Goal: Information Seeking & Learning: Learn about a topic

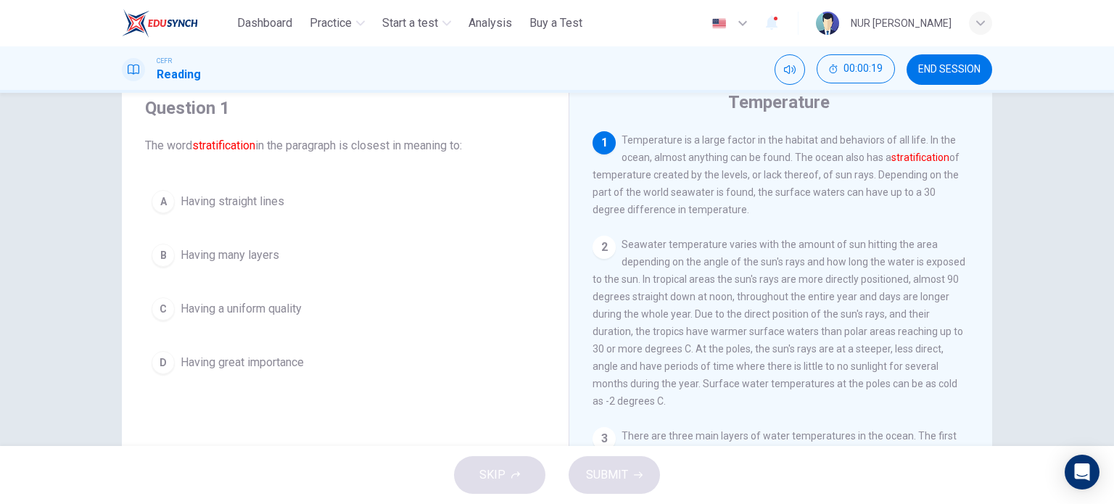
scroll to position [54, 0]
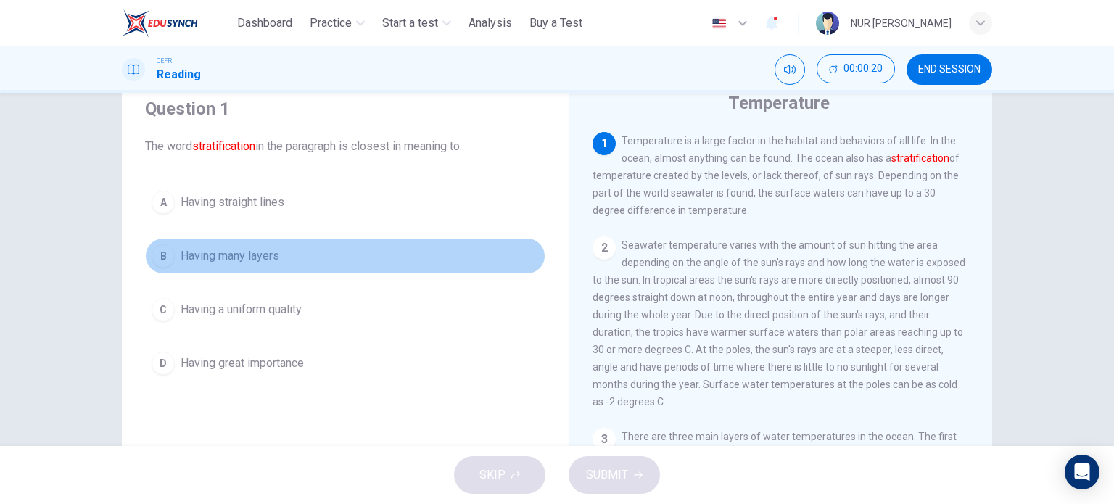
click at [261, 259] on span "Having many layers" at bounding box center [230, 255] width 99 height 17
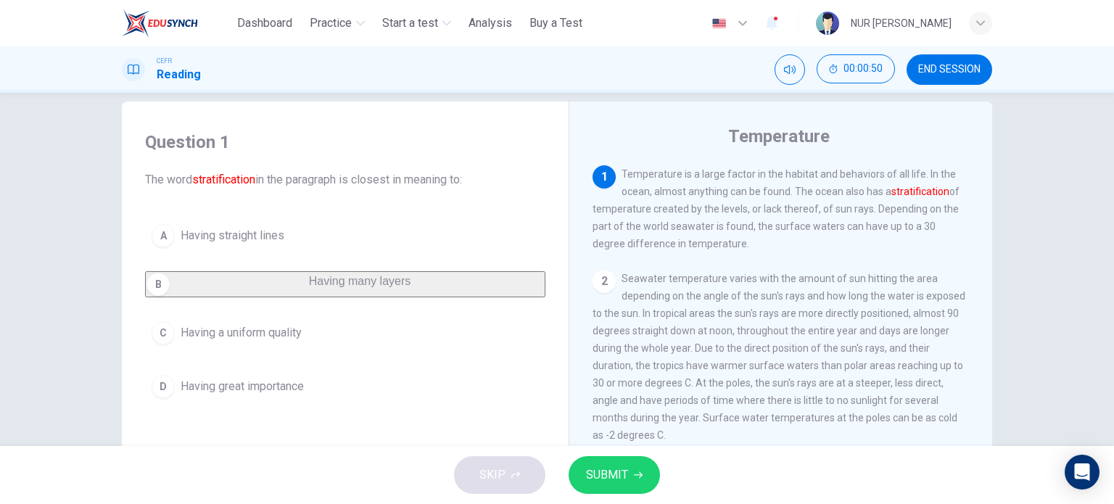
scroll to position [20, 0]
click at [599, 474] on span "SUBMIT" at bounding box center [607, 475] width 42 height 20
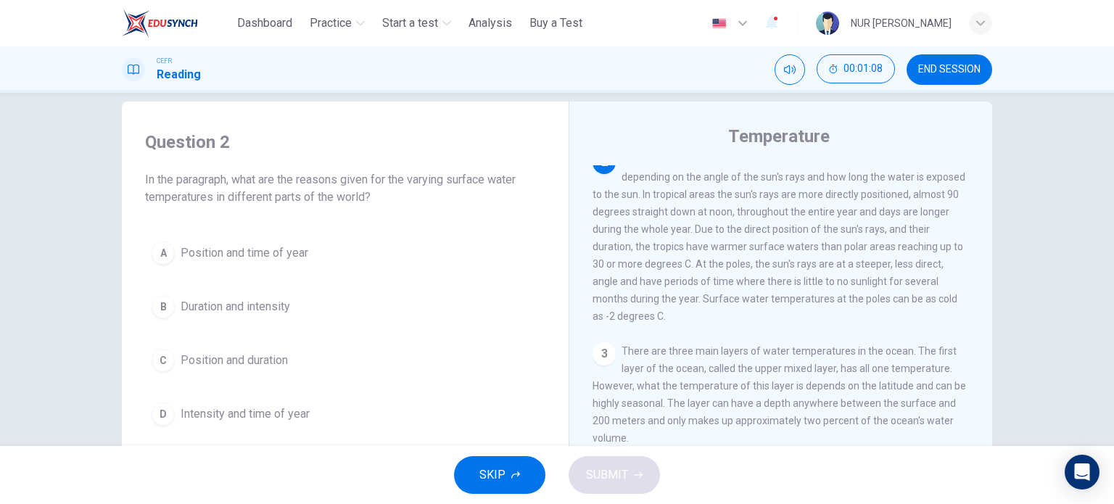
scroll to position [73, 0]
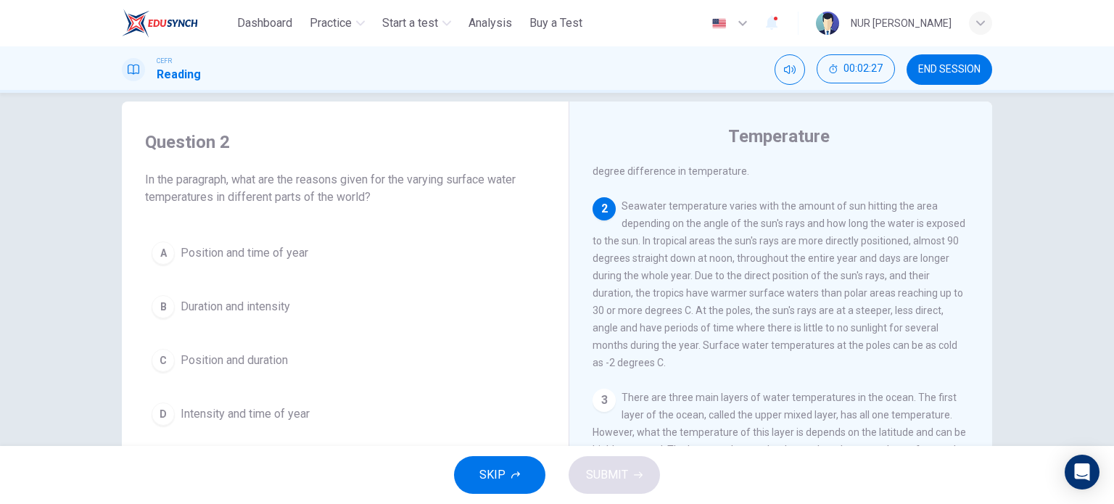
drag, startPoint x: 264, startPoint y: 282, endPoint x: 283, endPoint y: 252, distance: 35.2
click at [283, 252] on div "A Position and time of year B Duration and intensity C Position and duration D …" at bounding box center [345, 333] width 400 height 197
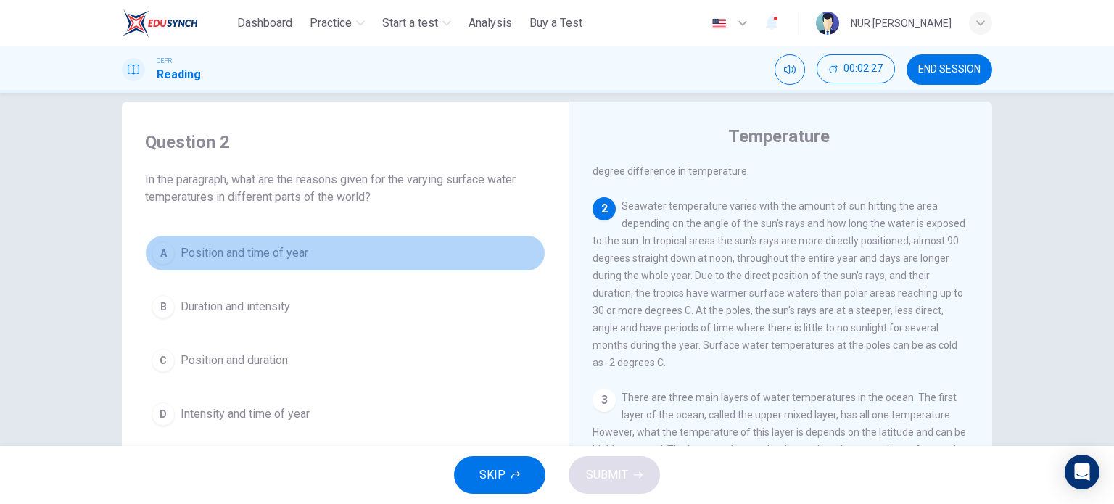
click at [283, 252] on span "Position and time of year" at bounding box center [245, 252] width 128 height 17
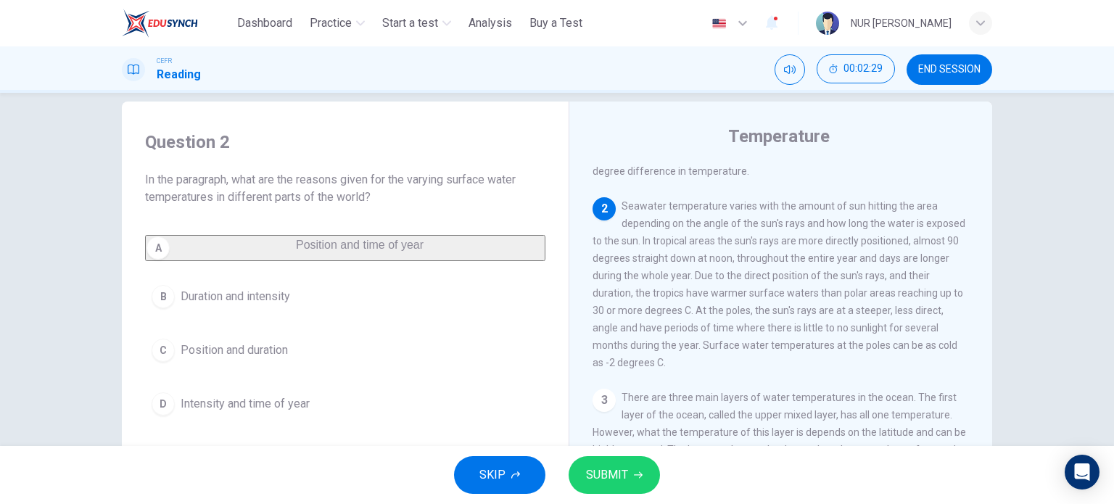
click at [617, 468] on span "SUBMIT" at bounding box center [607, 475] width 42 height 20
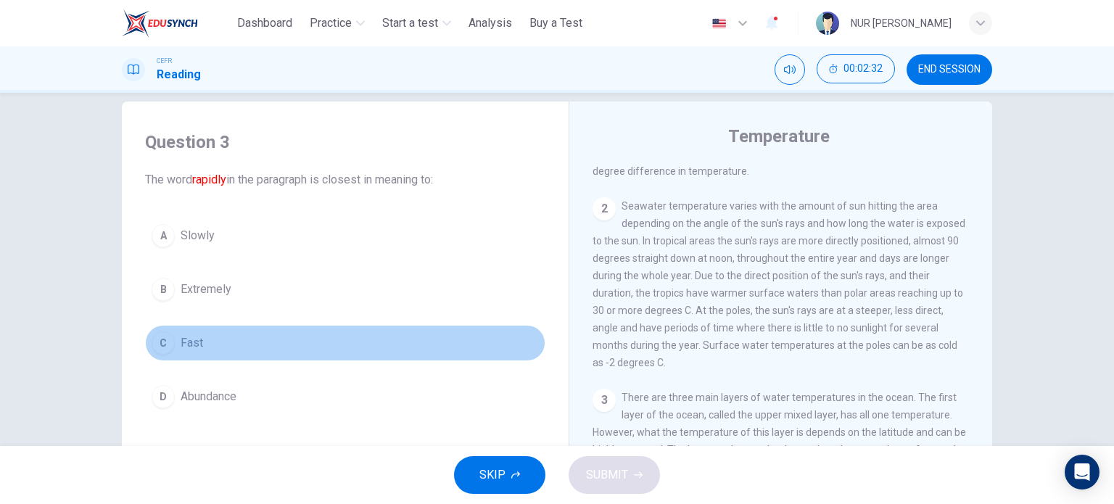
click at [181, 332] on button "C Fast" at bounding box center [345, 343] width 400 height 36
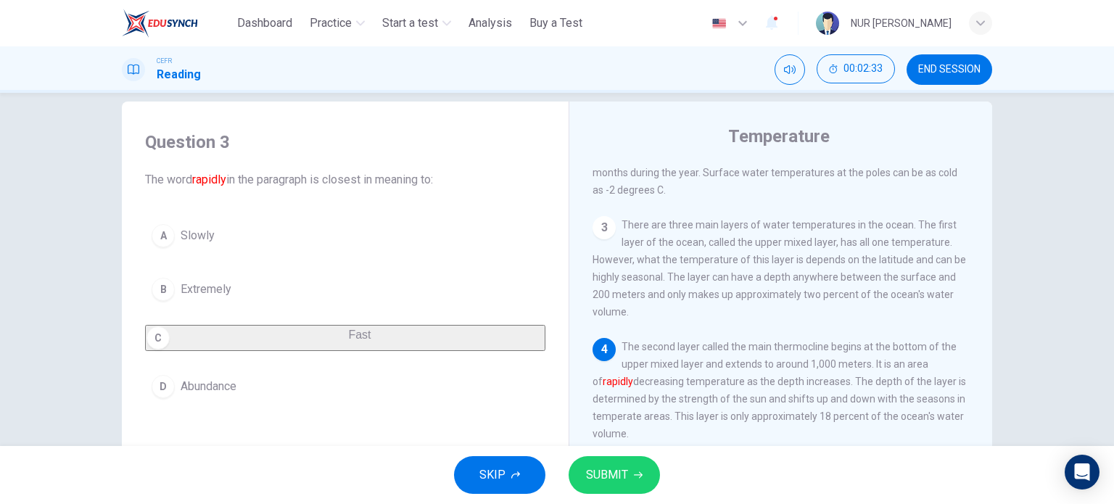
scroll to position [247, 0]
click at [634, 471] on icon "button" at bounding box center [638, 475] width 9 height 9
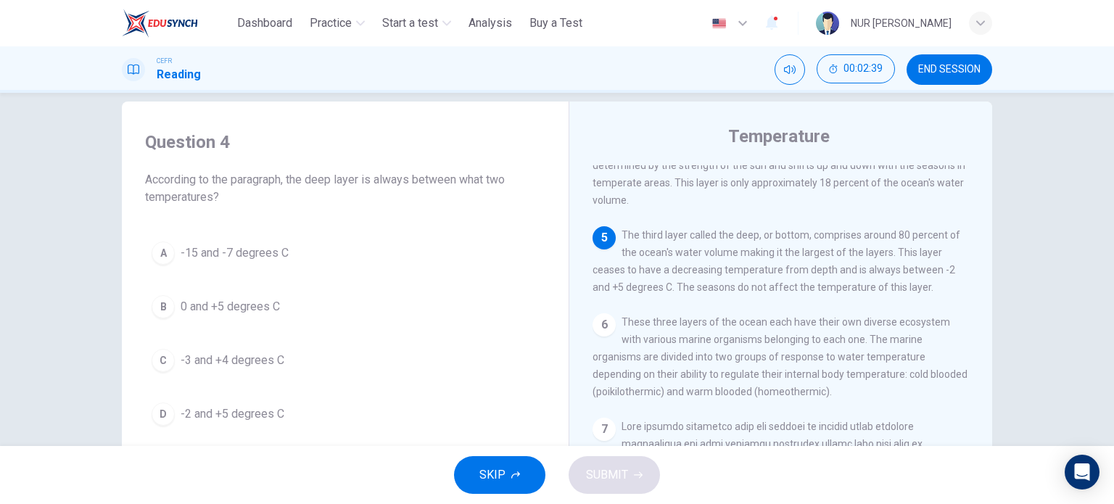
scroll to position [466, 0]
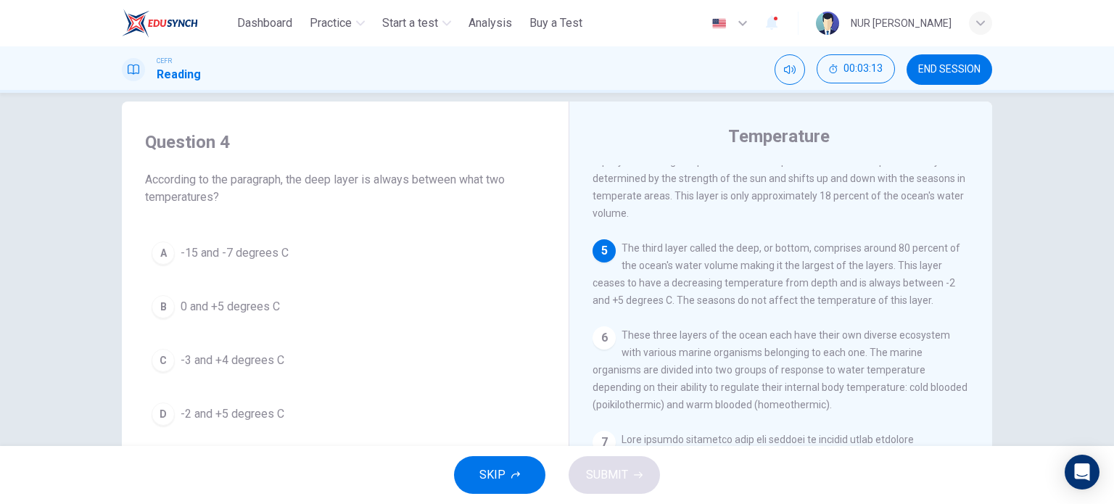
click at [257, 399] on button "D -2 and +5 degrees C" at bounding box center [345, 414] width 400 height 36
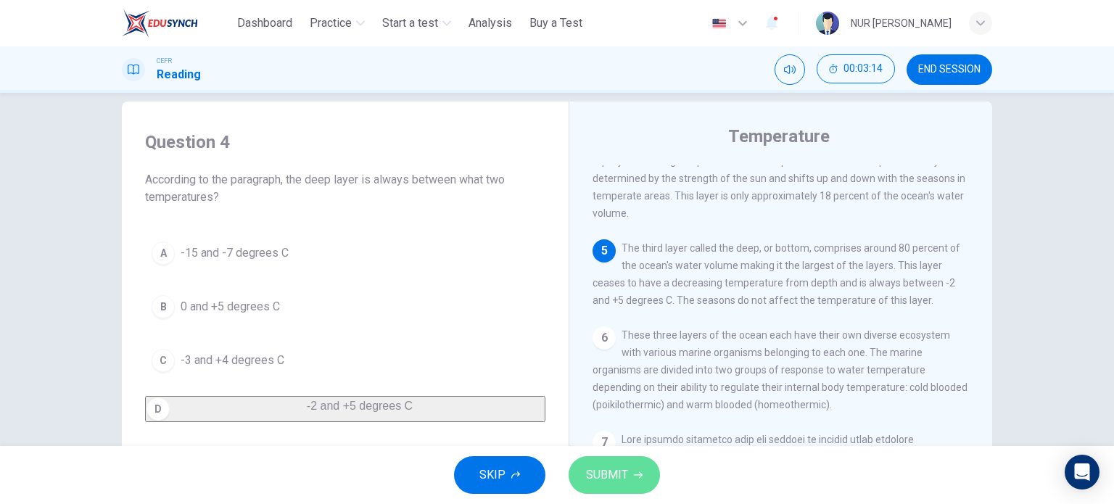
click at [614, 469] on span "SUBMIT" at bounding box center [607, 475] width 42 height 20
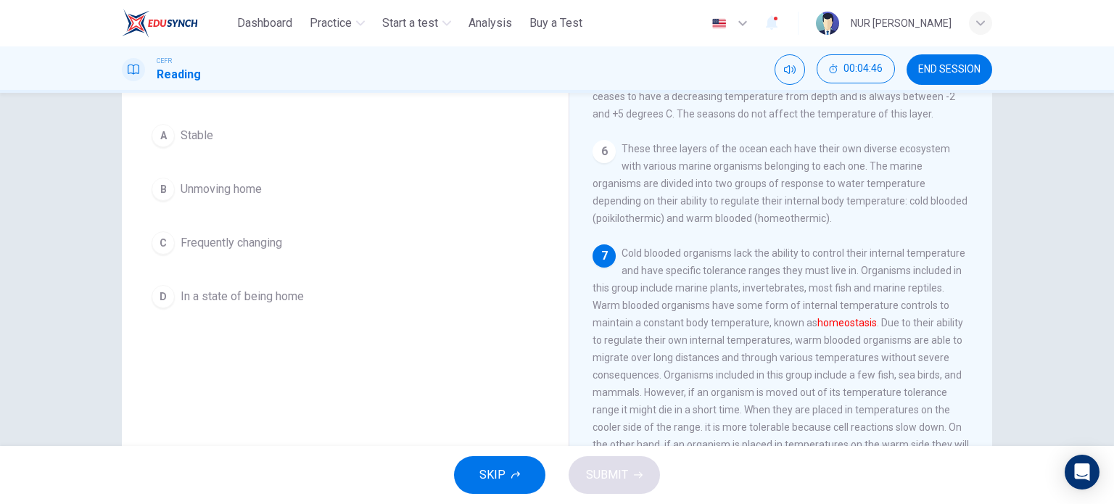
scroll to position [119, 0]
click at [870, 318] on span "Cold blooded organisms lack the ability to control their internal temperature a…" at bounding box center [781, 368] width 376 height 238
drag, startPoint x: 870, startPoint y: 318, endPoint x: 737, endPoint y: 321, distance: 133.5
click at [737, 321] on span "Cold blooded organisms lack the ability to control their internal temperature a…" at bounding box center [781, 368] width 376 height 238
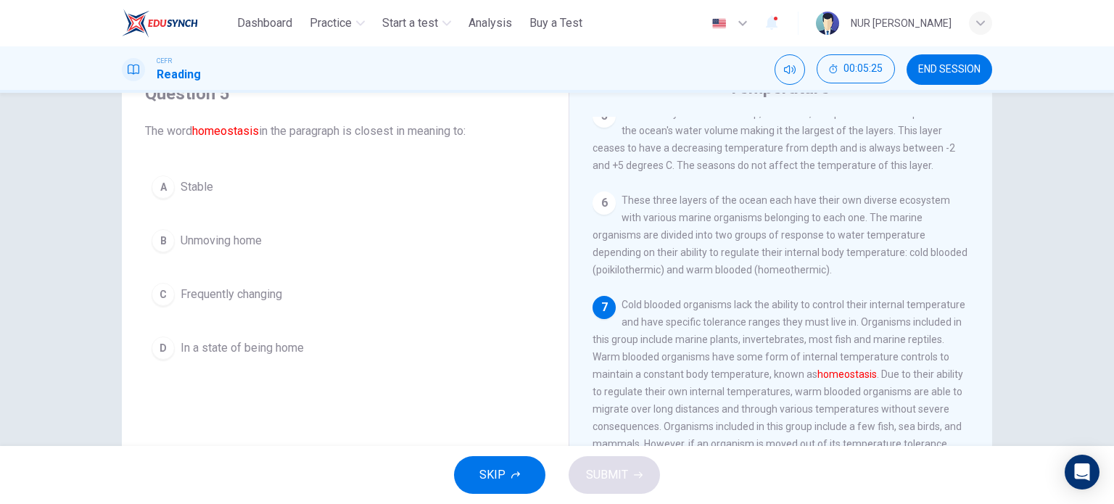
scroll to position [68, 0]
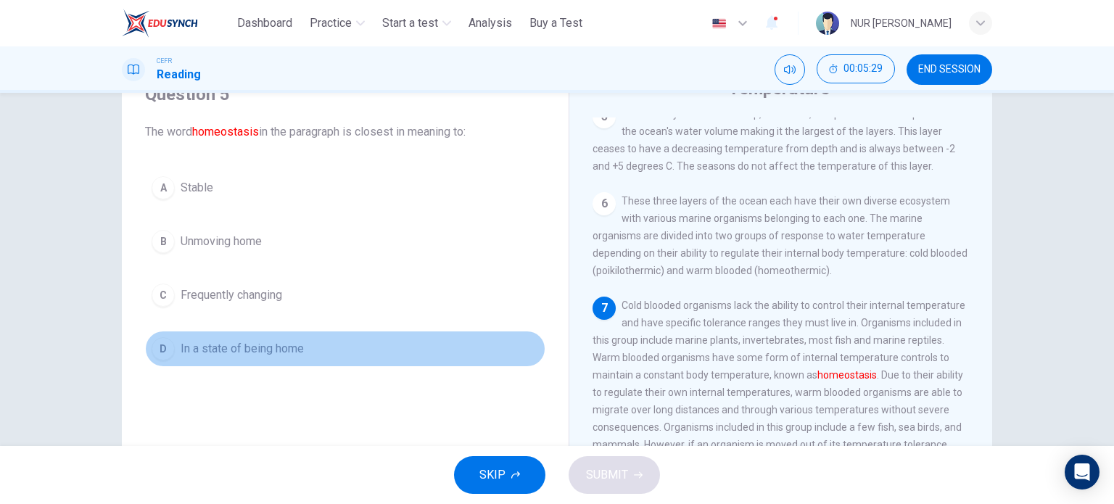
click at [234, 354] on span "In a state of being home" at bounding box center [242, 348] width 123 height 17
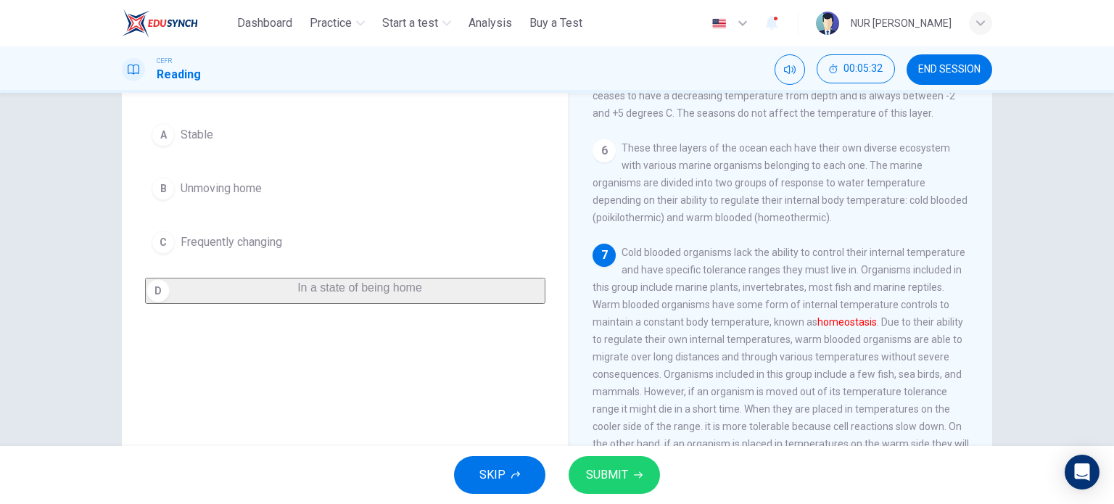
scroll to position [126, 0]
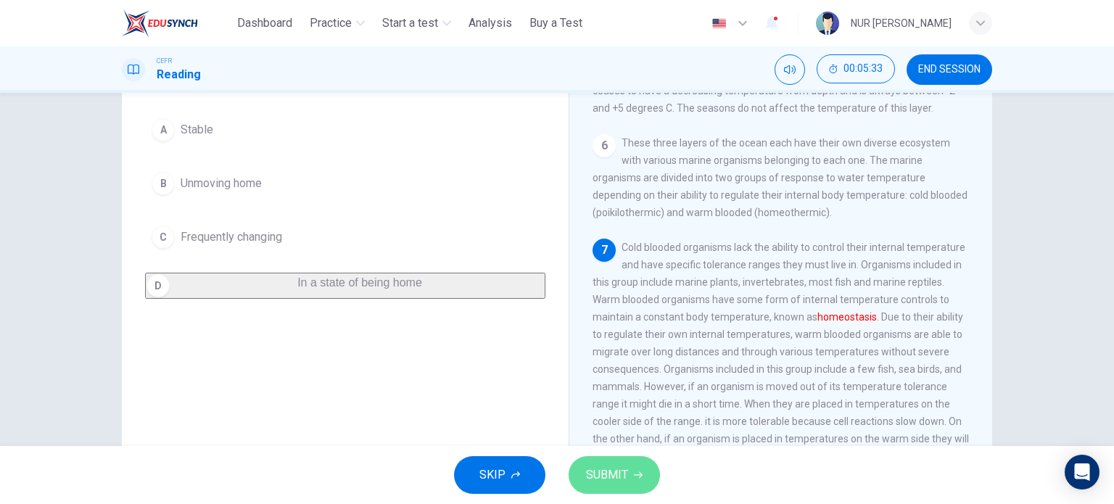
click at [630, 472] on button "SUBMIT" at bounding box center [614, 475] width 91 height 38
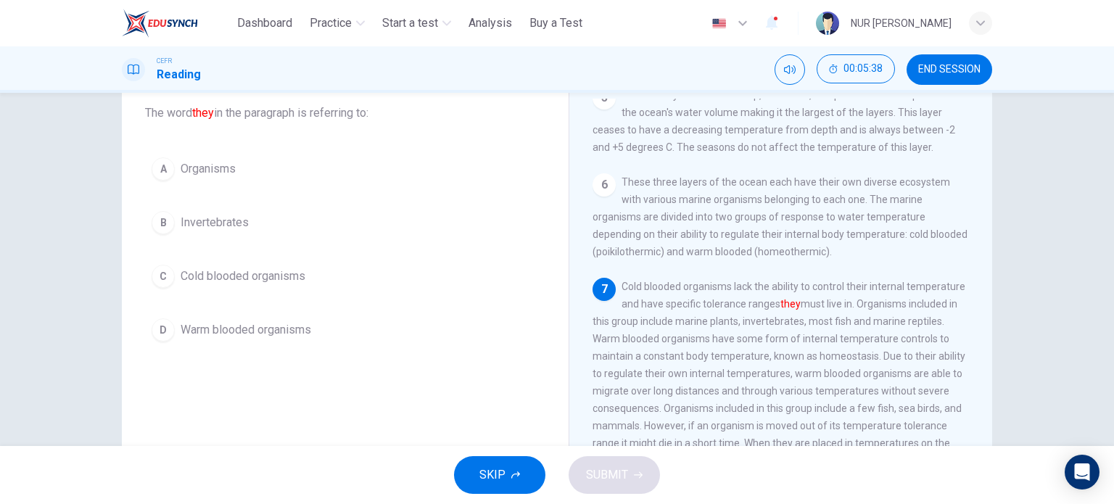
scroll to position [86, 0]
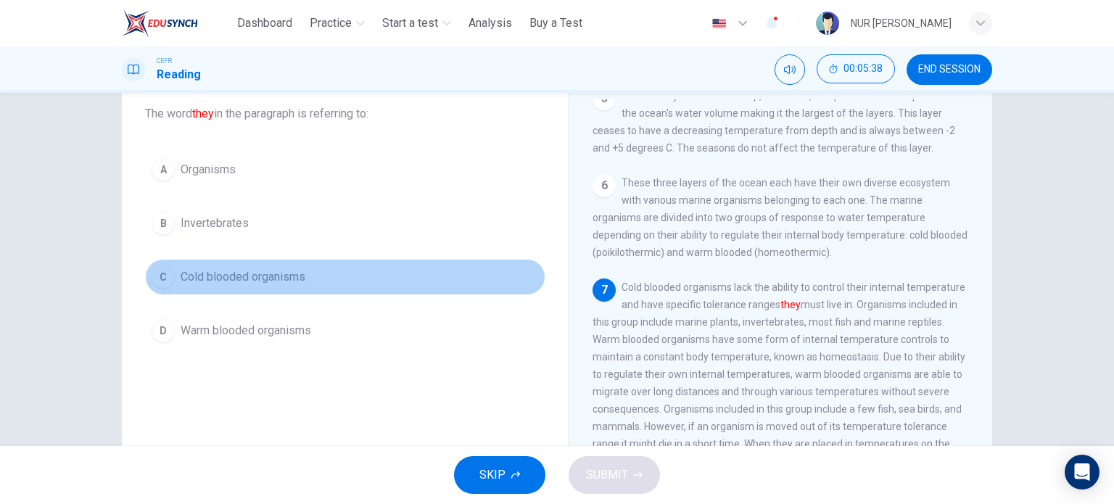
click at [261, 271] on span "Cold blooded organisms" at bounding box center [243, 276] width 125 height 17
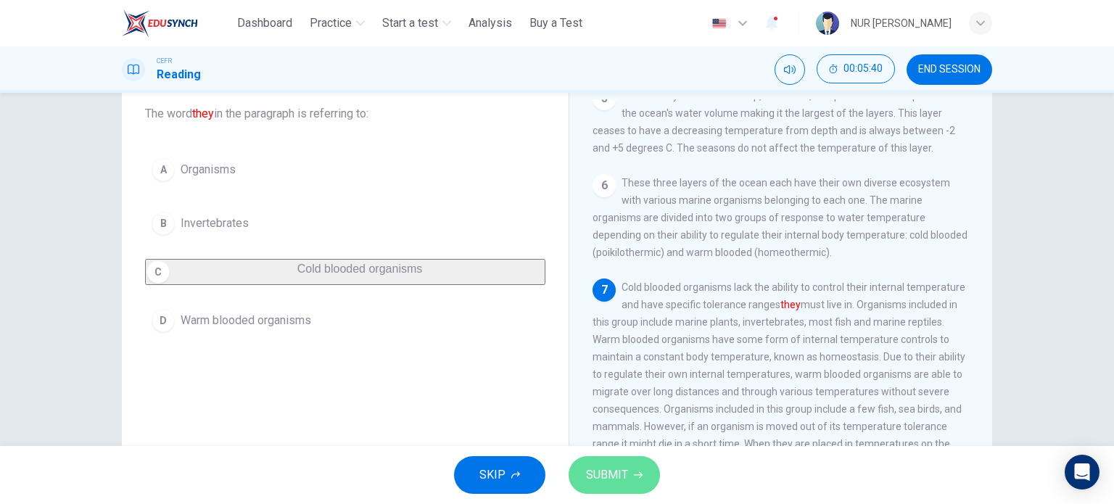
click at [603, 467] on span "SUBMIT" at bounding box center [607, 475] width 42 height 20
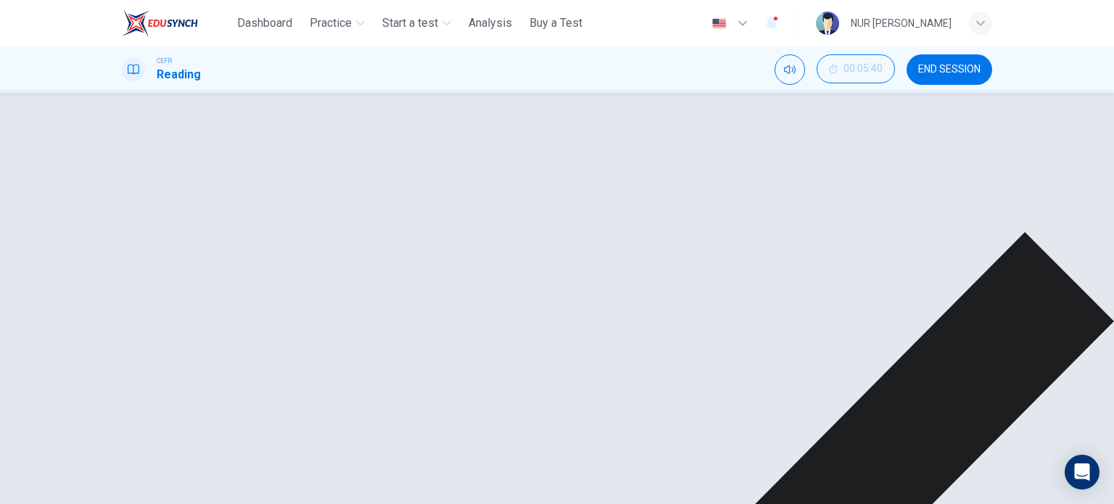
scroll to position [141, 0]
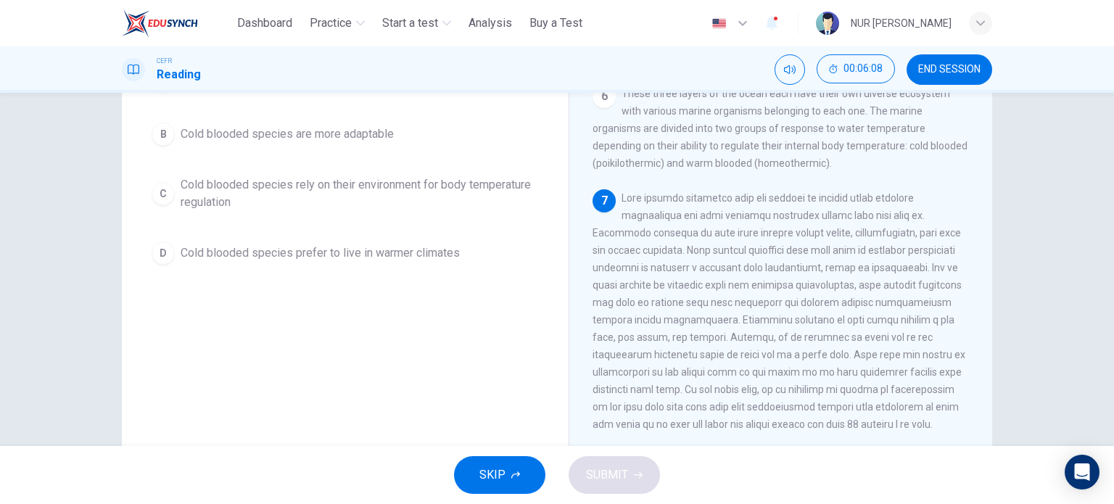
scroll to position [174, 0]
click at [418, 218] on div "A Cold blooded species prefer to live near the poles B Cold blooded species are…" at bounding box center [345, 168] width 400 height 209
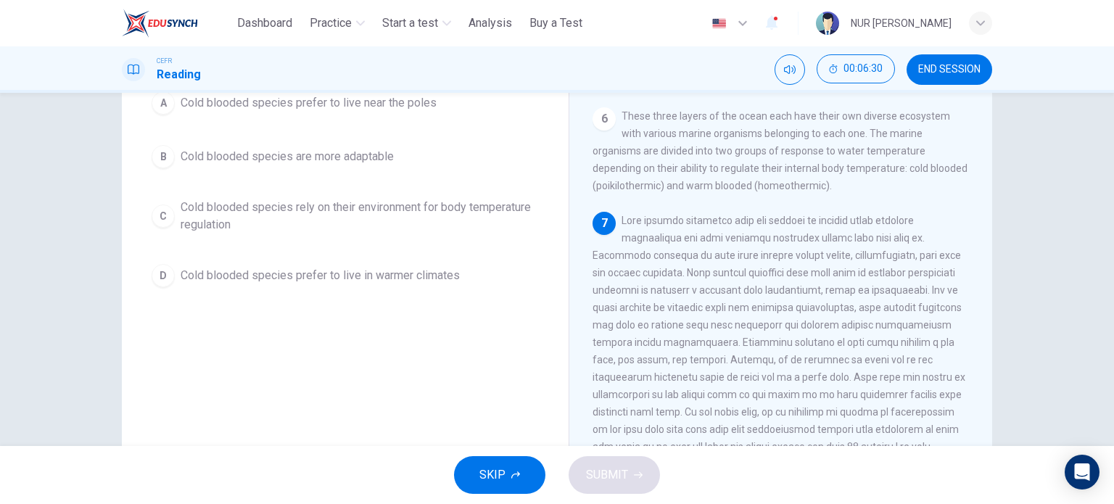
scroll to position [154, 0]
click at [460, 188] on div "A Cold blooded species prefer to live near the poles B Cold blooded species are…" at bounding box center [345, 188] width 400 height 209
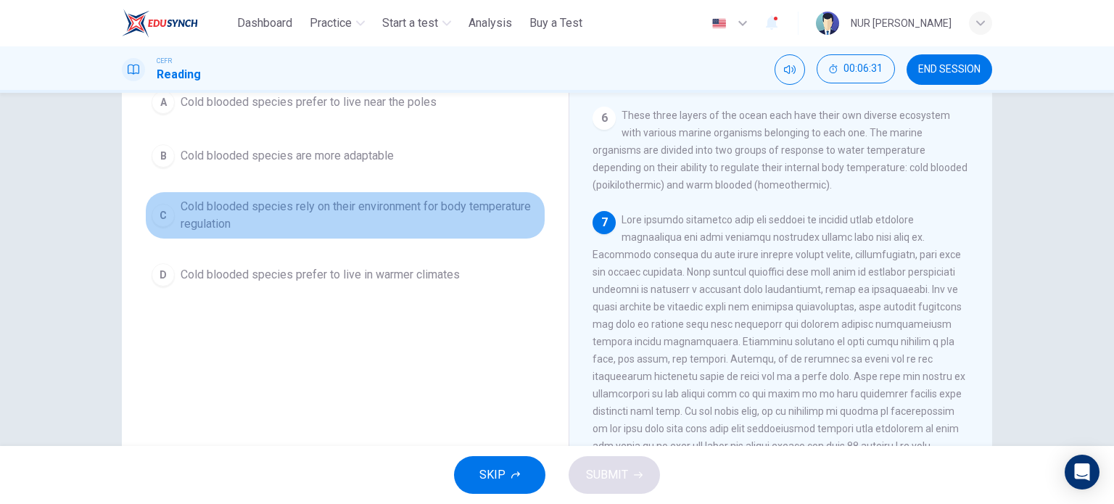
click at [456, 198] on span "Cold blooded species rely on their environment for body temperature regulation" at bounding box center [360, 215] width 358 height 35
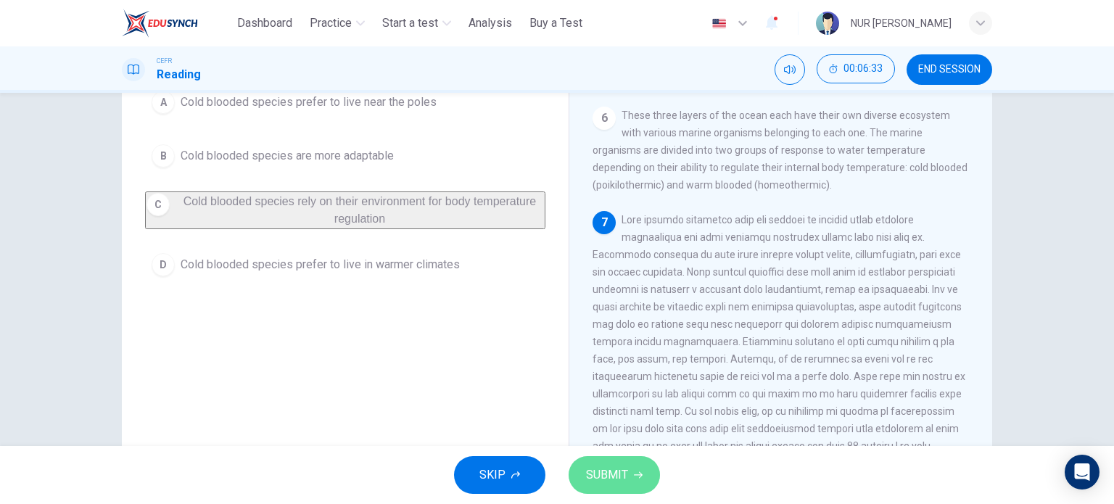
click at [609, 470] on span "SUBMIT" at bounding box center [607, 475] width 42 height 20
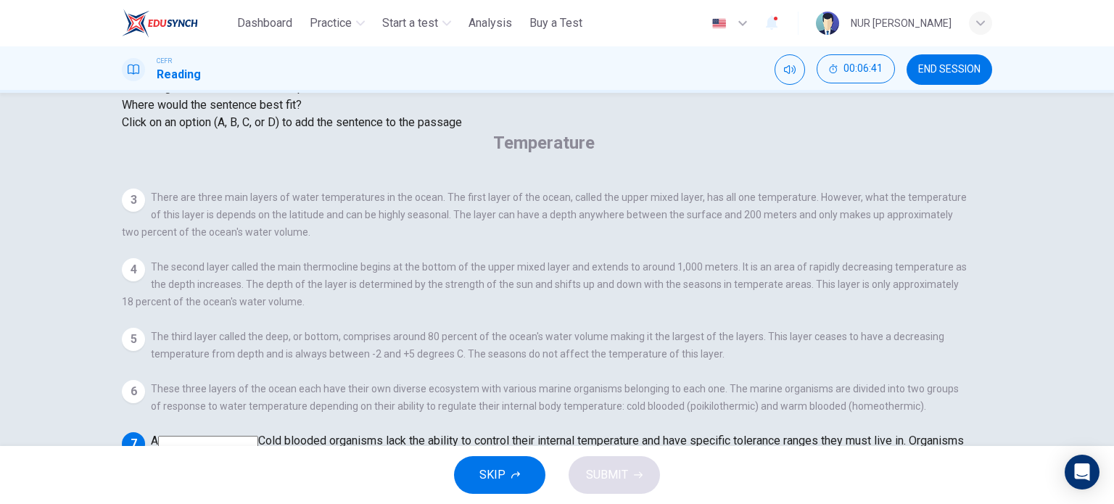
scroll to position [136, 0]
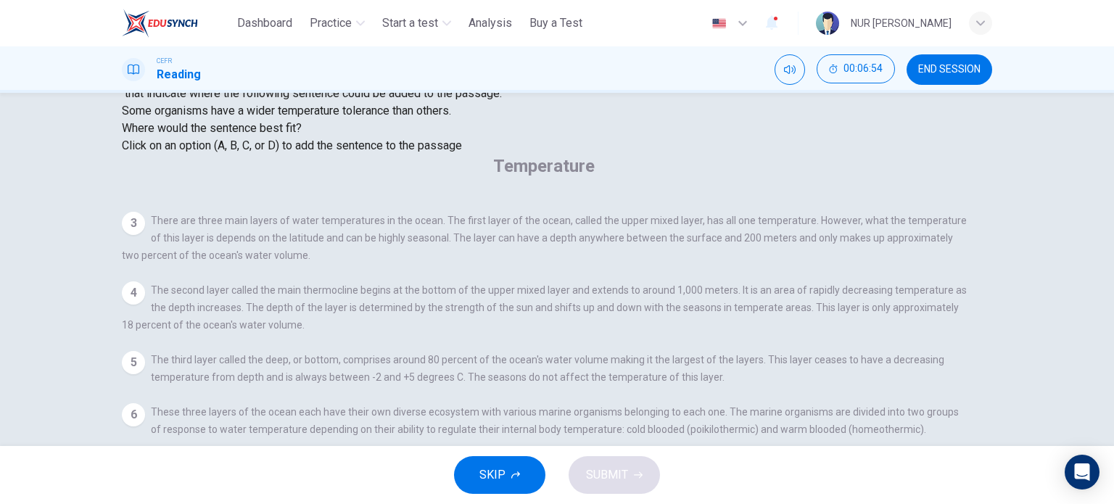
click at [601, 494] on input at bounding box center [551, 500] width 100 height 13
click at [632, 469] on button "SUBMIT" at bounding box center [614, 475] width 91 height 38
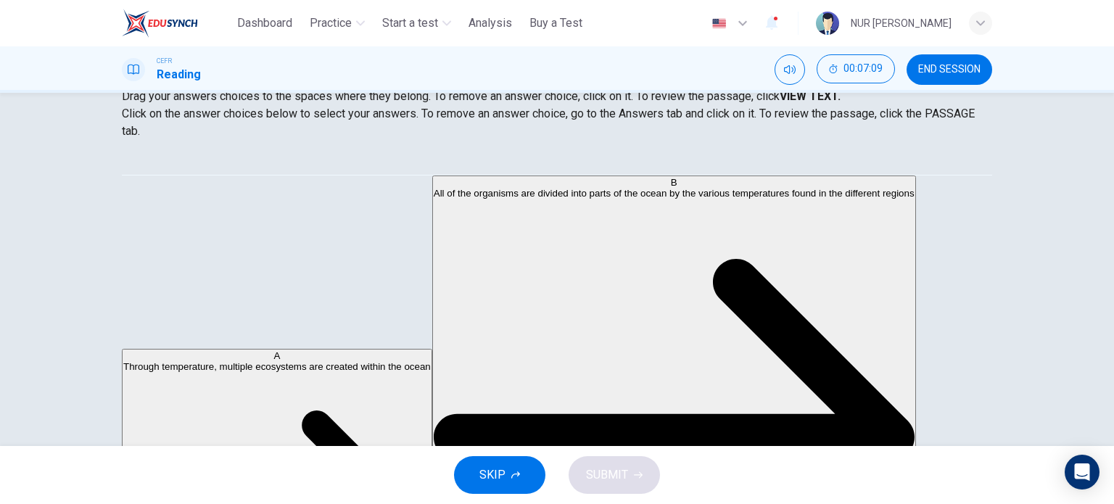
scroll to position [0, 0]
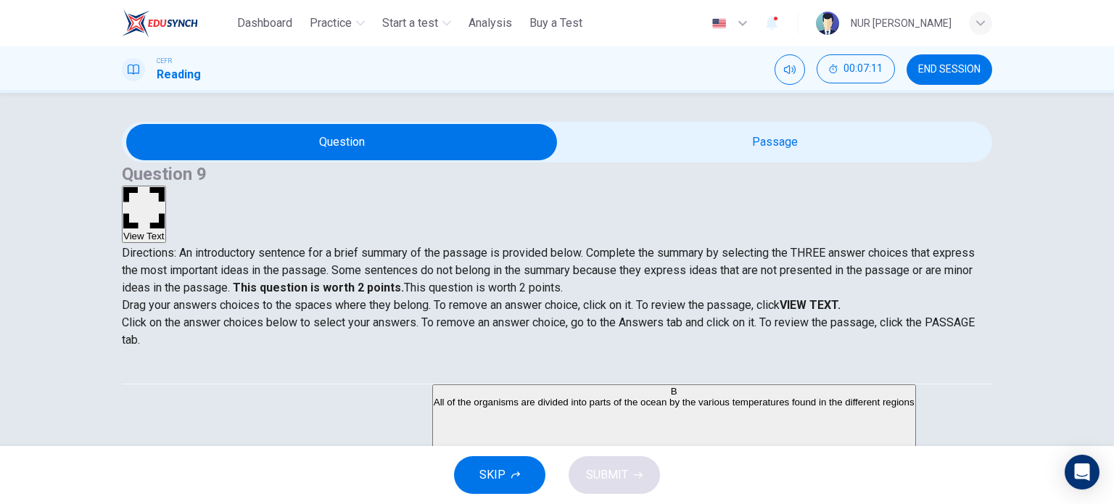
click at [166, 186] on button "View Text" at bounding box center [144, 214] width 44 height 57
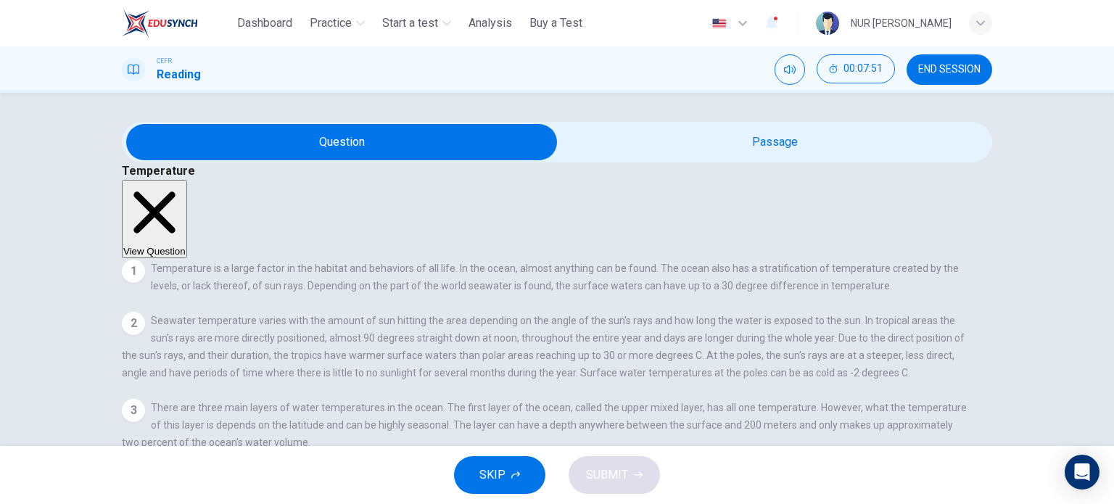
click at [187, 180] on button "View Question" at bounding box center [154, 219] width 65 height 78
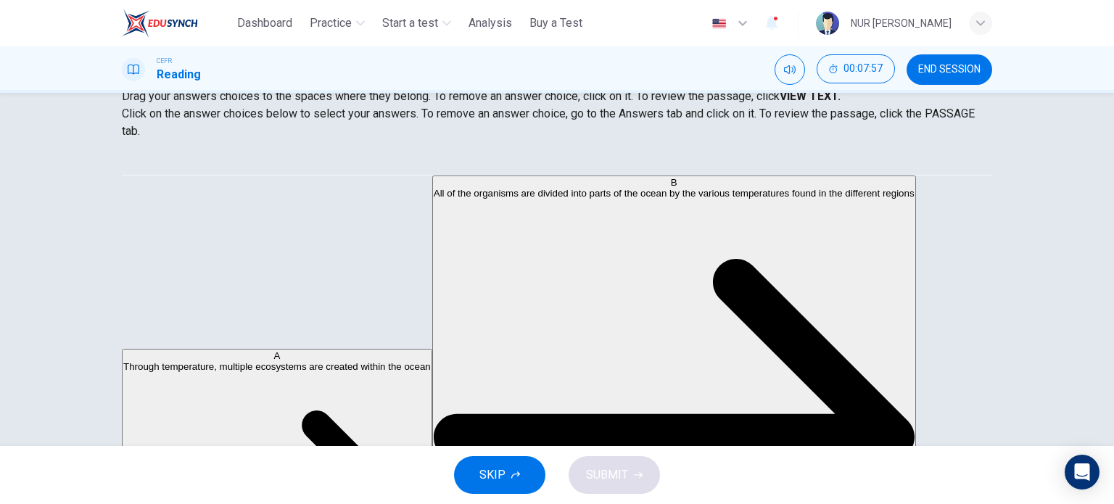
scroll to position [209, 0]
drag, startPoint x: 221, startPoint y: 359, endPoint x: 522, endPoint y: 272, distance: 313.3
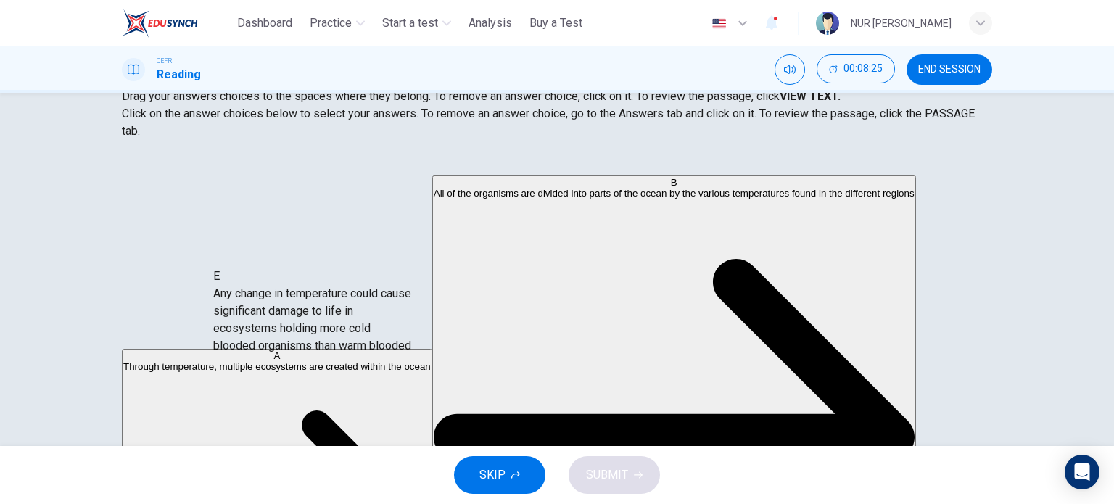
drag, startPoint x: 236, startPoint y: 339, endPoint x: 522, endPoint y: 326, distance: 285.3
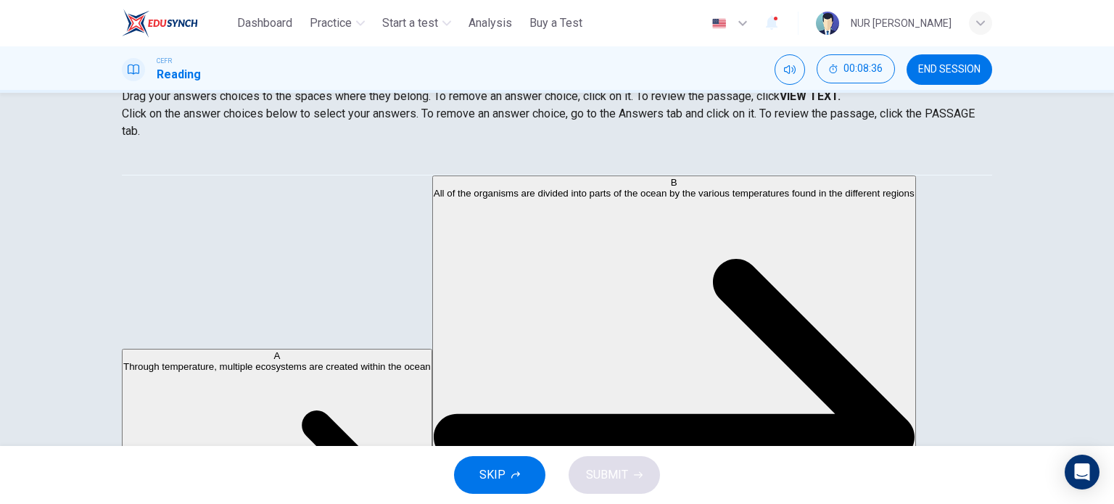
scroll to position [165, 0]
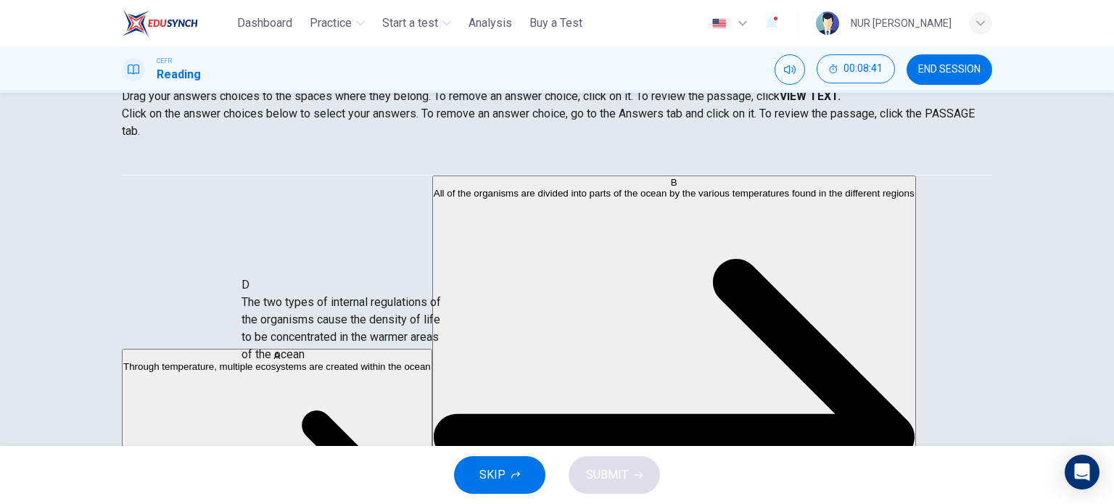
drag, startPoint x: 256, startPoint y: 361, endPoint x: 479, endPoint y: 380, distance: 223.5
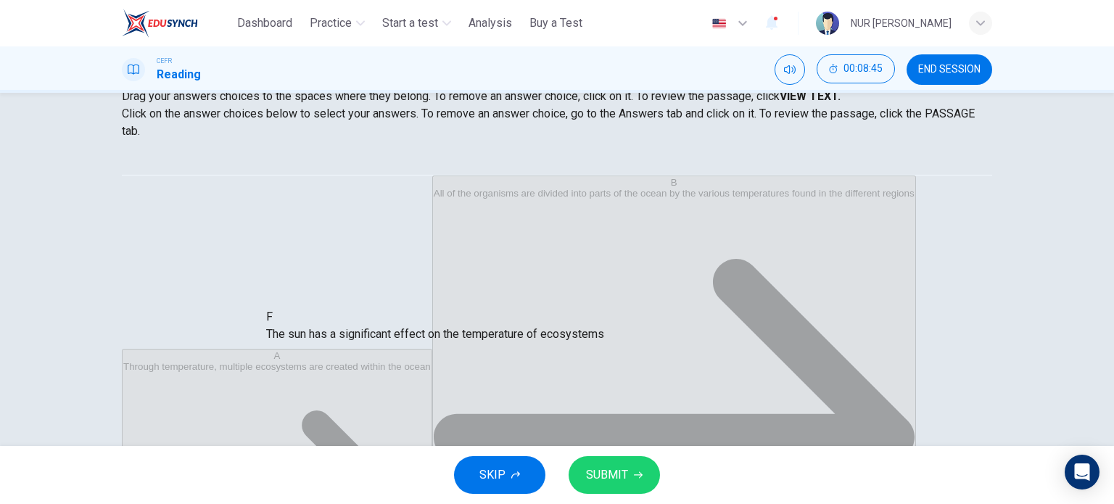
scroll to position [44, 0]
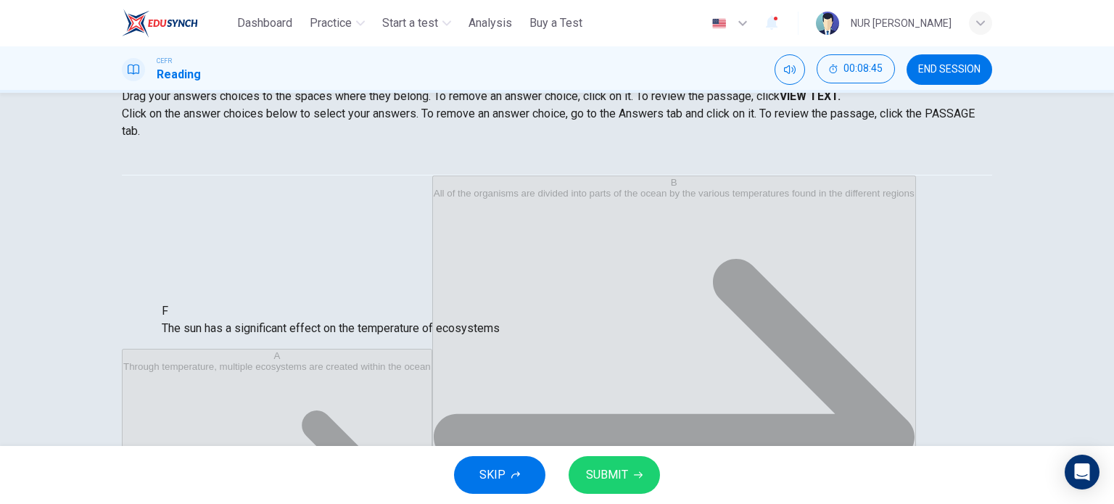
drag, startPoint x: 577, startPoint y: 349, endPoint x: 287, endPoint y: 326, distance: 291.0
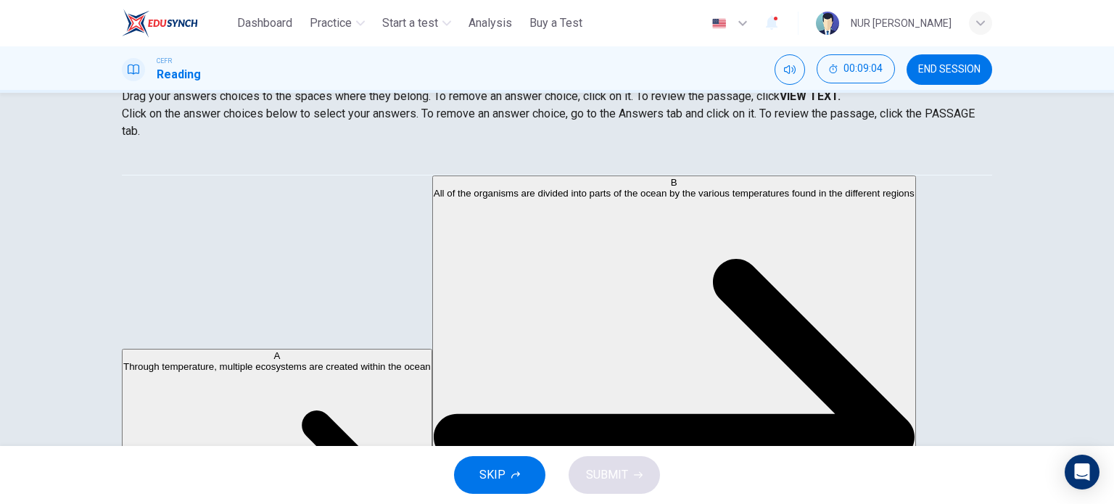
scroll to position [0, 0]
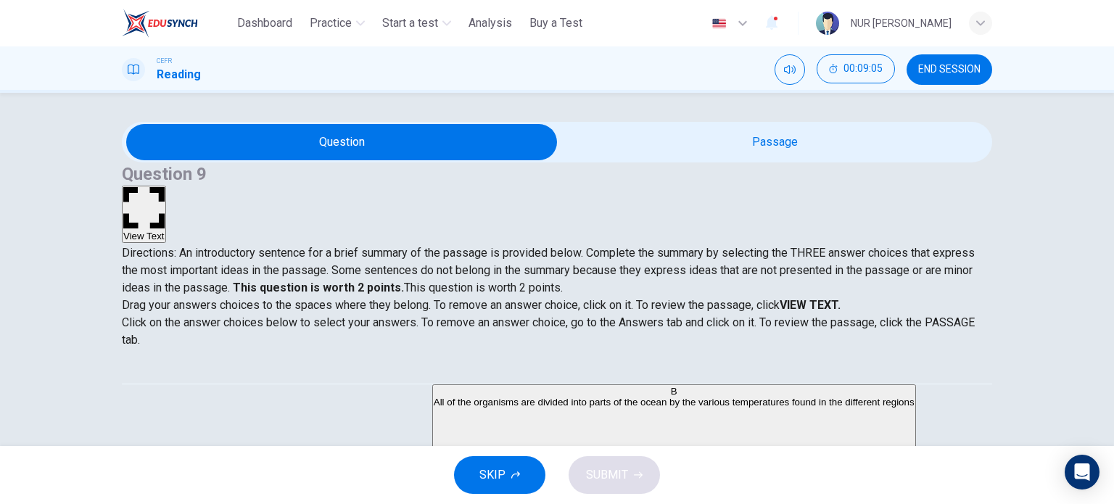
click at [166, 186] on button "View Text" at bounding box center [144, 214] width 44 height 57
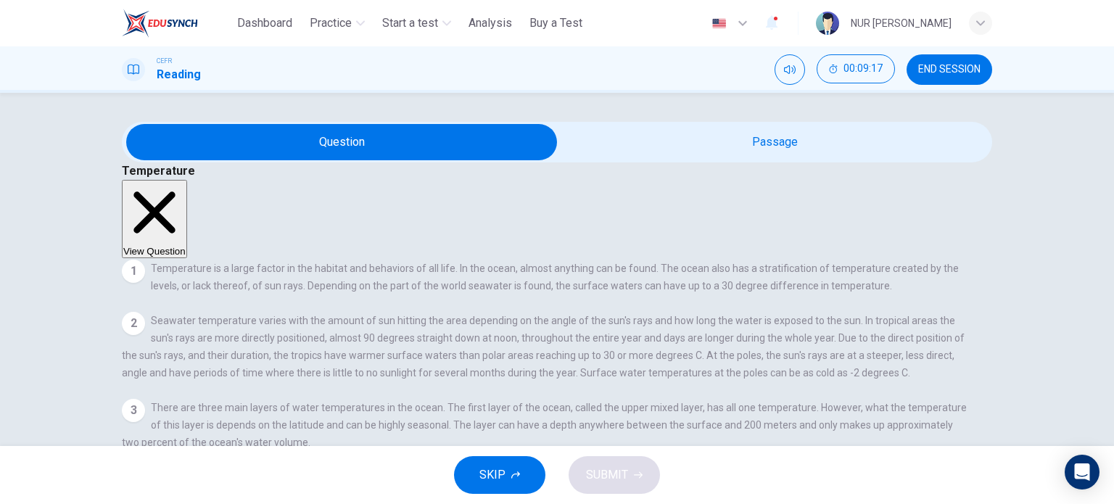
click at [187, 180] on button "View Question" at bounding box center [154, 219] width 65 height 78
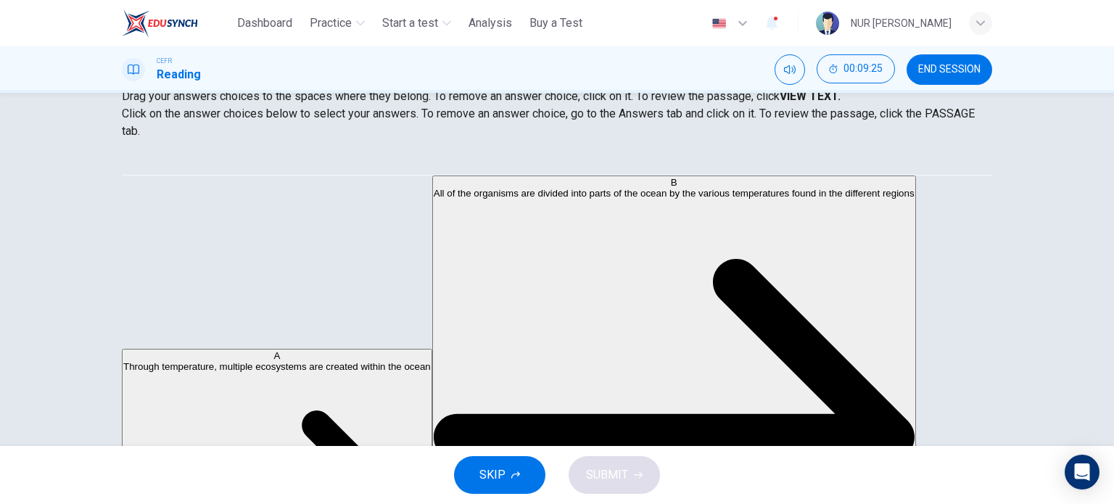
scroll to position [36, 0]
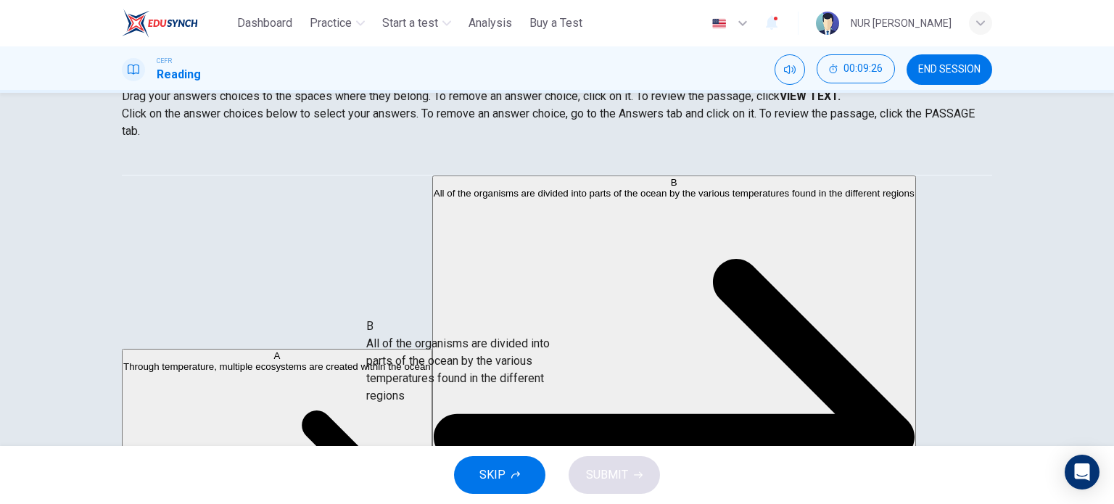
drag, startPoint x: 294, startPoint y: 243, endPoint x: 531, endPoint y: 360, distance: 264.4
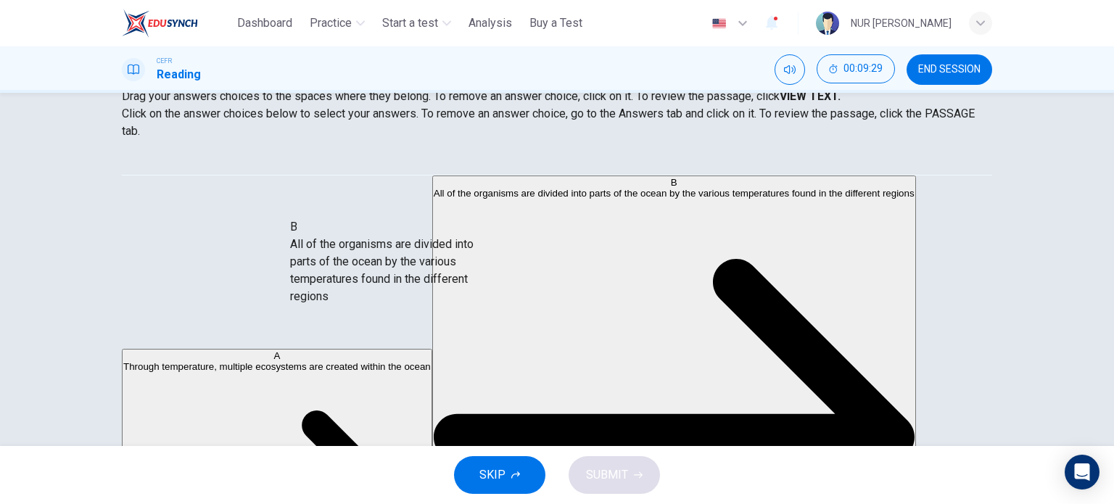
drag, startPoint x: 280, startPoint y: 274, endPoint x: 548, endPoint y: 345, distance: 277.6
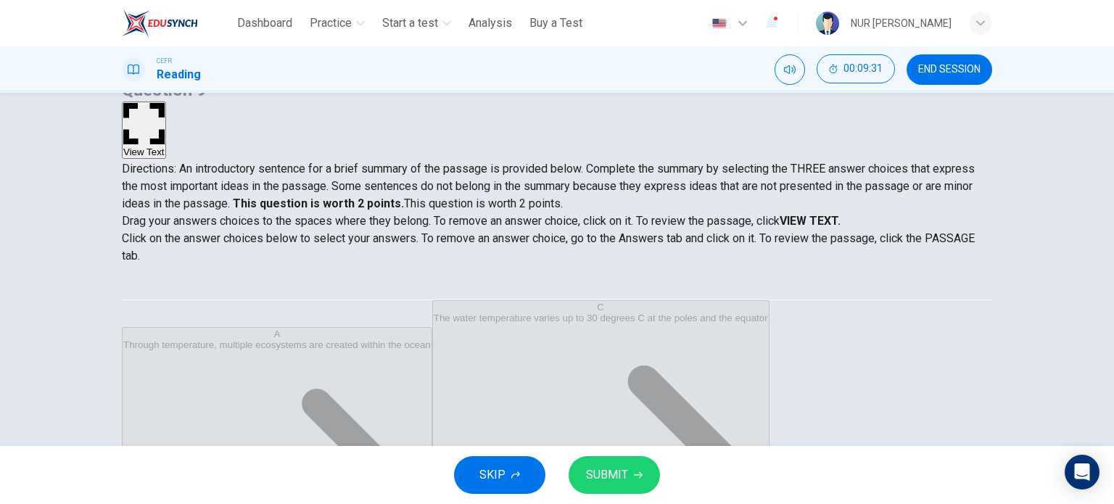
scroll to position [65, 0]
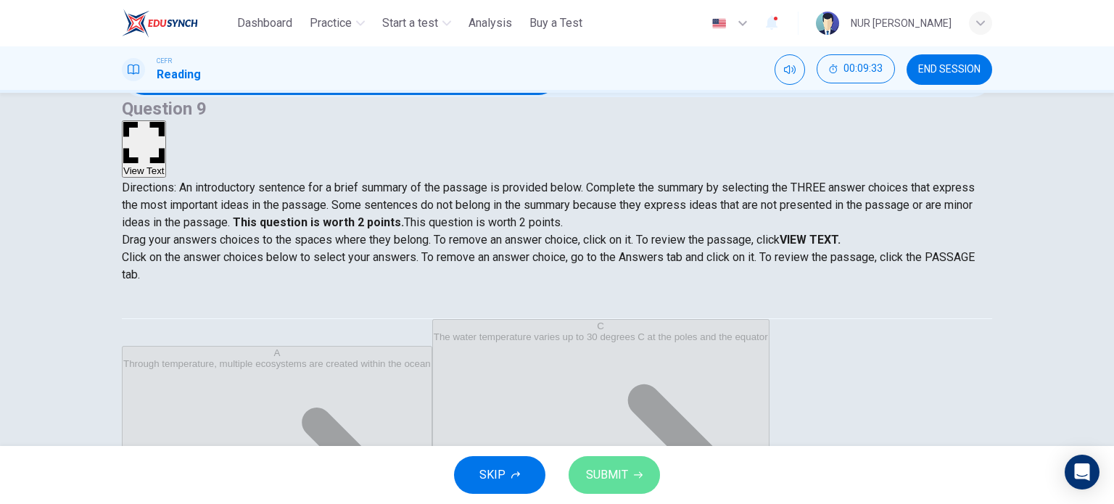
click at [602, 476] on span "SUBMIT" at bounding box center [607, 475] width 42 height 20
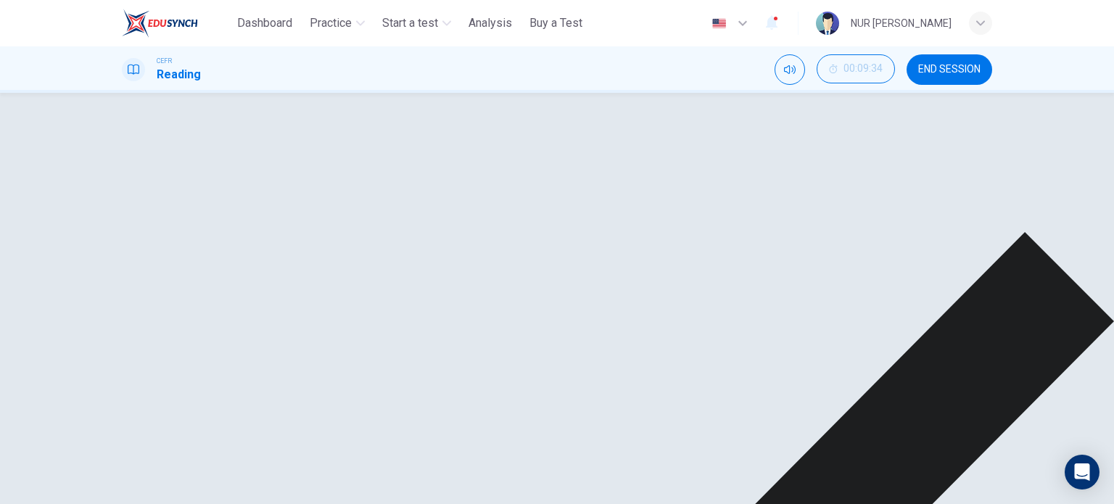
scroll to position [0, 0]
click at [964, 67] on span "END SESSION" at bounding box center [949, 70] width 62 height 12
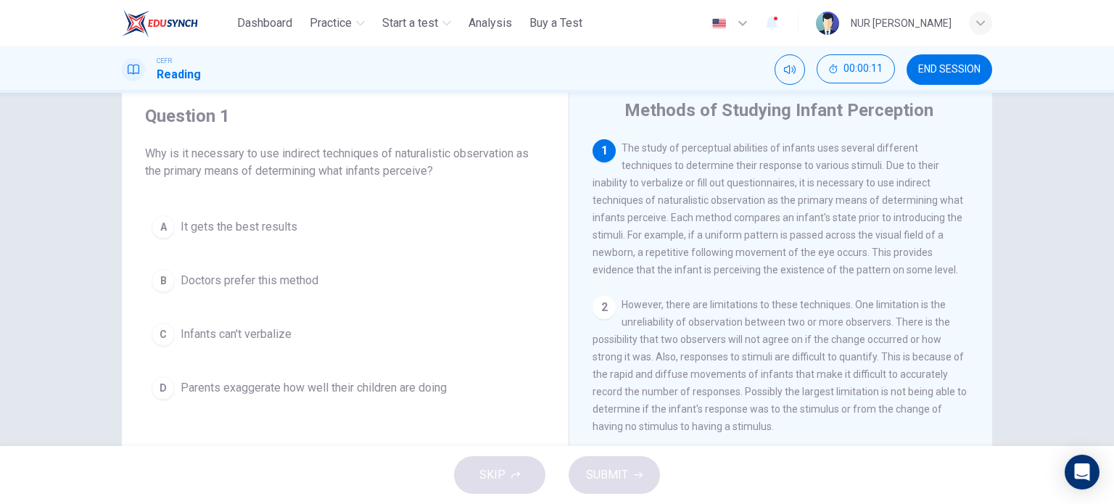
scroll to position [46, 0]
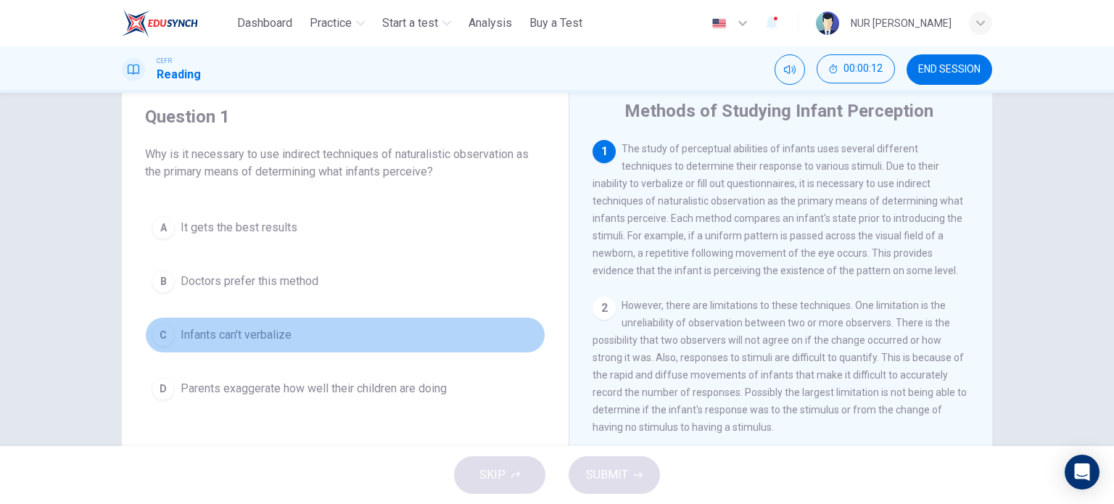
click at [272, 334] on span "Infants can't verbalize" at bounding box center [236, 334] width 111 height 17
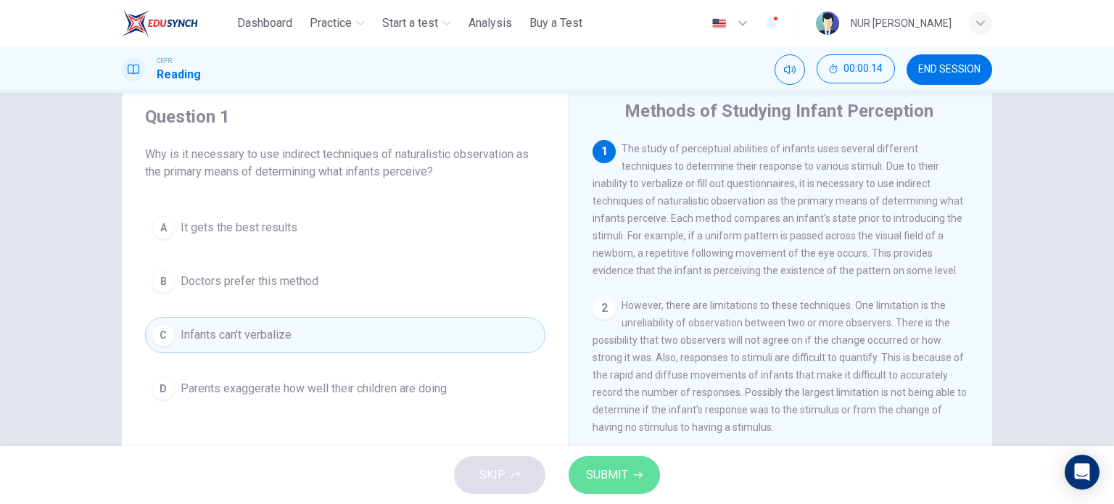
click at [628, 493] on button "SUBMIT" at bounding box center [614, 475] width 91 height 38
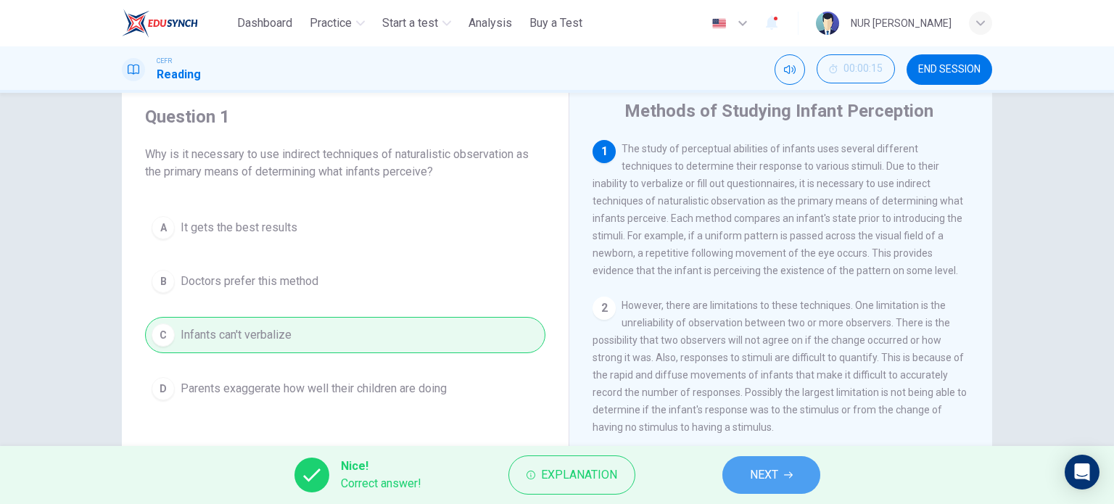
click at [796, 474] on button "NEXT" at bounding box center [771, 475] width 98 height 38
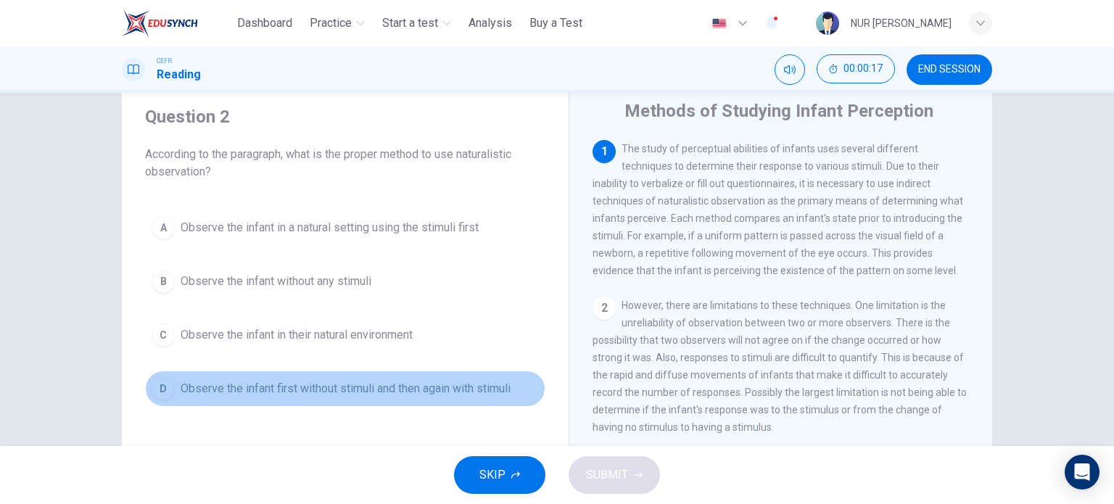
click at [516, 388] on button "D Observe the infant first without stimuli and then again with stimuli" at bounding box center [345, 389] width 400 height 36
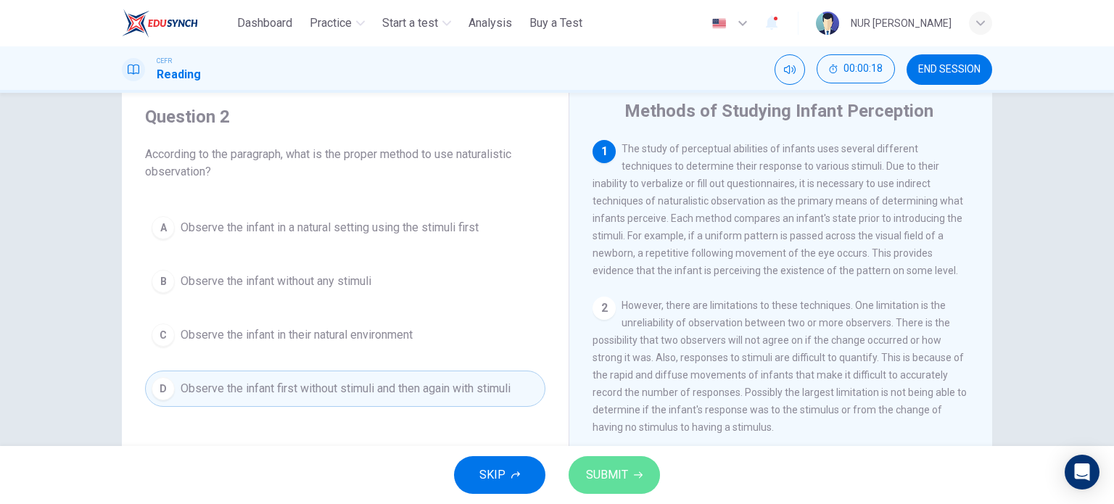
click at [624, 478] on span "SUBMIT" at bounding box center [607, 475] width 42 height 20
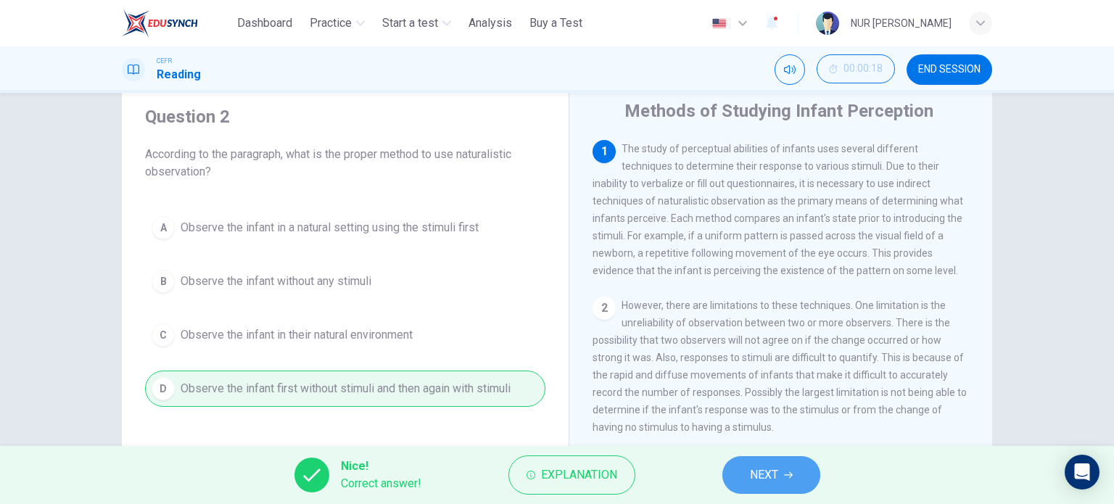
click at [746, 479] on button "NEXT" at bounding box center [771, 475] width 98 height 38
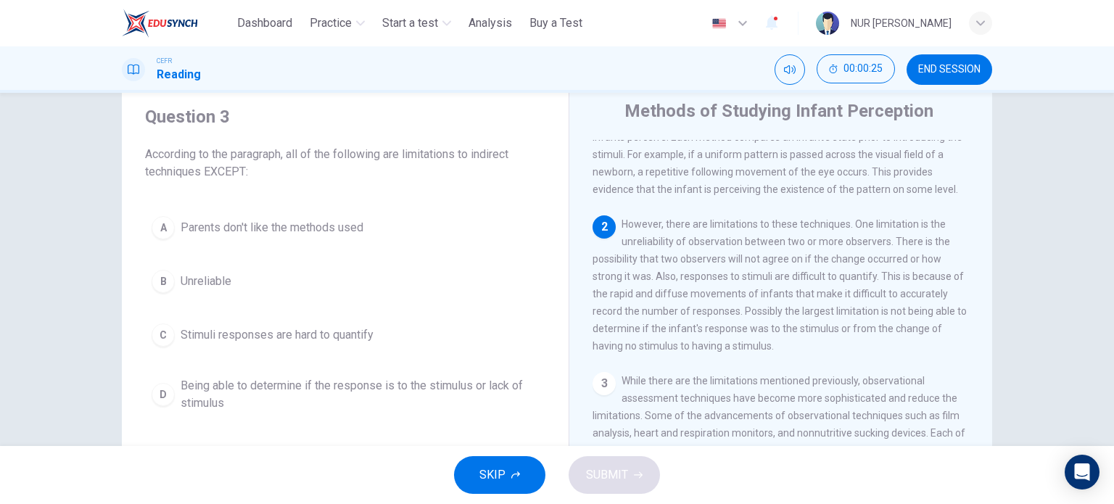
scroll to position [83, 0]
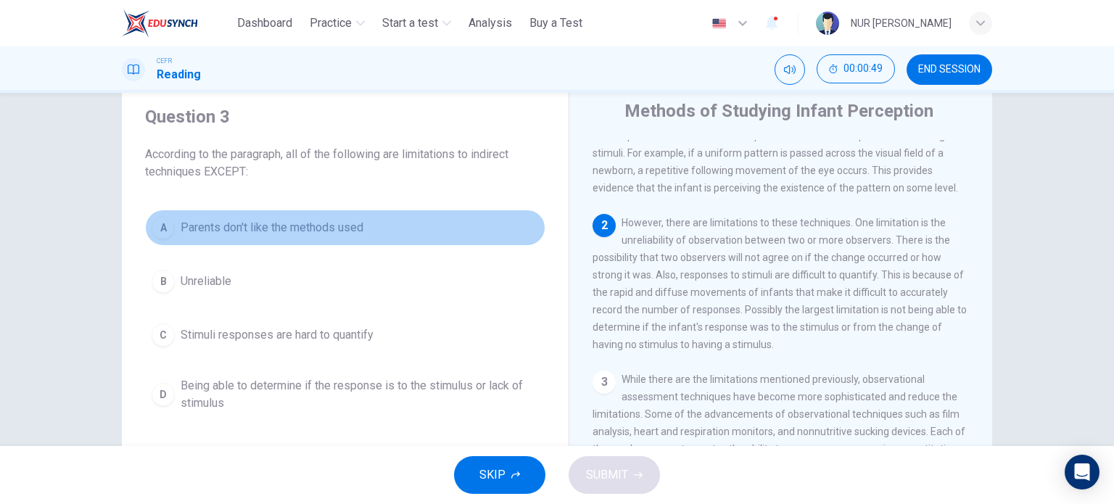
click at [301, 236] on span "Parents don't like the methods used" at bounding box center [272, 227] width 183 height 17
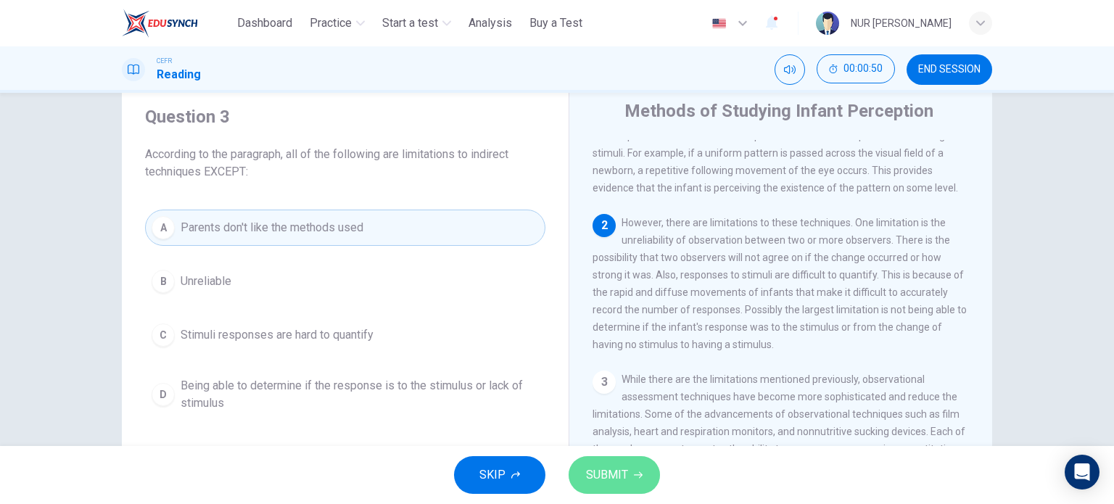
click at [607, 460] on button "SUBMIT" at bounding box center [614, 475] width 91 height 38
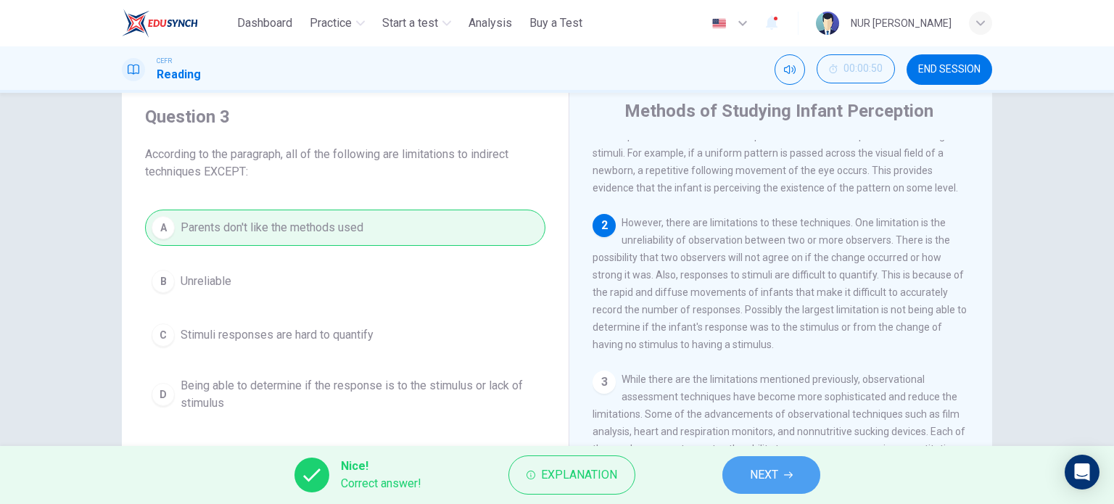
click at [733, 470] on button "NEXT" at bounding box center [771, 475] width 98 height 38
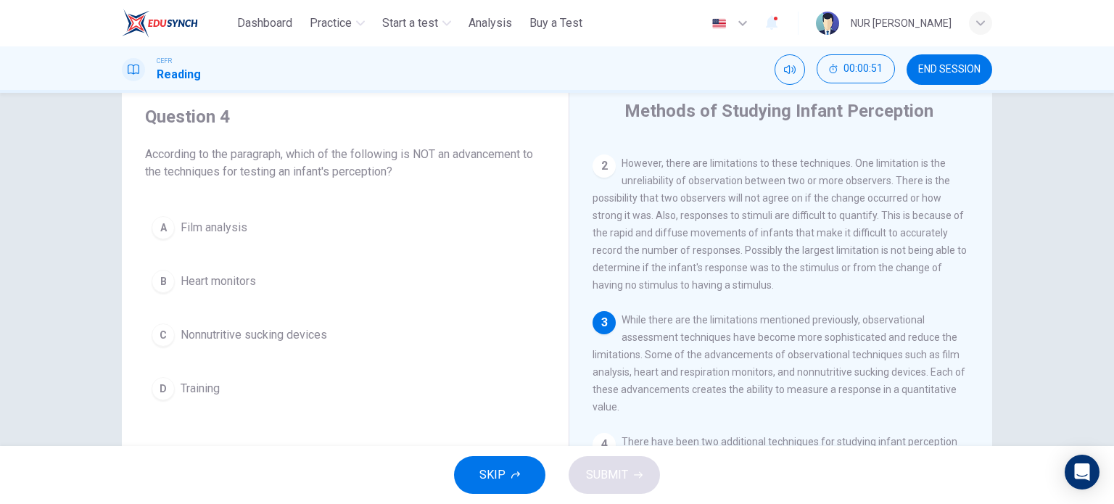
scroll to position [158, 0]
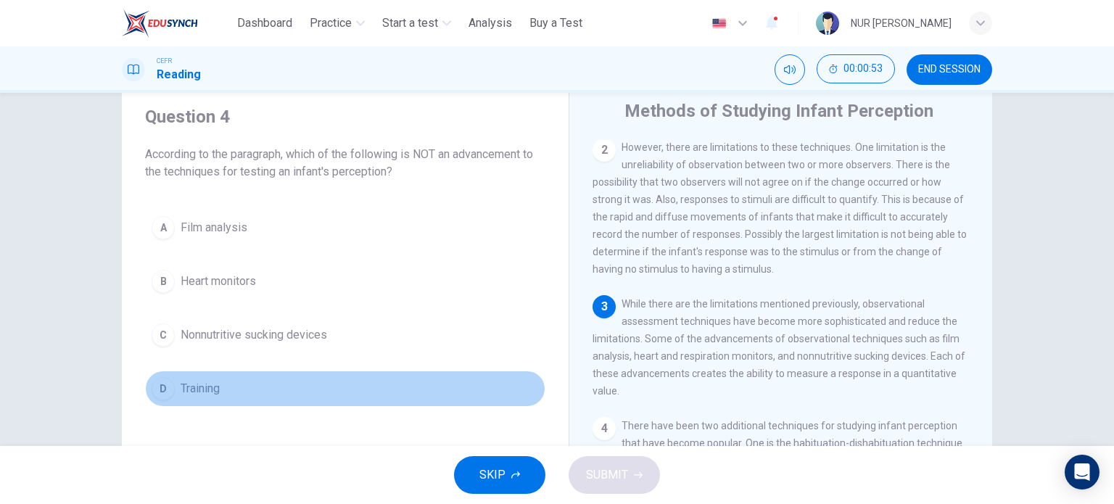
click at [220, 395] on button "D Training" at bounding box center [345, 389] width 400 height 36
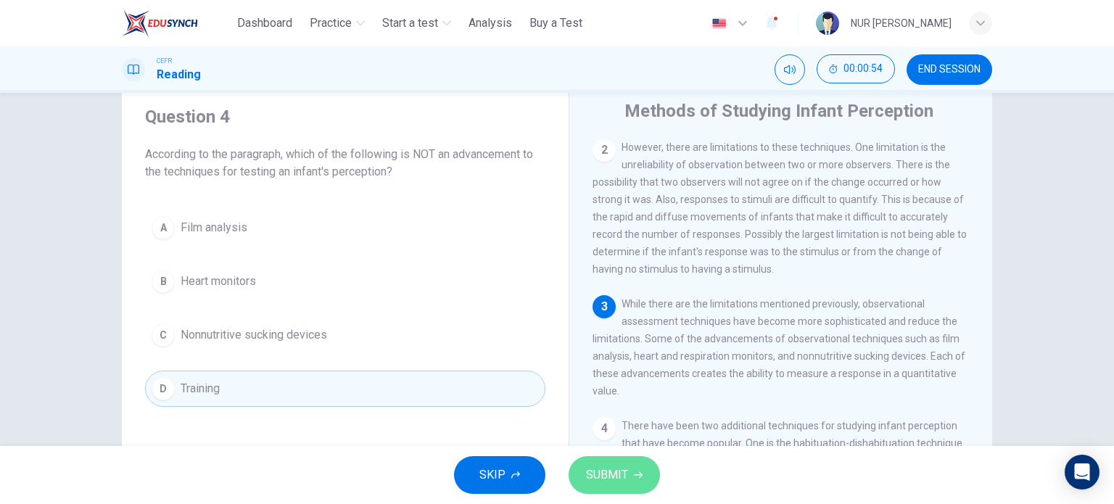
click at [591, 469] on span "SUBMIT" at bounding box center [607, 475] width 42 height 20
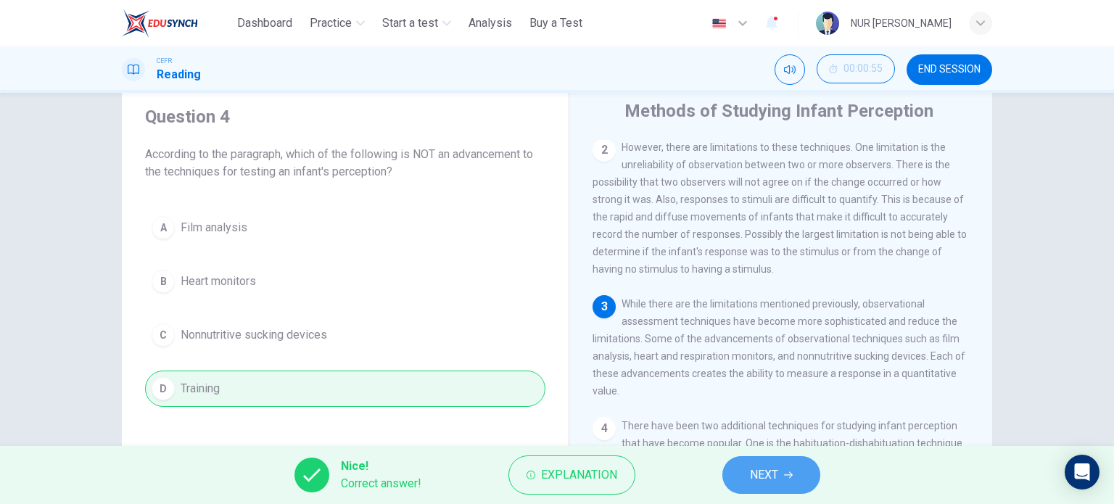
click at [731, 469] on button "NEXT" at bounding box center [771, 475] width 98 height 38
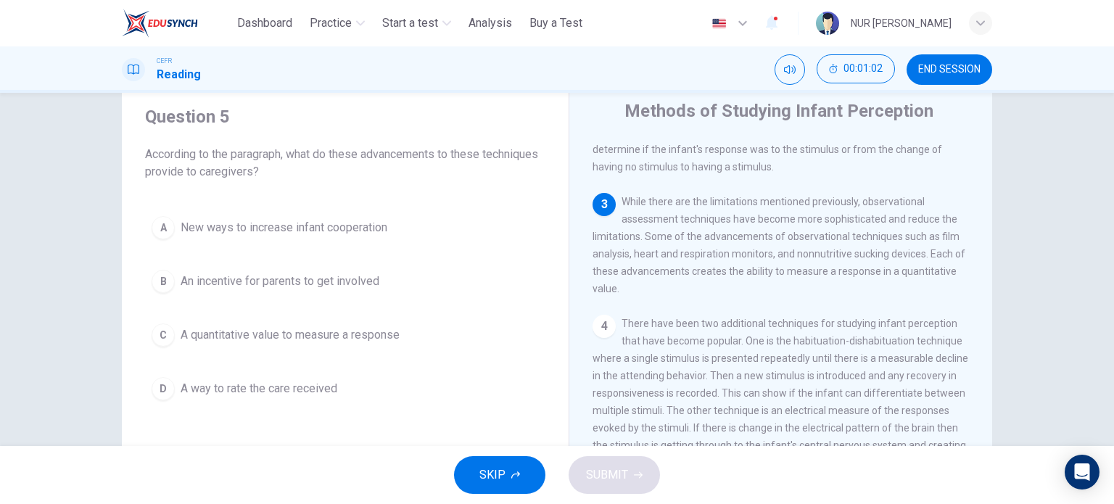
scroll to position [260, 0]
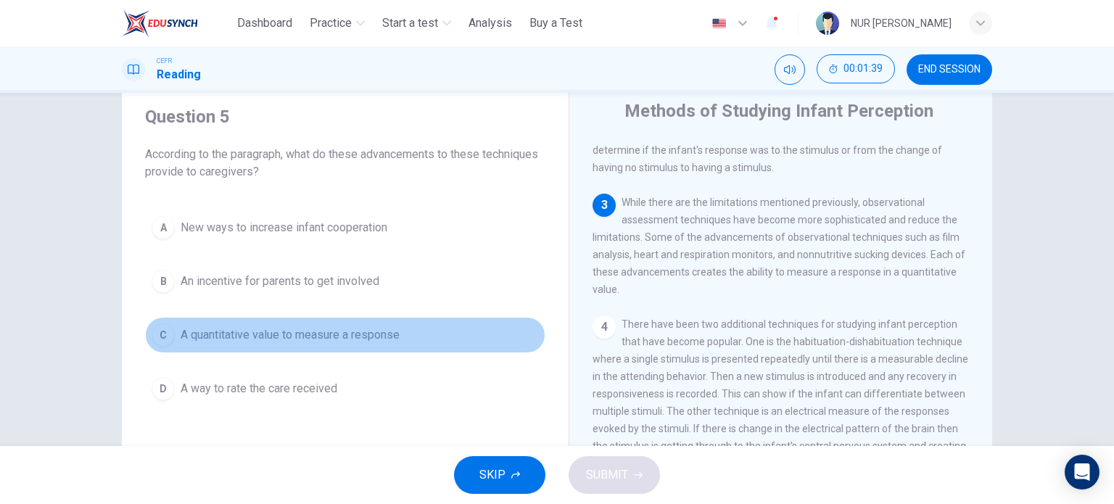
click at [236, 321] on button "C A quantitative value to measure a response" at bounding box center [345, 335] width 400 height 36
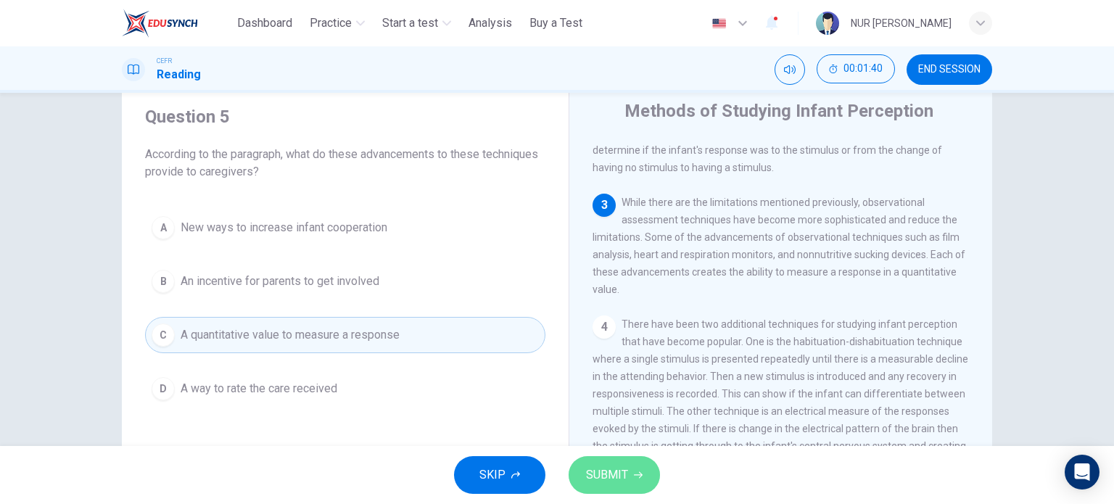
click at [623, 477] on span "SUBMIT" at bounding box center [607, 475] width 42 height 20
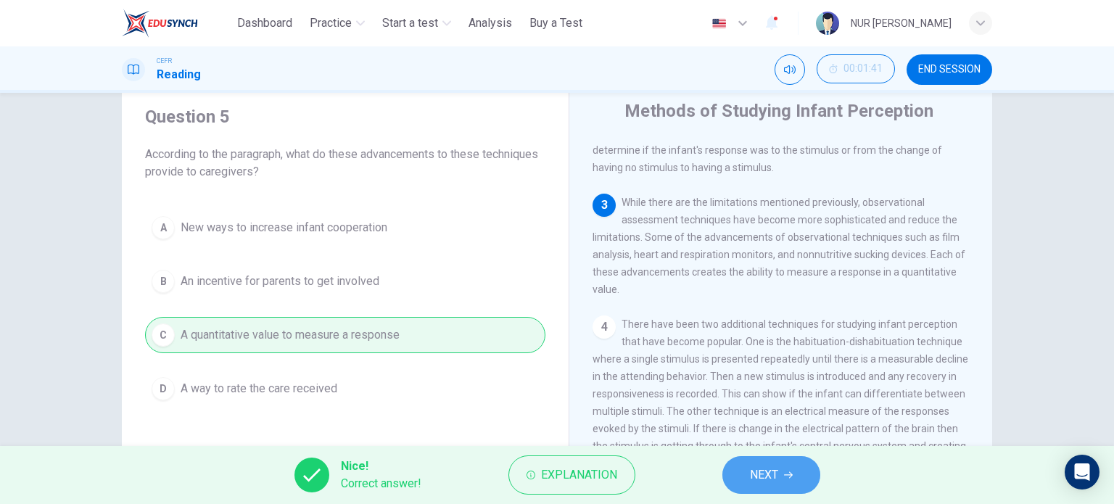
click at [746, 469] on button "NEXT" at bounding box center [771, 475] width 98 height 38
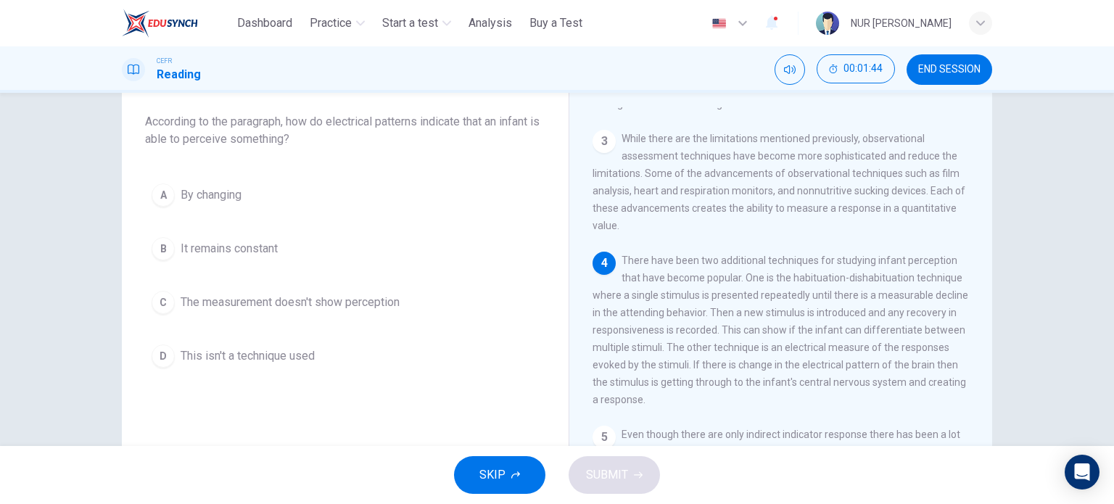
scroll to position [81, 0]
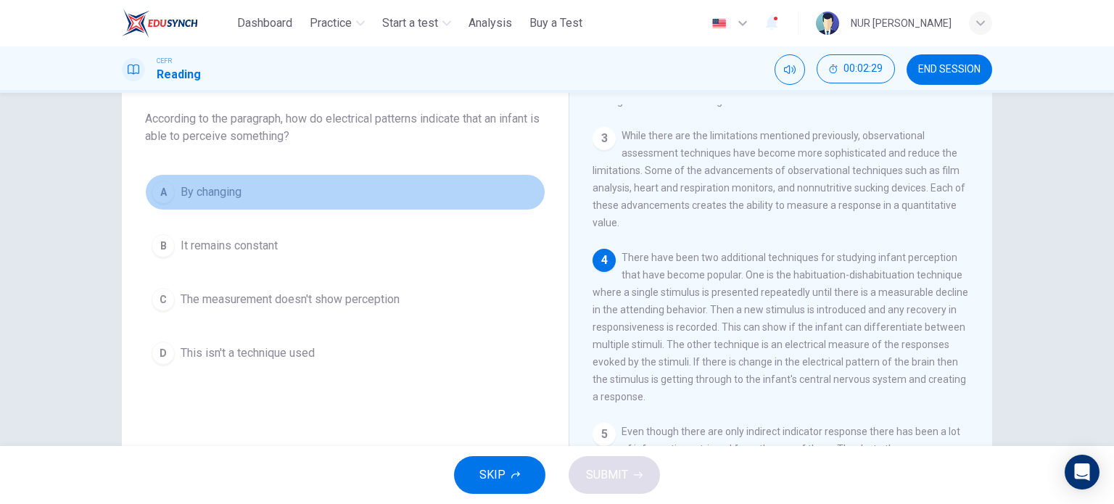
click at [195, 181] on button "A By changing" at bounding box center [345, 192] width 400 height 36
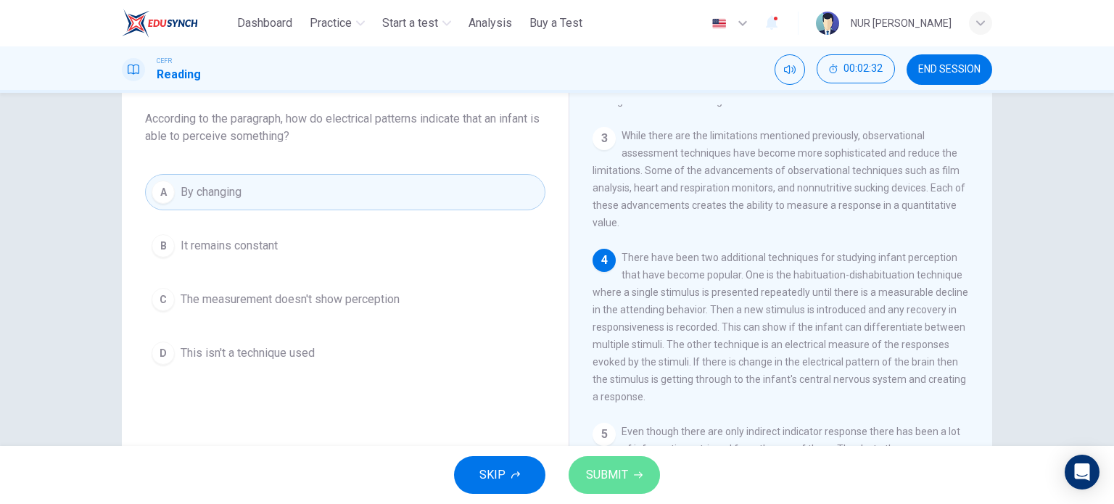
click at [610, 477] on span "SUBMIT" at bounding box center [607, 475] width 42 height 20
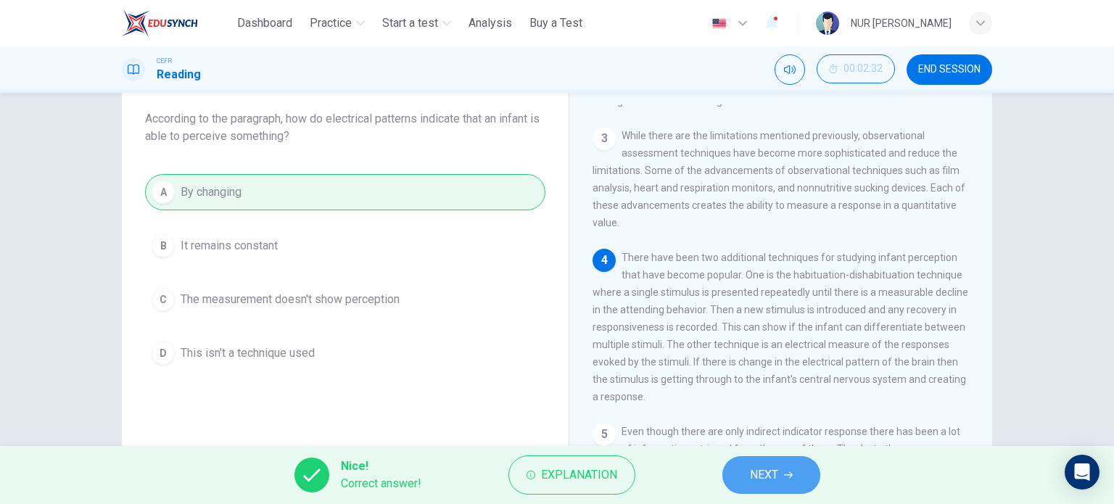
click at [766, 468] on span "NEXT" at bounding box center [764, 475] width 28 height 20
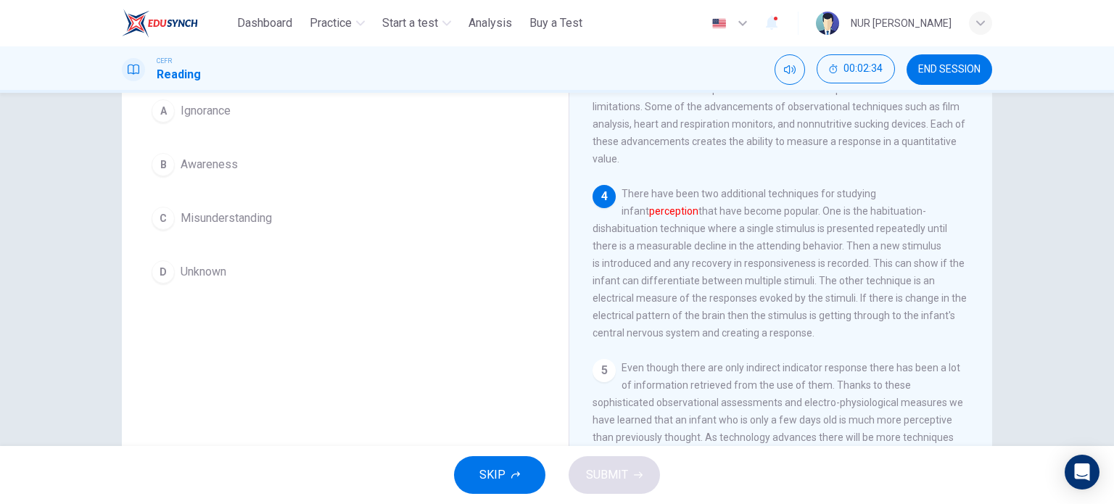
scroll to position [147, 0]
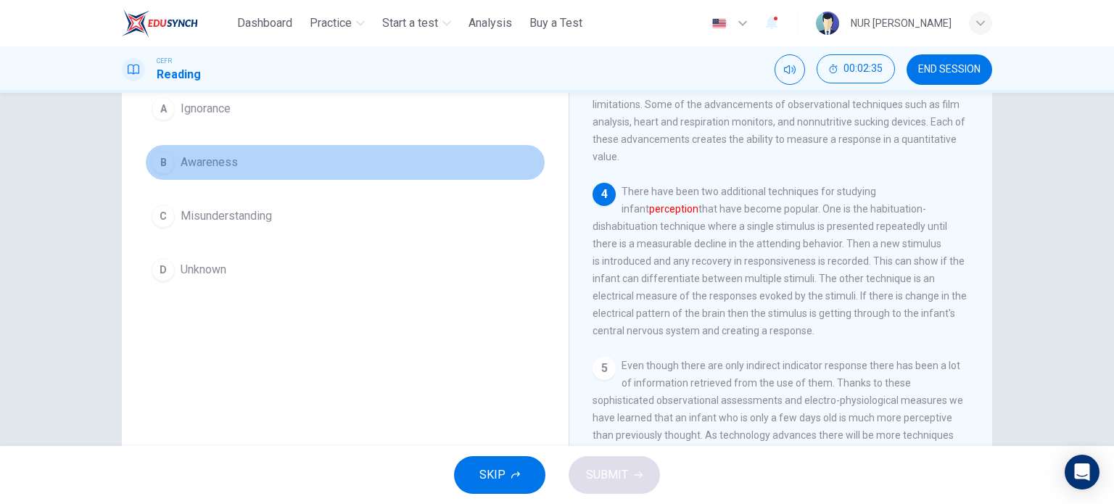
click at [220, 164] on span "Awareness" at bounding box center [209, 162] width 57 height 17
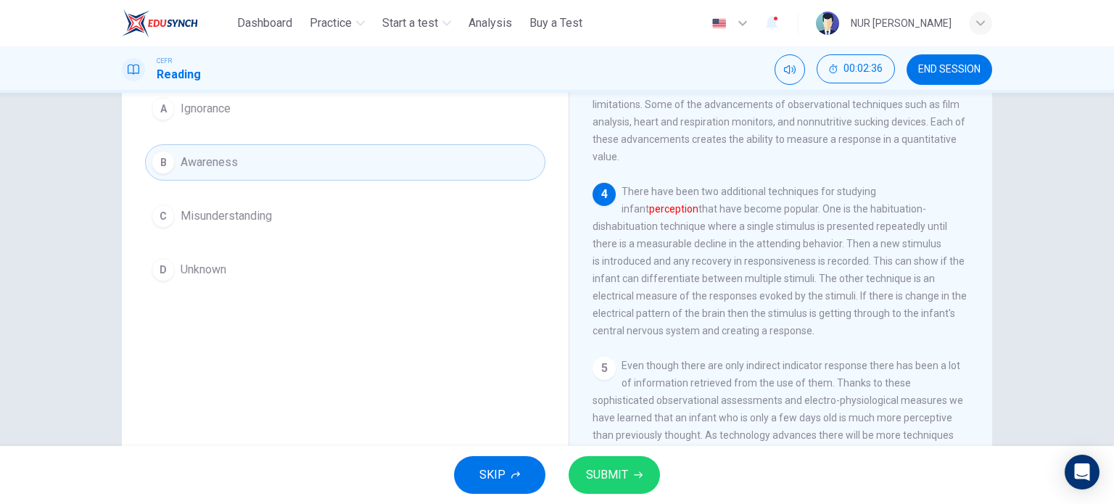
click at [634, 475] on icon "button" at bounding box center [638, 475] width 9 height 9
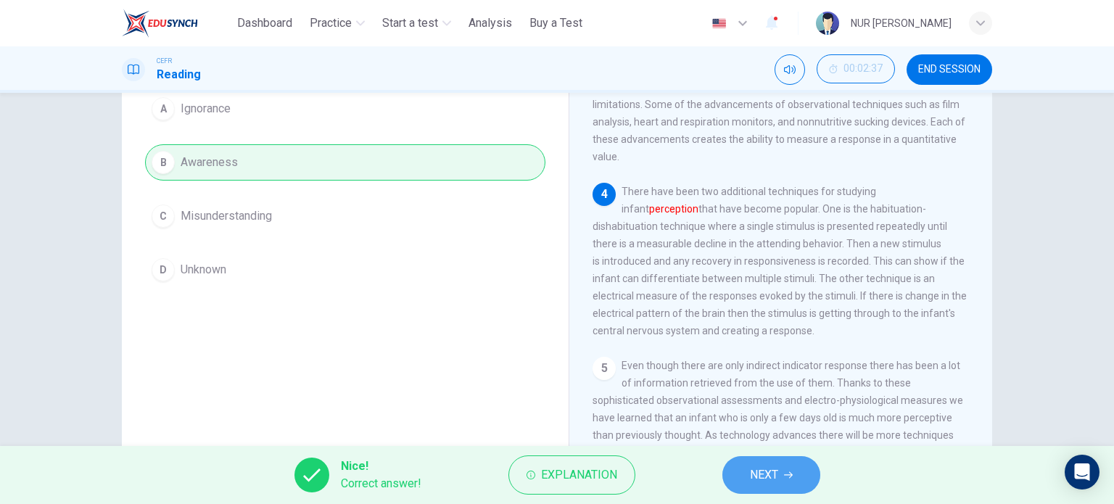
click at [751, 477] on span "NEXT" at bounding box center [764, 475] width 28 height 20
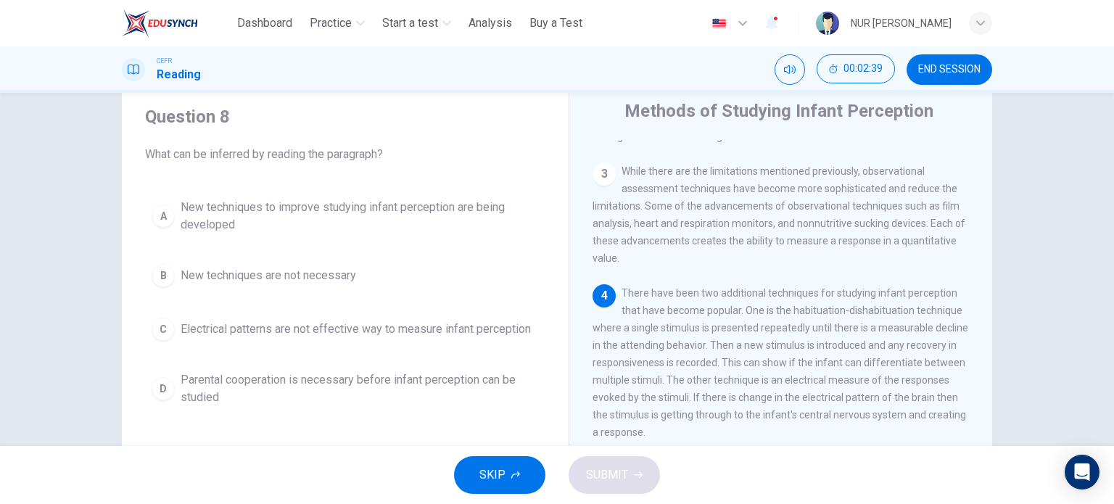
scroll to position [46, 0]
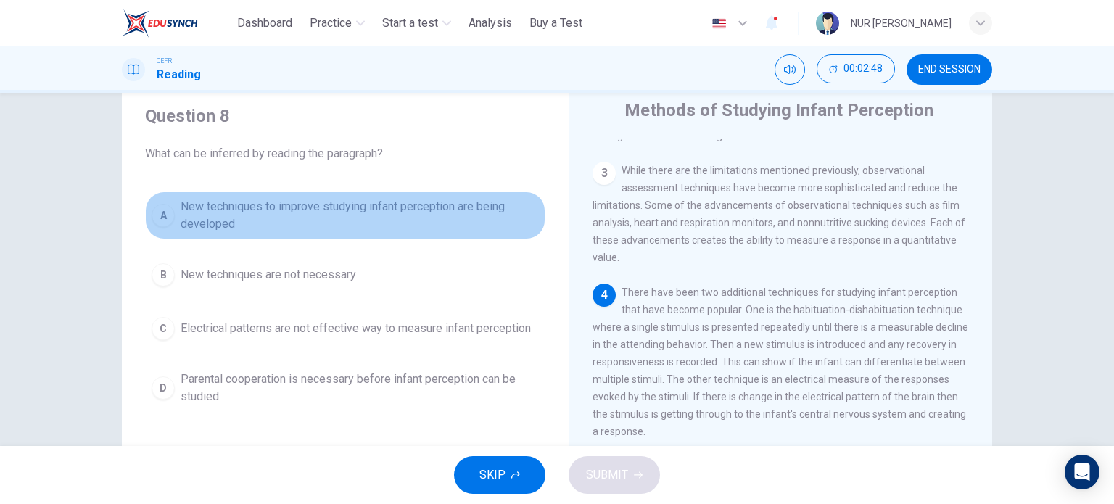
click at [465, 223] on span "New techniques to improve studying infant perception are being developed" at bounding box center [360, 215] width 358 height 35
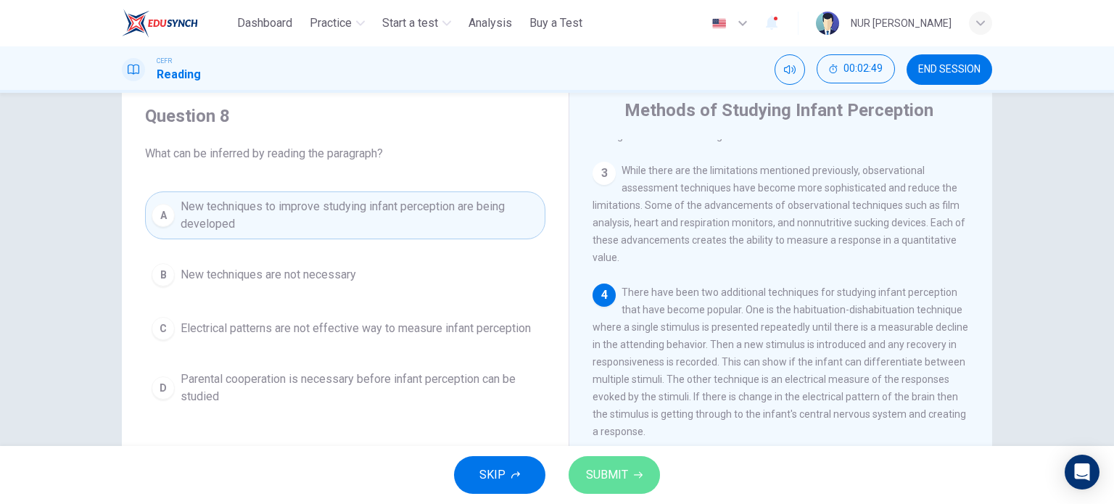
click at [626, 475] on span "SUBMIT" at bounding box center [607, 475] width 42 height 20
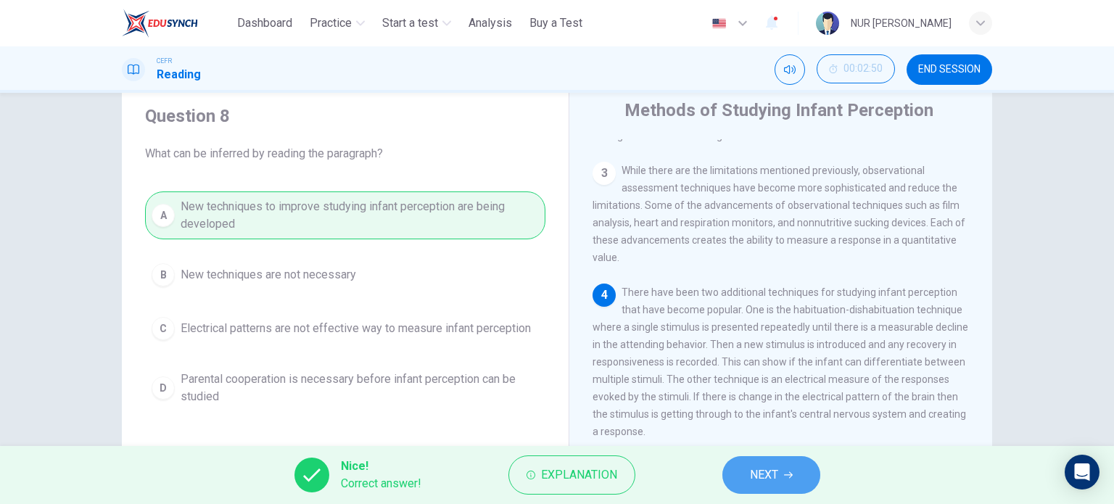
click at [762, 480] on span "NEXT" at bounding box center [764, 475] width 28 height 20
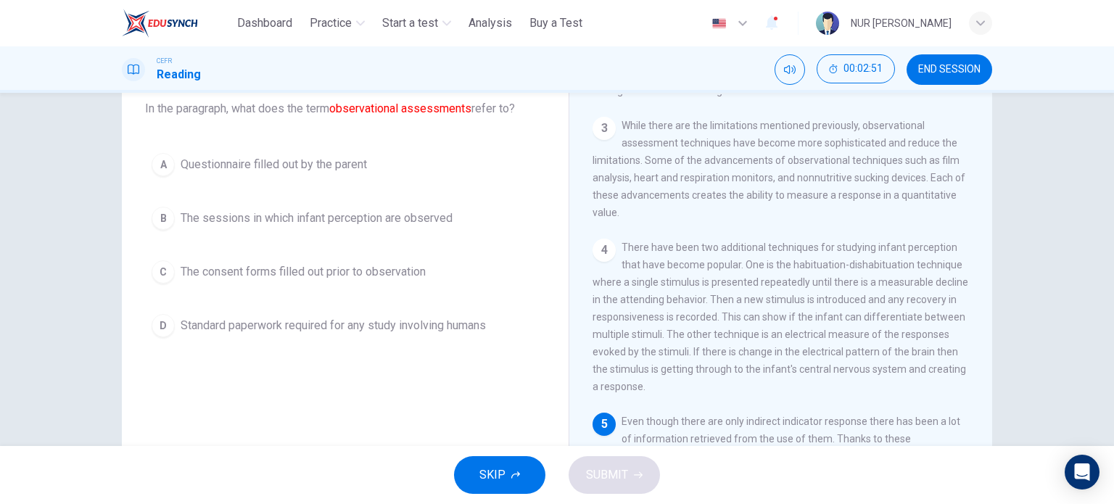
scroll to position [92, 0]
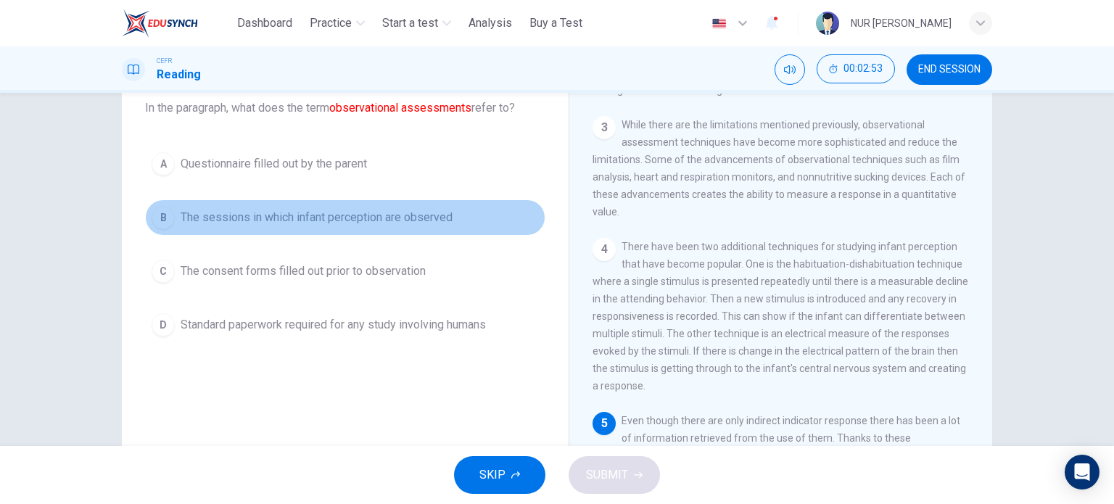
click at [411, 227] on button "B The sessions in which infant perception are observed" at bounding box center [345, 217] width 400 height 36
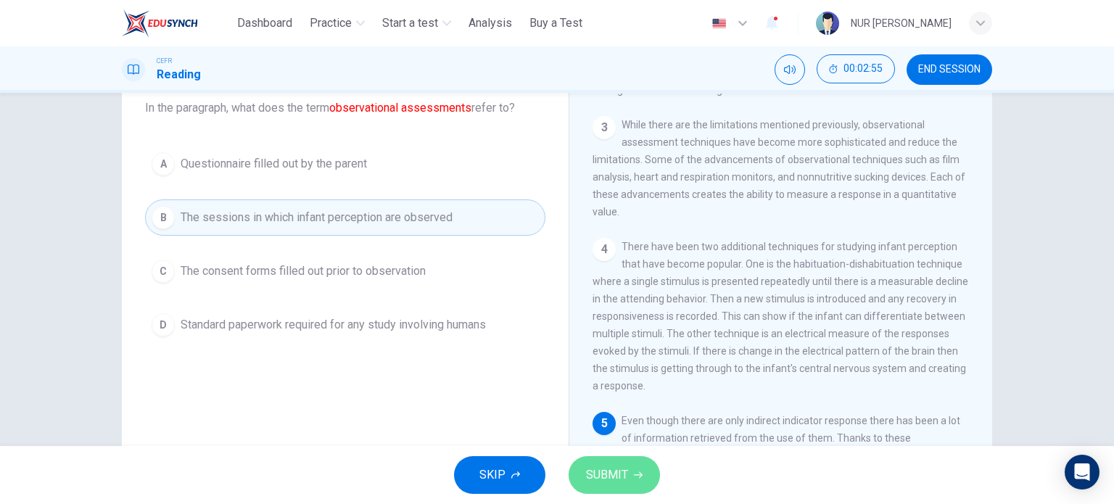
click at [620, 476] on span "SUBMIT" at bounding box center [607, 475] width 42 height 20
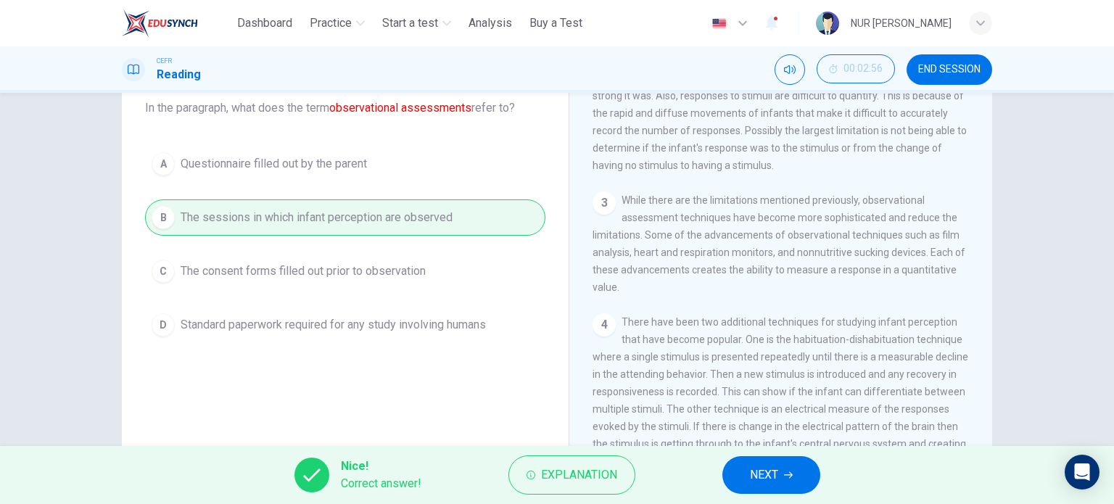
scroll to position [312, 0]
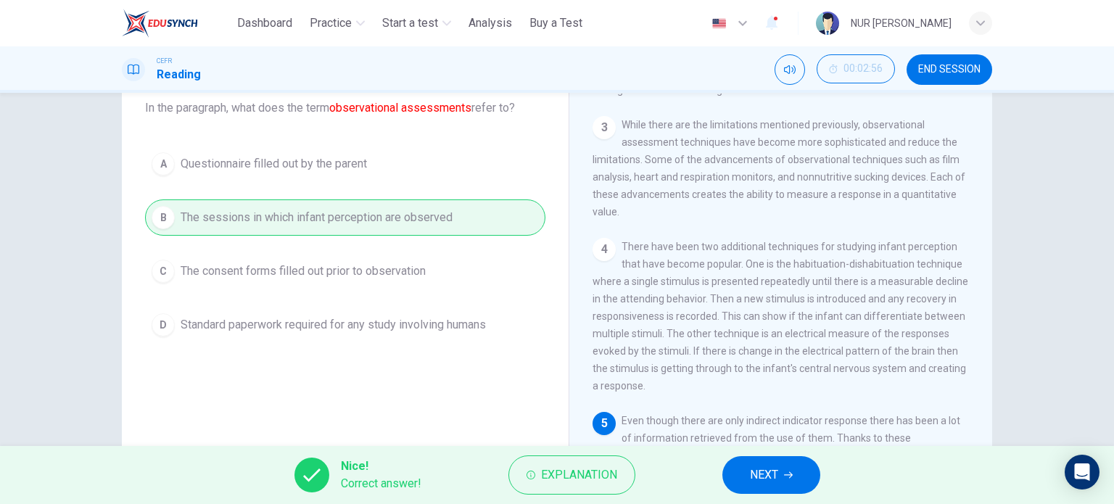
click at [743, 478] on button "NEXT" at bounding box center [771, 475] width 98 height 38
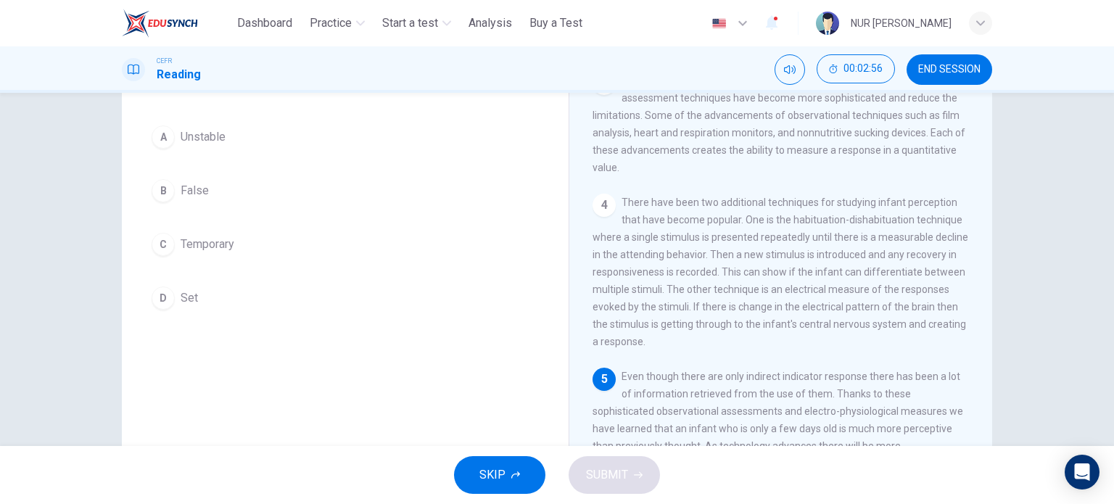
scroll to position [133, 0]
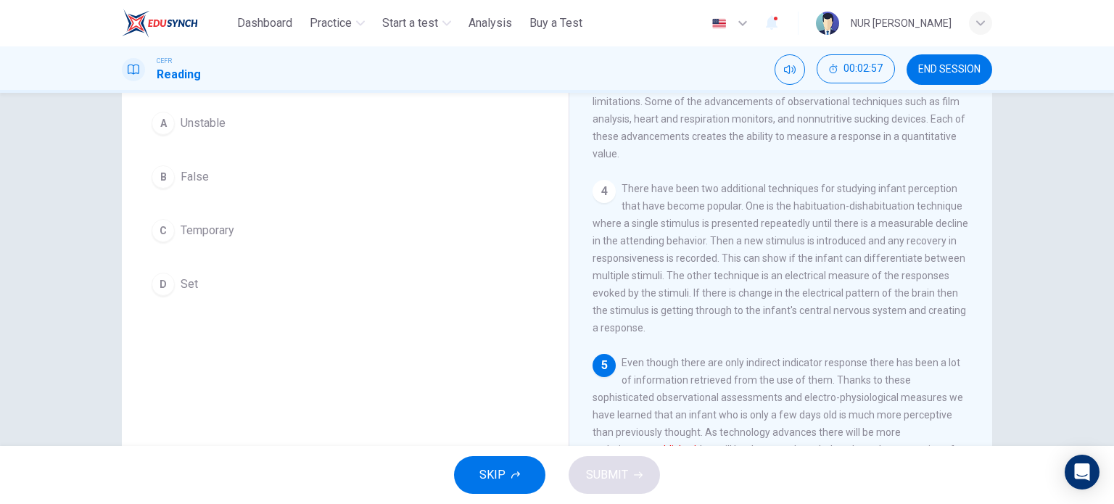
click at [176, 271] on button "D Set" at bounding box center [345, 284] width 400 height 36
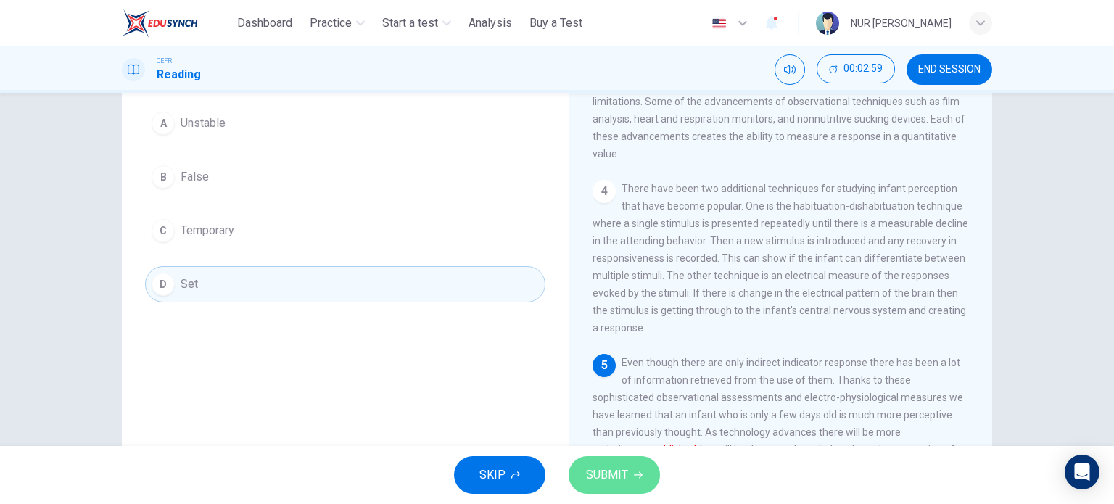
click at [626, 461] on button "SUBMIT" at bounding box center [614, 475] width 91 height 38
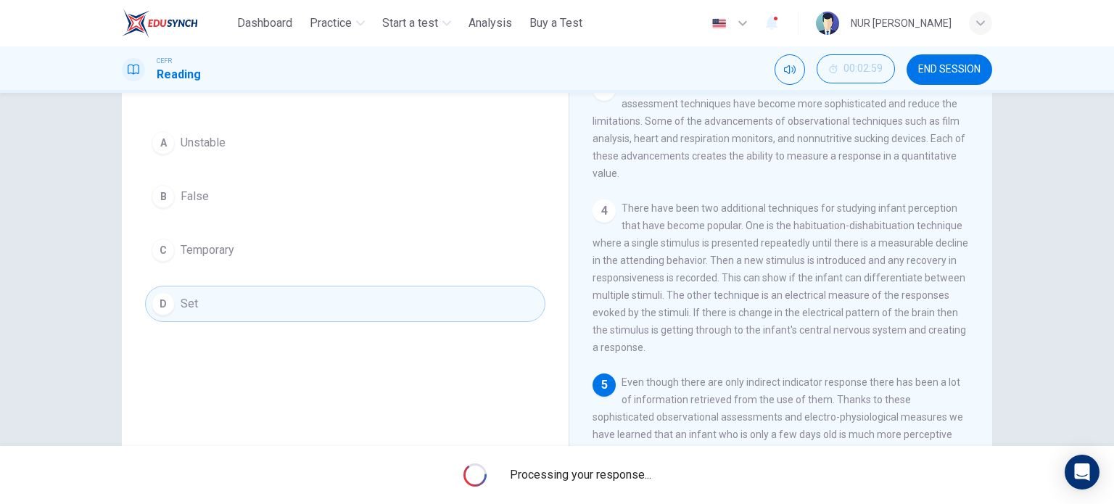
scroll to position [194, 0]
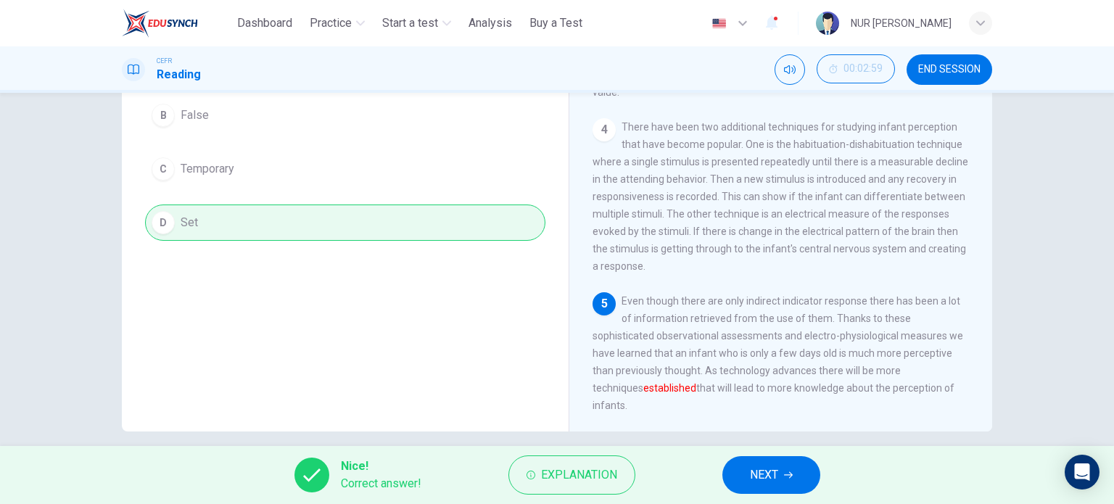
click at [758, 478] on span "NEXT" at bounding box center [764, 475] width 28 height 20
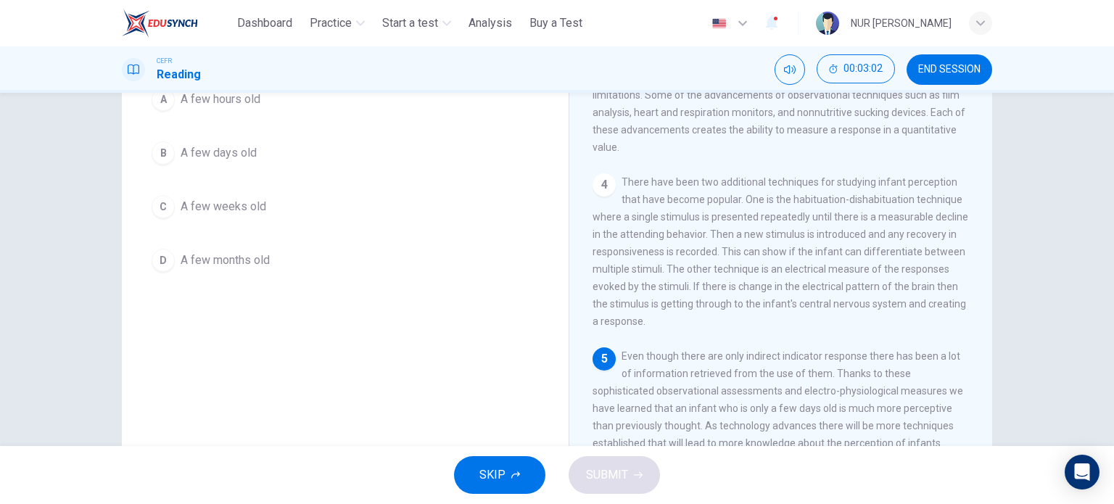
scroll to position [209, 0]
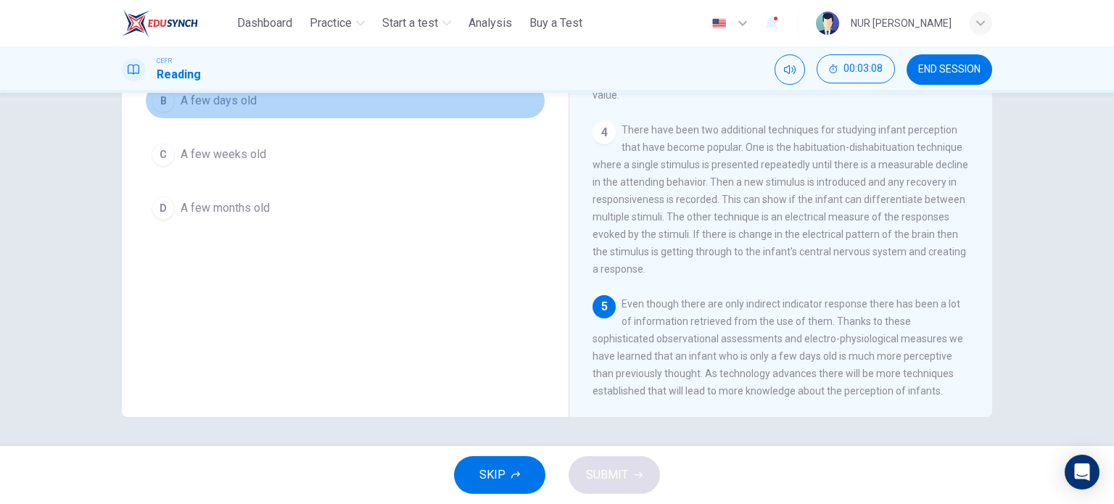
click at [250, 112] on button "B A few days old" at bounding box center [345, 101] width 400 height 36
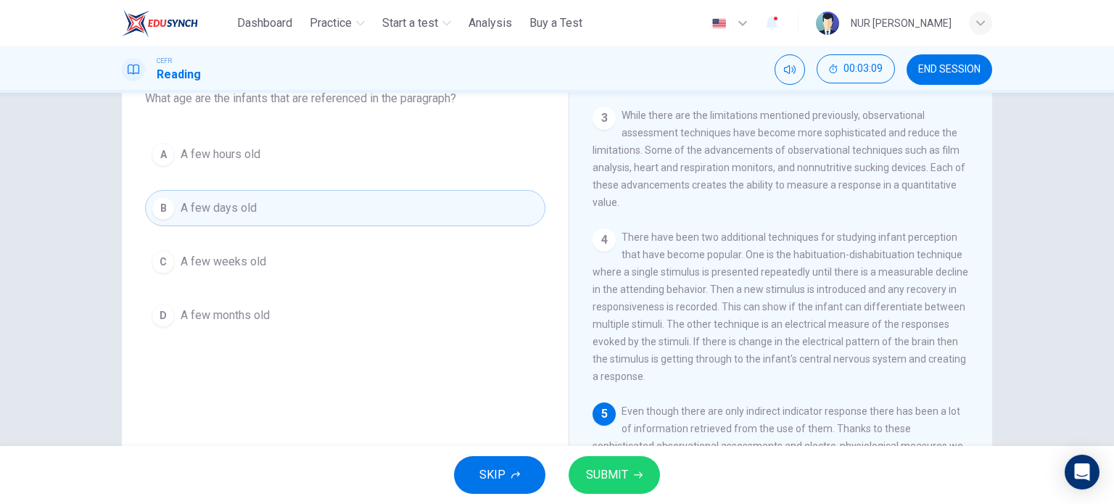
scroll to position [86, 0]
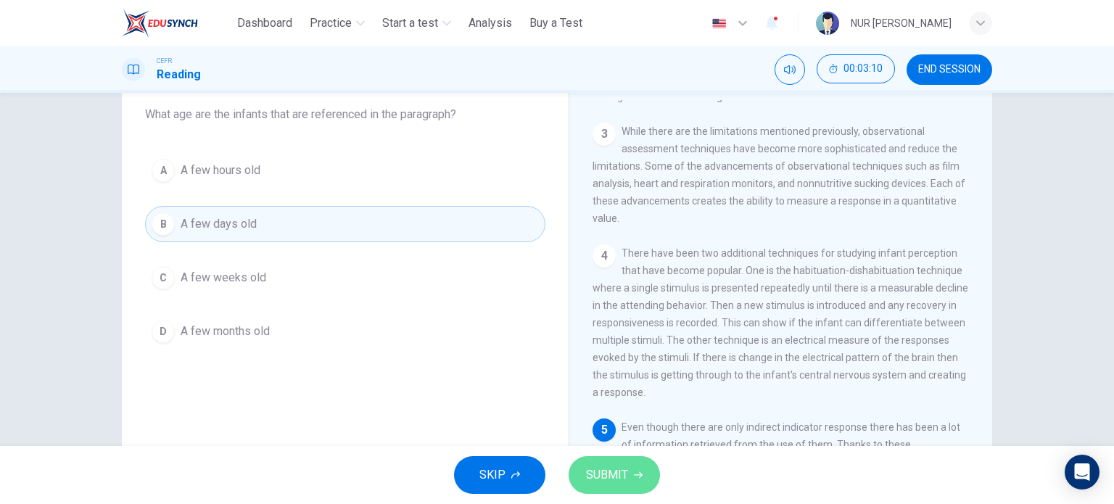
click at [627, 480] on span "SUBMIT" at bounding box center [607, 475] width 42 height 20
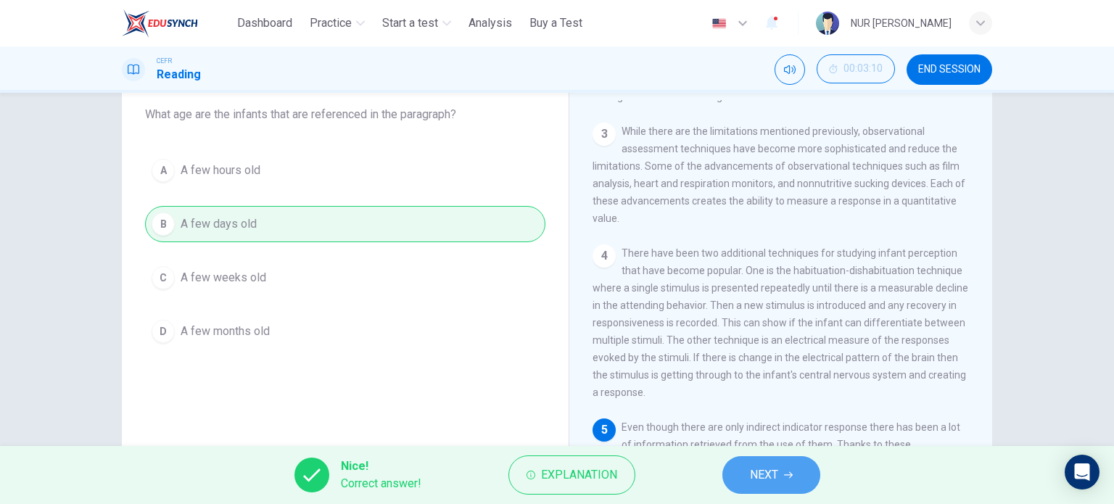
click at [754, 472] on span "NEXT" at bounding box center [764, 475] width 28 height 20
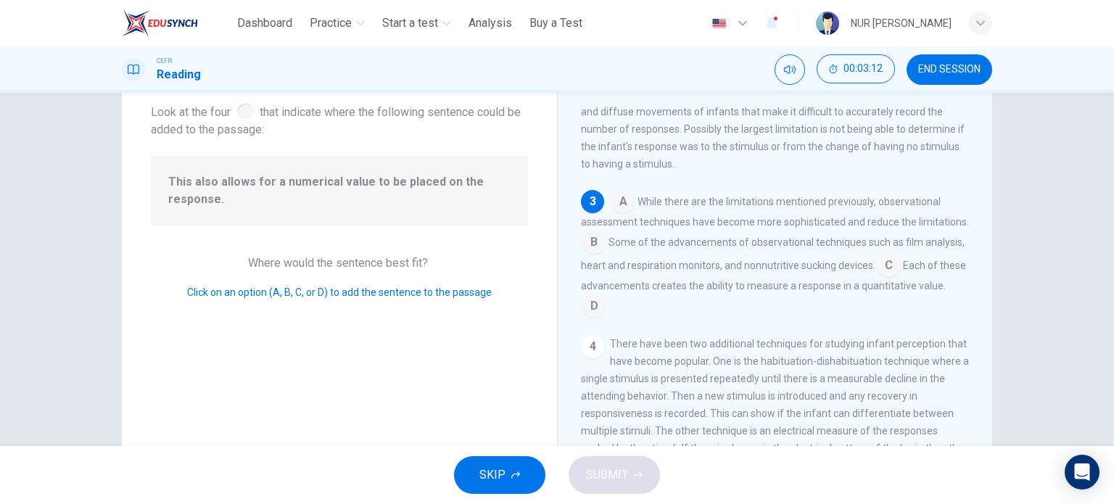
scroll to position [213, 0]
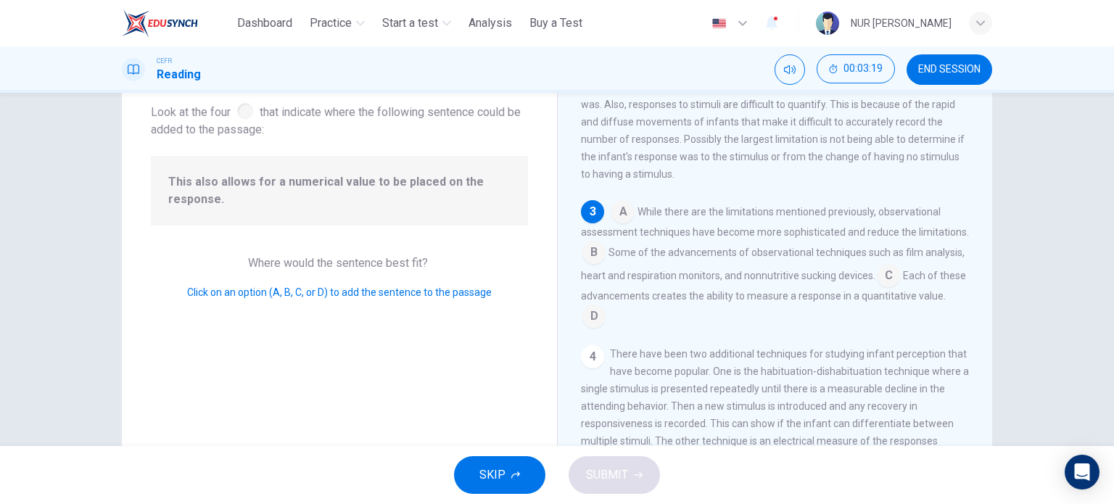
click at [606, 322] on input at bounding box center [593, 317] width 23 height 23
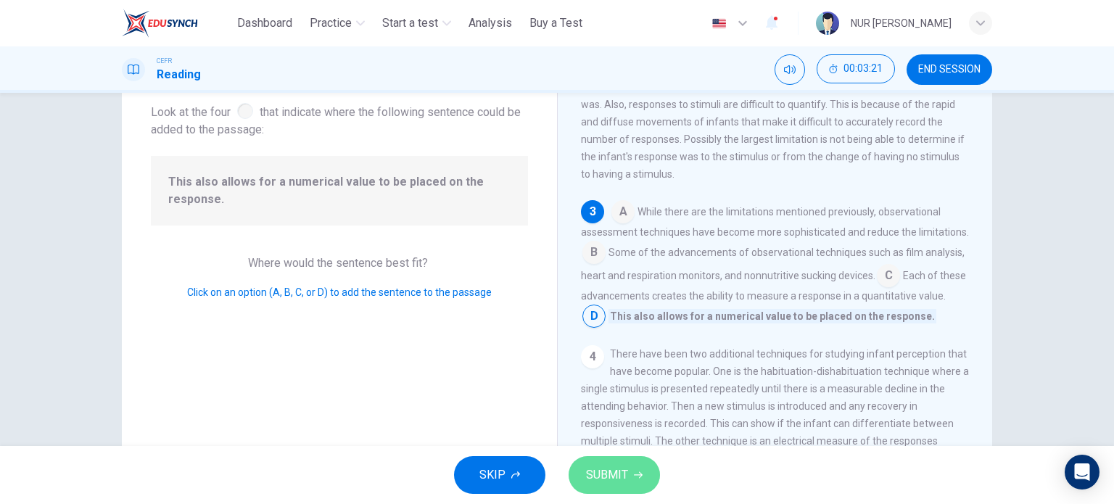
click at [635, 479] on icon "button" at bounding box center [638, 475] width 9 height 9
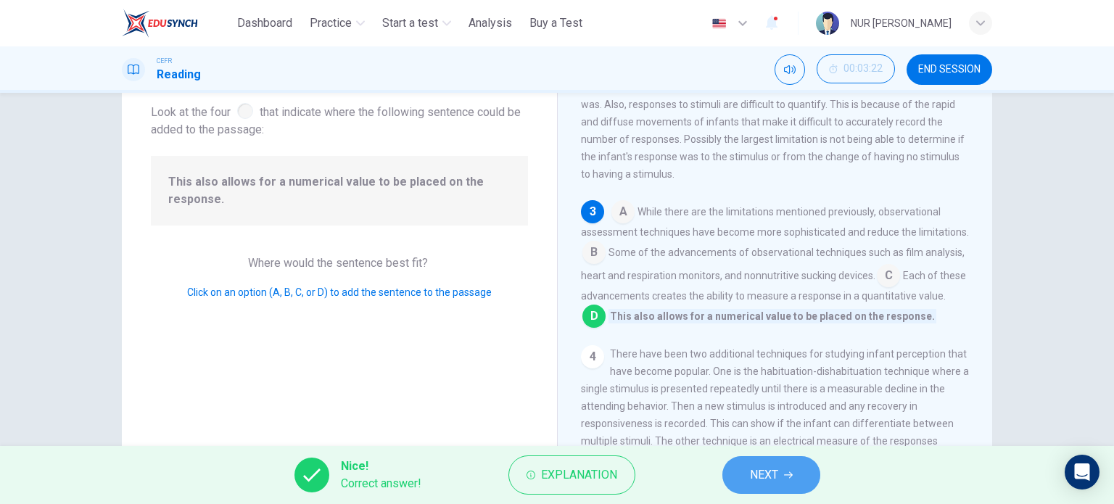
click at [751, 470] on span "NEXT" at bounding box center [764, 475] width 28 height 20
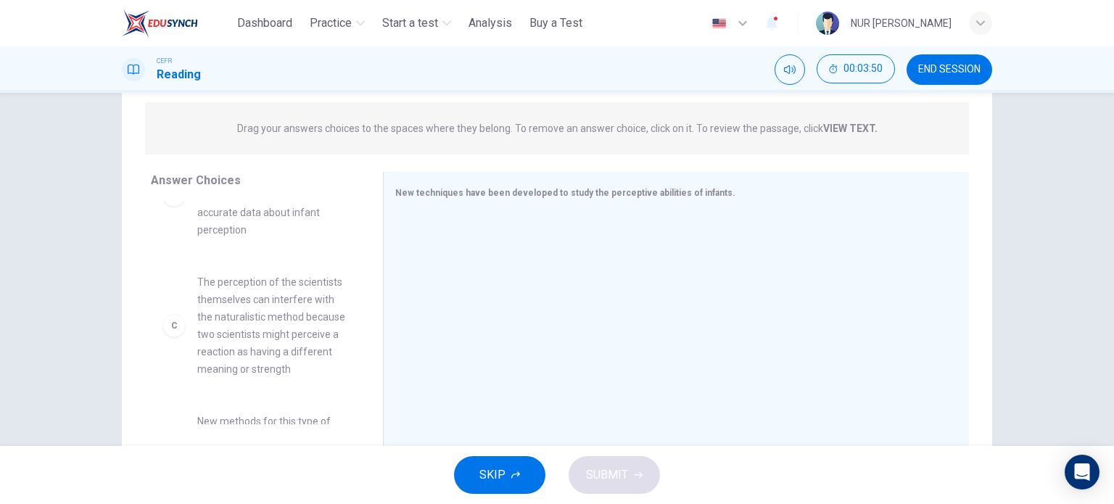
scroll to position [183, 0]
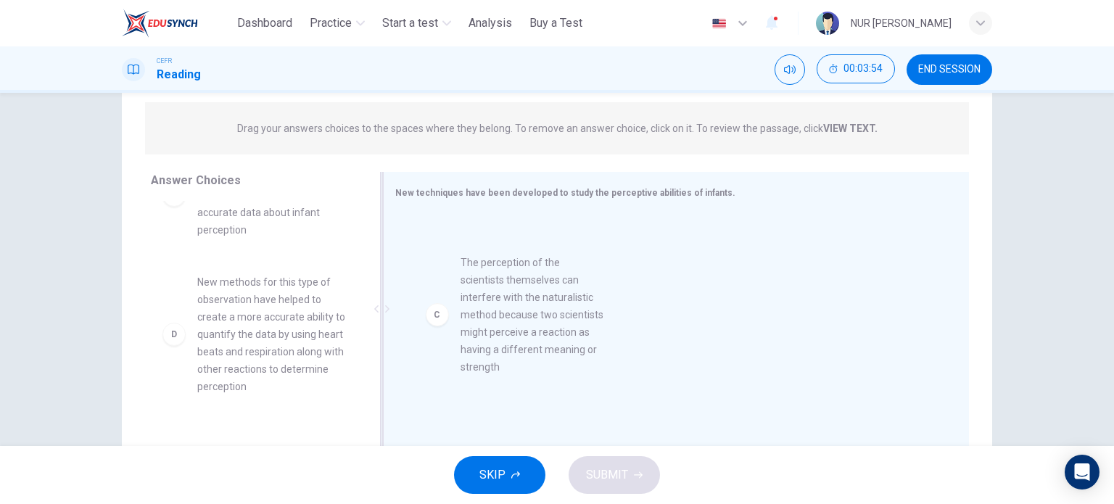
drag, startPoint x: 273, startPoint y: 321, endPoint x: 547, endPoint y: 301, distance: 274.2
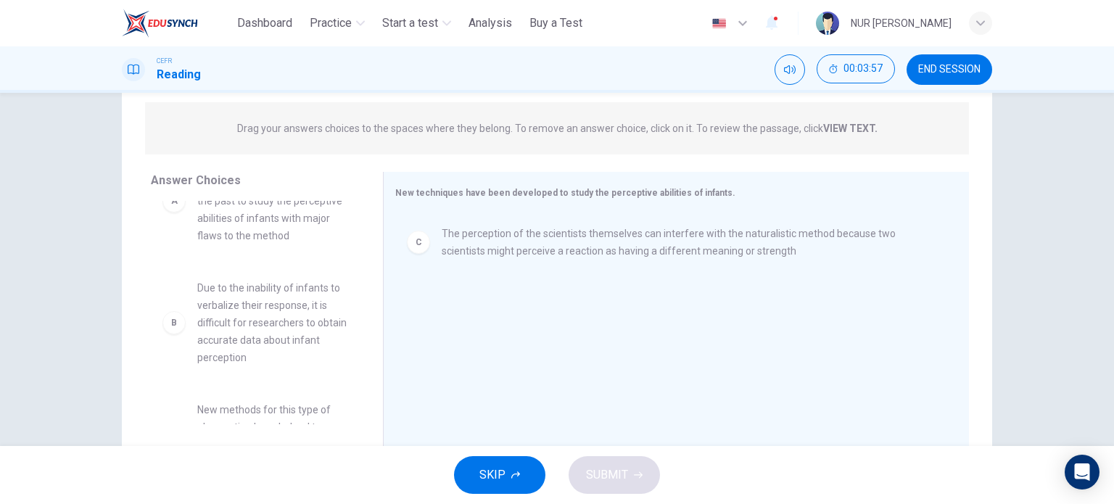
scroll to position [57, 0]
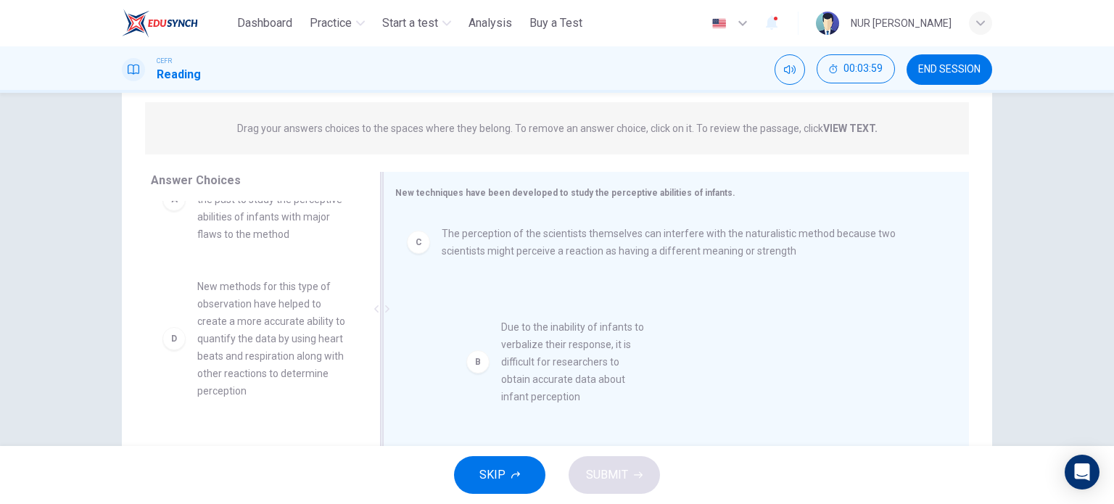
drag, startPoint x: 279, startPoint y: 333, endPoint x: 610, endPoint y: 374, distance: 334.0
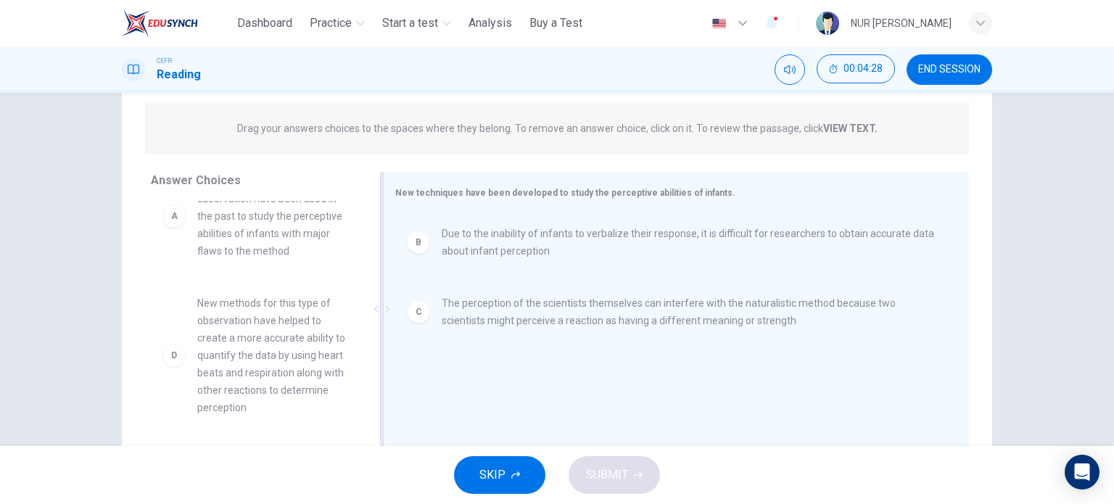
scroll to position [0, 0]
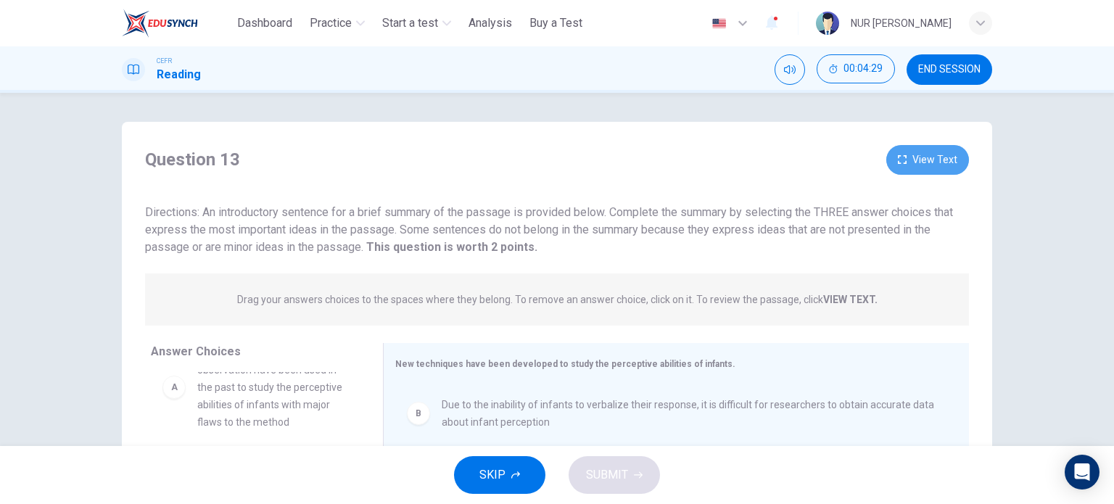
click at [918, 161] on button "View Text" at bounding box center [927, 160] width 83 height 30
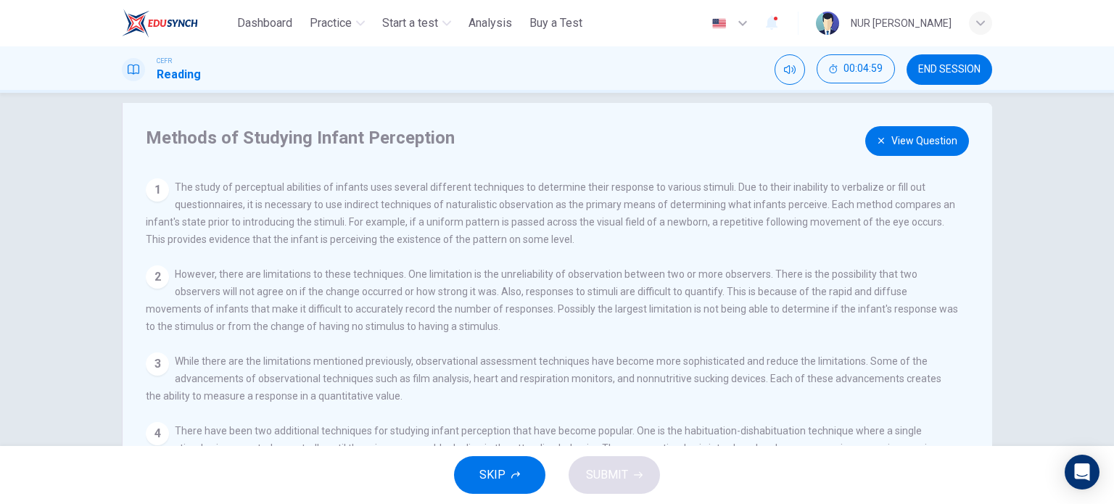
scroll to position [13, 0]
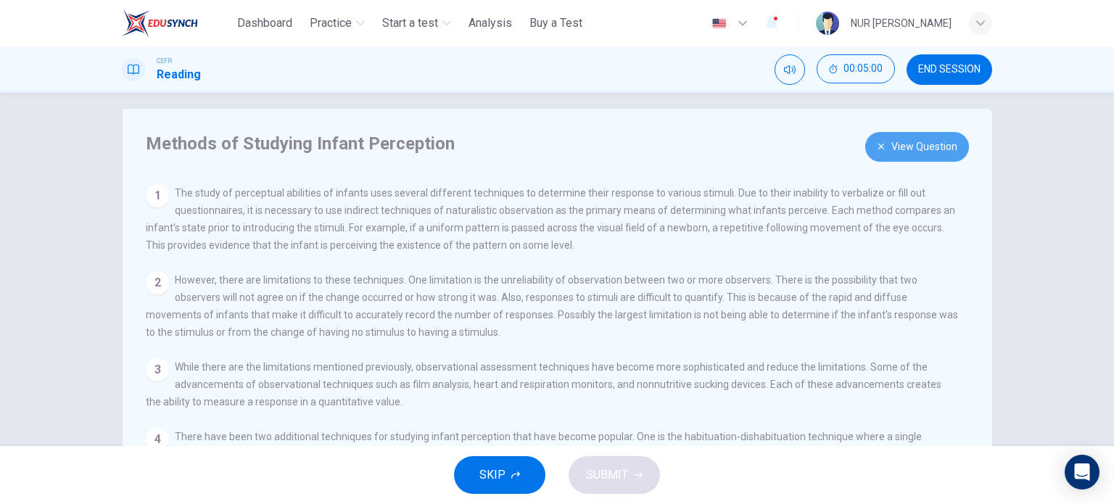
click at [914, 147] on button "View Question" at bounding box center [917, 147] width 104 height 30
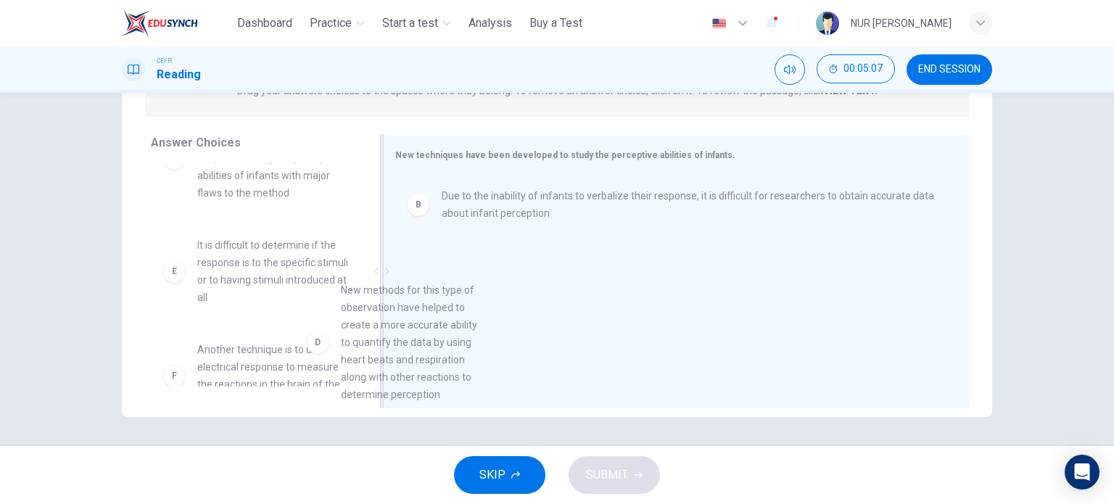
scroll to position [61, 0]
drag, startPoint x: 268, startPoint y: 306, endPoint x: 508, endPoint y: 388, distance: 253.7
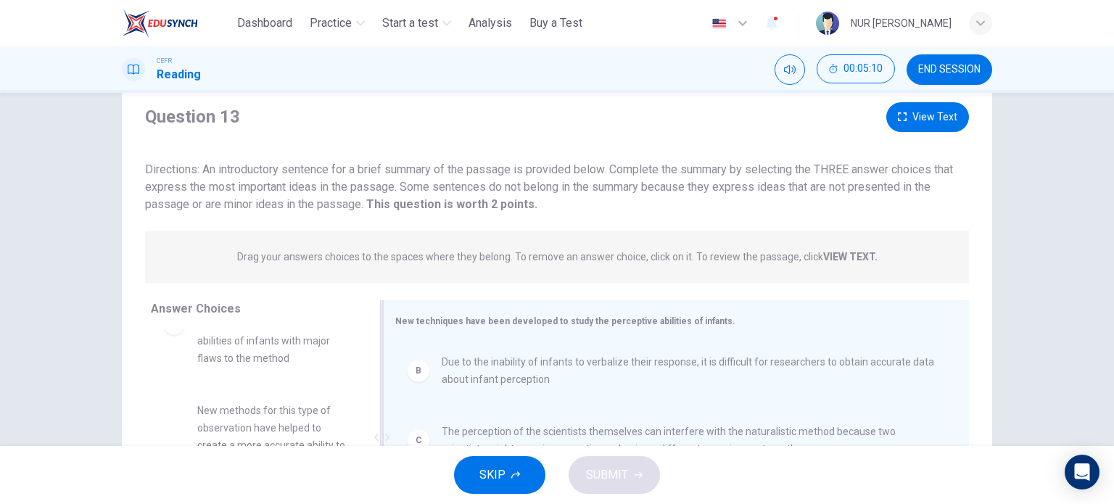
scroll to position [209, 0]
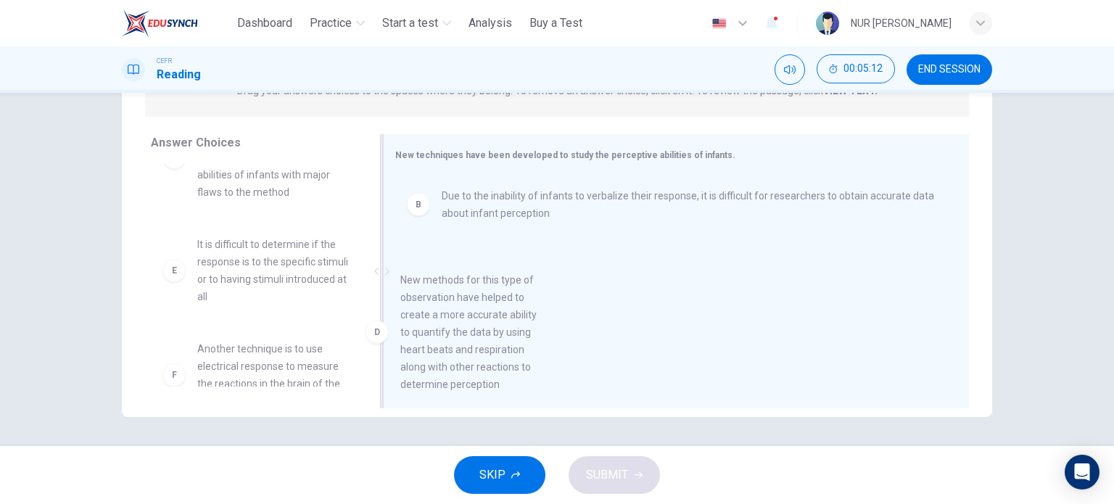
drag, startPoint x: 274, startPoint y: 297, endPoint x: 485, endPoint y: 333, distance: 214.0
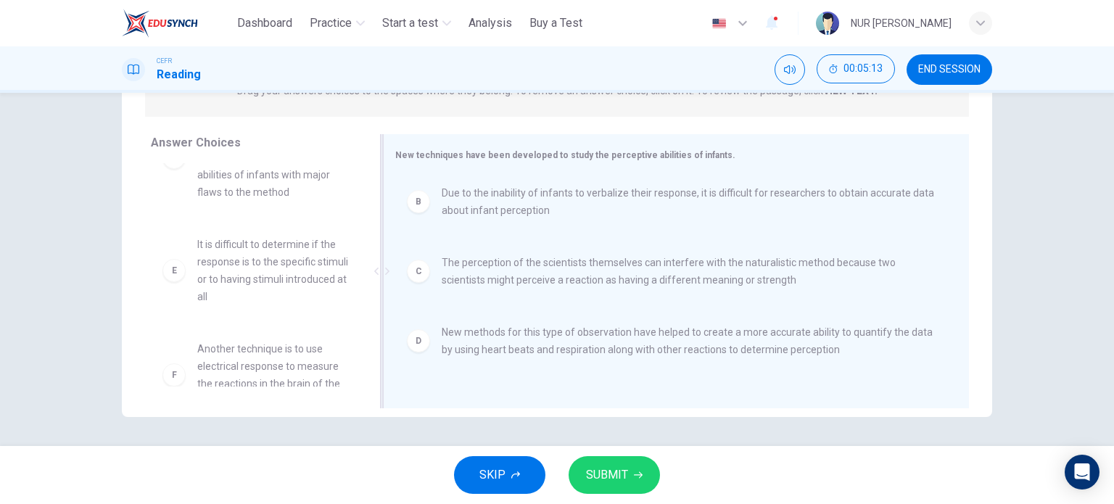
scroll to position [3, 0]
click at [634, 474] on icon "button" at bounding box center [638, 475] width 9 height 9
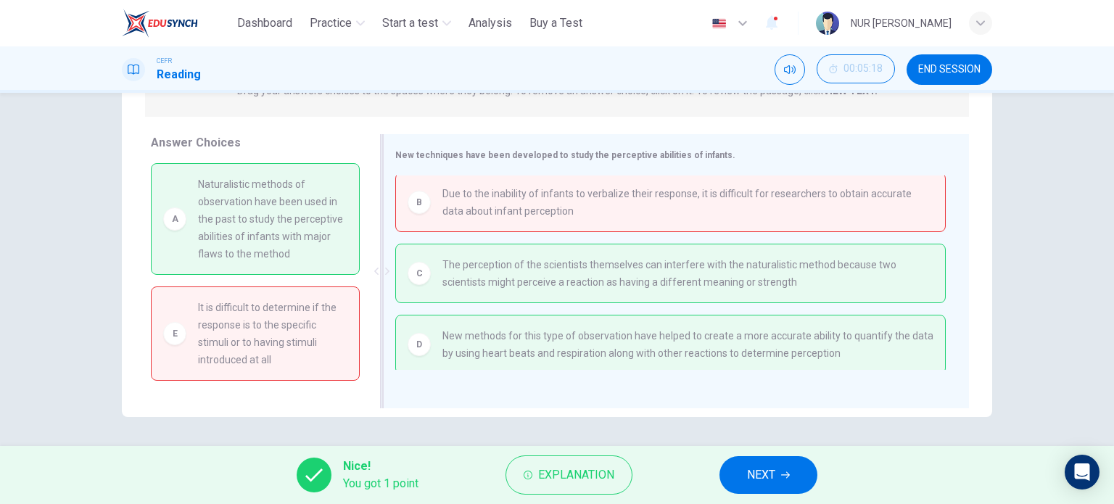
scroll to position [0, 0]
click at [946, 79] on button "END SESSION" at bounding box center [950, 69] width 86 height 30
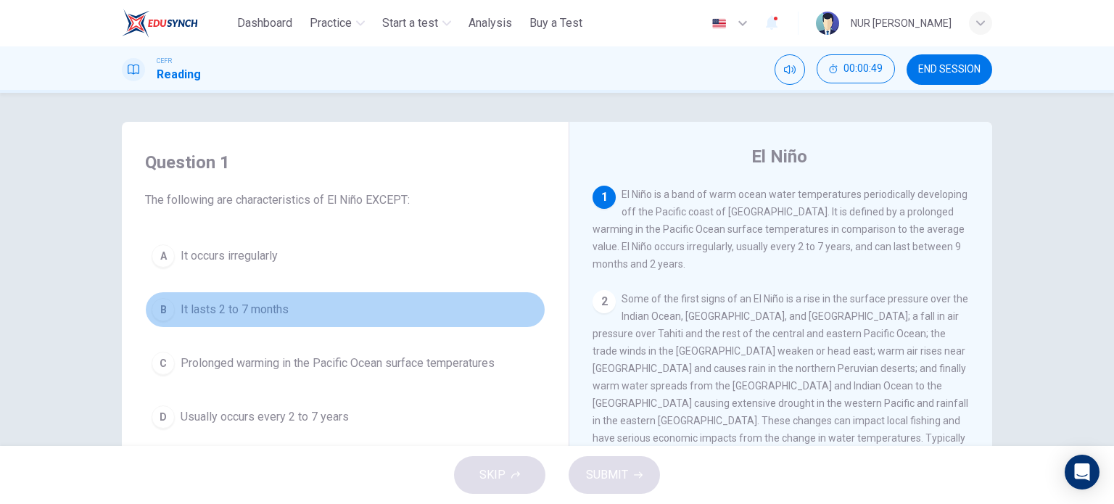
click at [271, 313] on span "It lasts 2 to 7 months" at bounding box center [235, 309] width 108 height 17
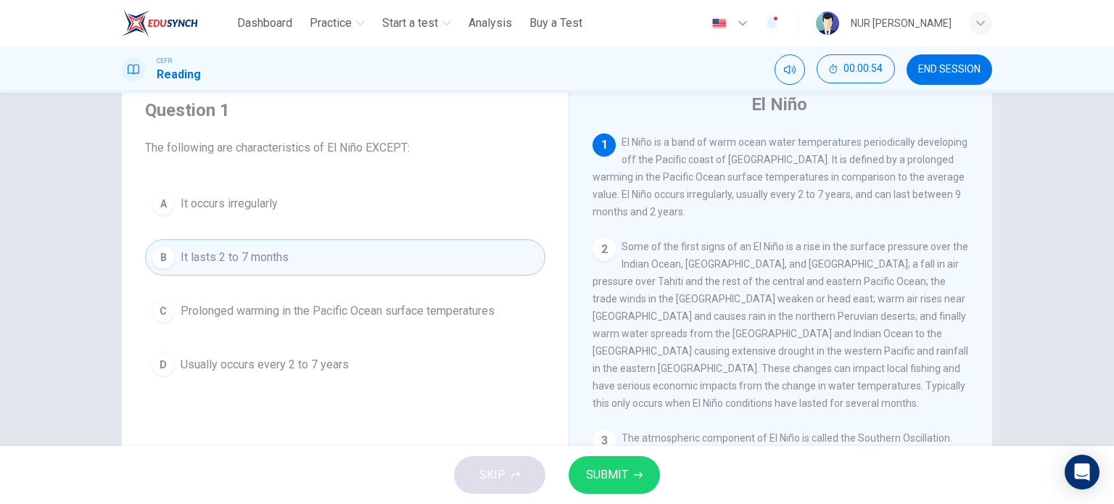
scroll to position [52, 0]
click at [638, 478] on icon "button" at bounding box center [638, 475] width 9 height 7
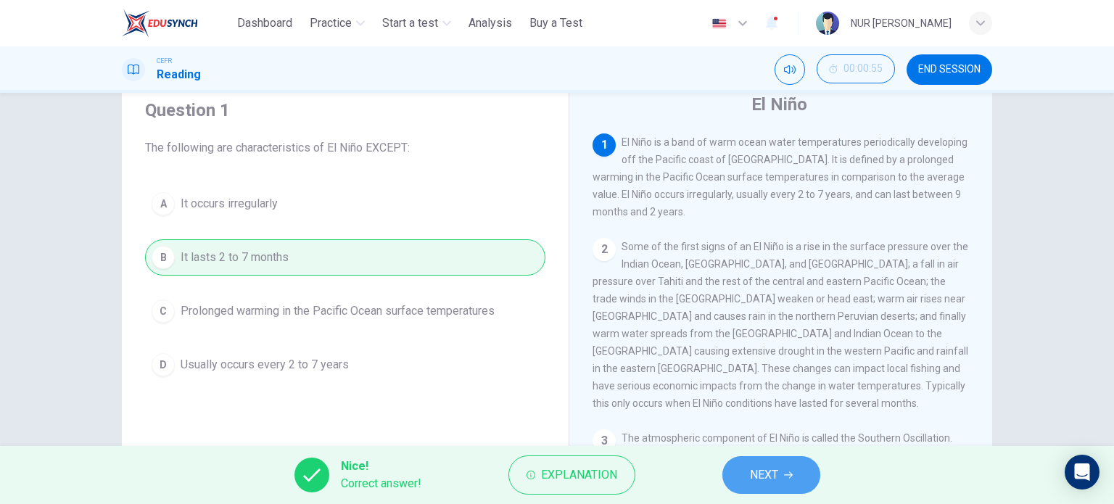
click at [765, 484] on span "NEXT" at bounding box center [764, 475] width 28 height 20
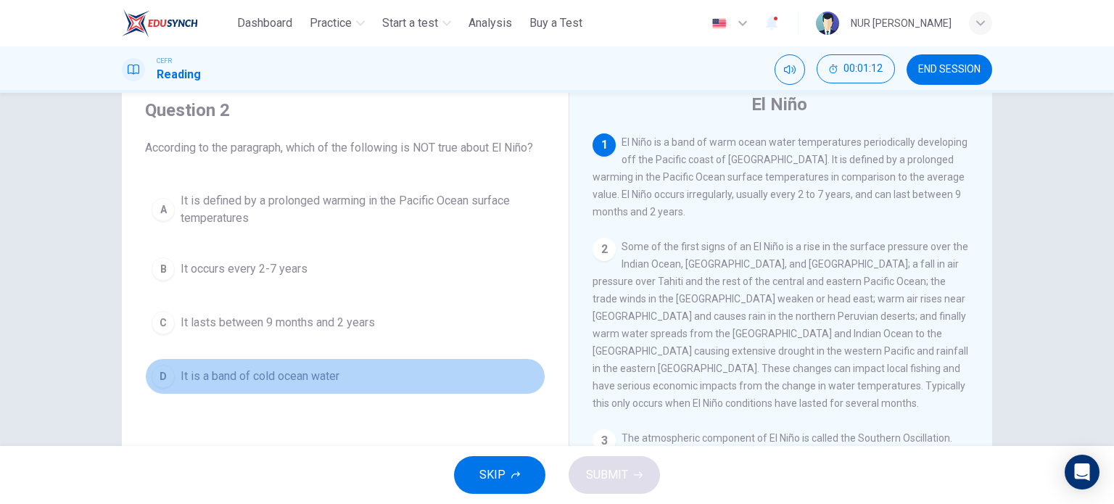
click at [337, 365] on button "D It is a band of cold ocean water" at bounding box center [345, 376] width 400 height 36
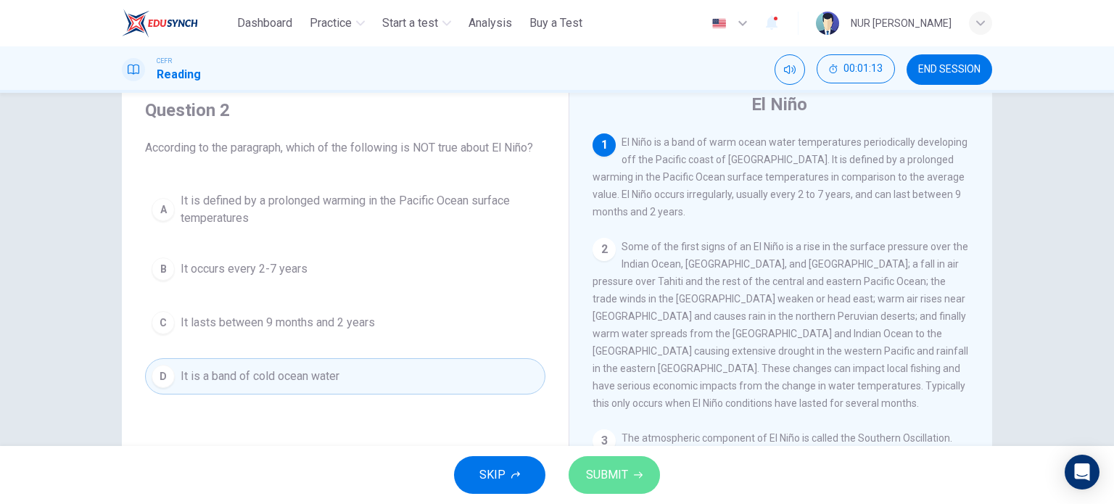
click at [641, 476] on button "SUBMIT" at bounding box center [614, 475] width 91 height 38
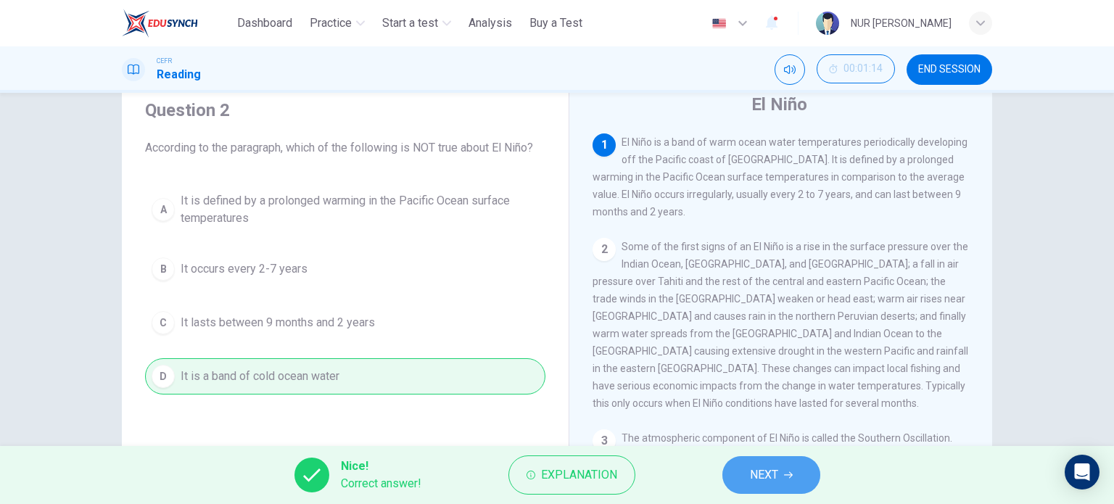
click at [772, 474] on span "NEXT" at bounding box center [764, 475] width 28 height 20
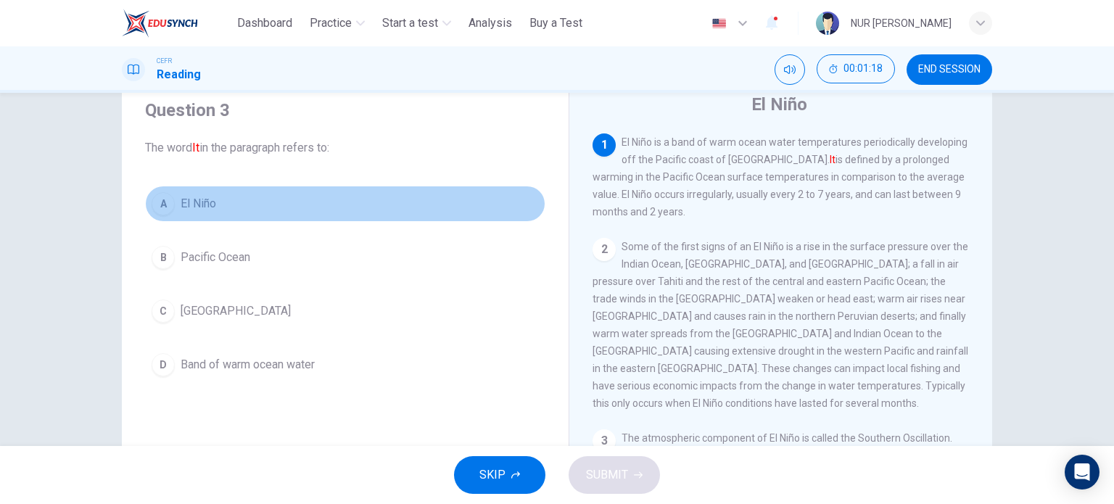
click at [189, 219] on button "A El Niño" at bounding box center [345, 204] width 400 height 36
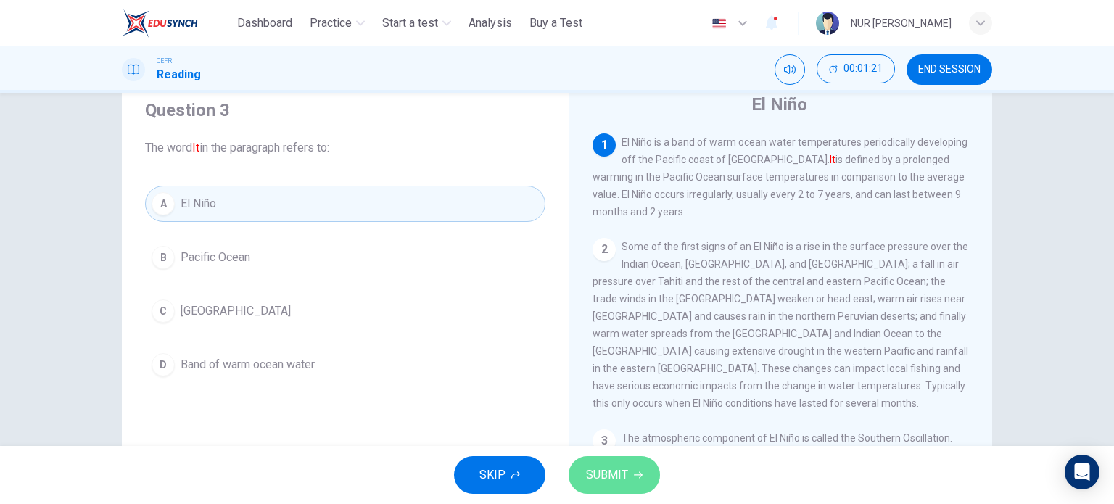
click at [596, 473] on span "SUBMIT" at bounding box center [607, 475] width 42 height 20
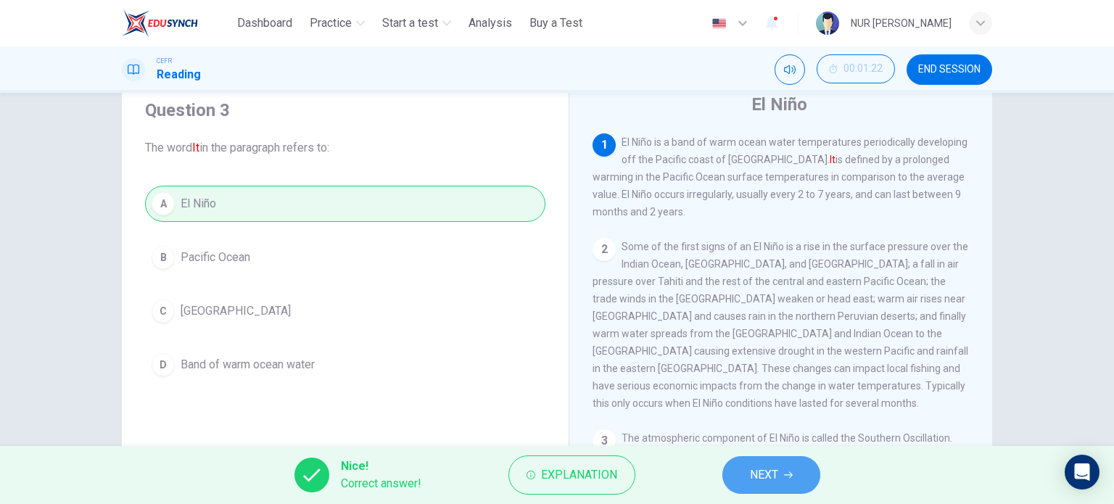
click at [760, 479] on span "NEXT" at bounding box center [764, 475] width 28 height 20
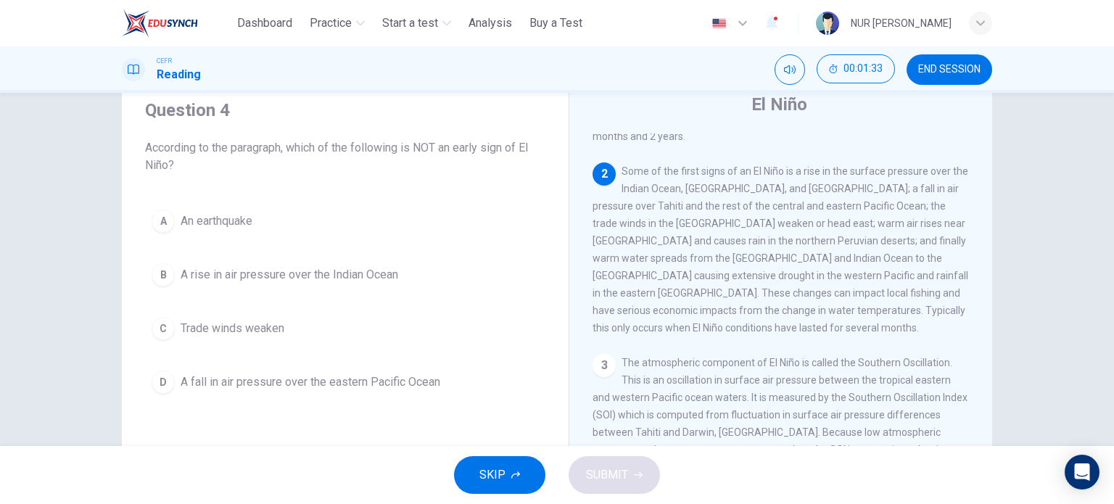
scroll to position [75, 0]
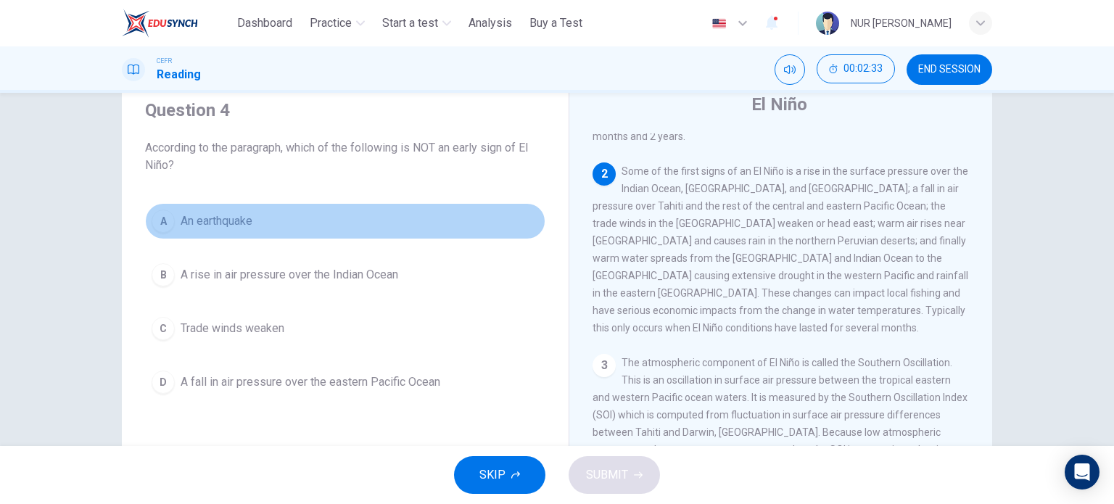
click at [212, 231] on button "A An earthquake" at bounding box center [345, 221] width 400 height 36
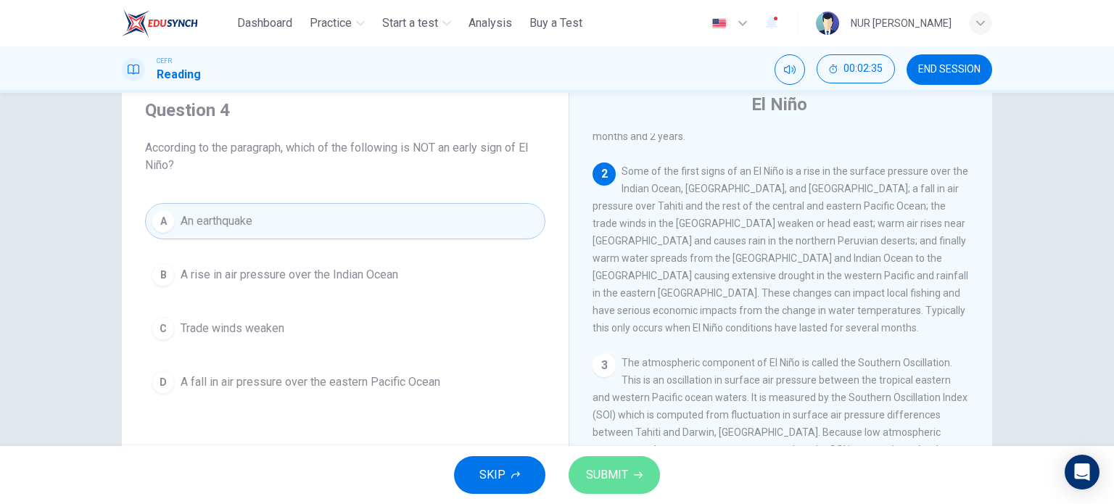
click at [612, 483] on span "SUBMIT" at bounding box center [607, 475] width 42 height 20
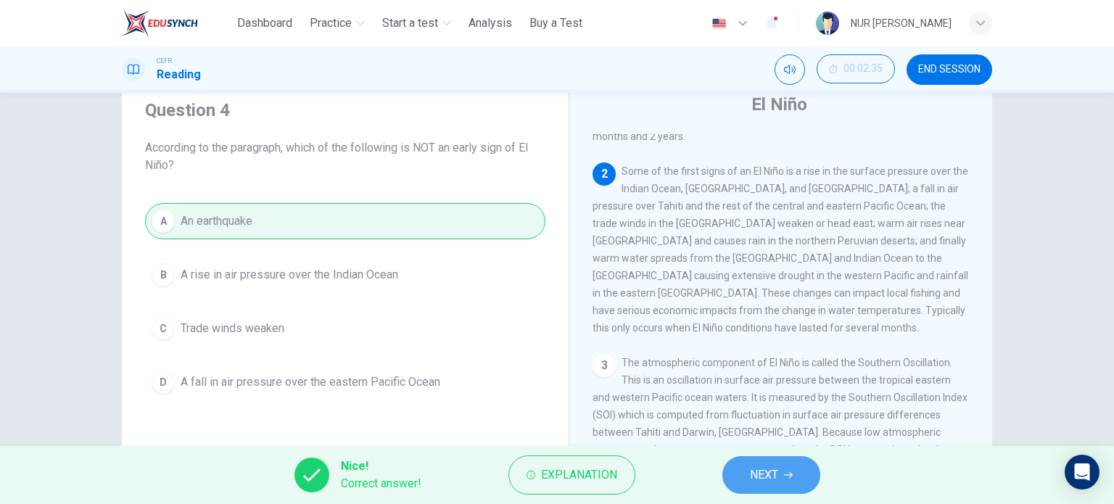
click at [760, 482] on span "NEXT" at bounding box center [764, 475] width 28 height 20
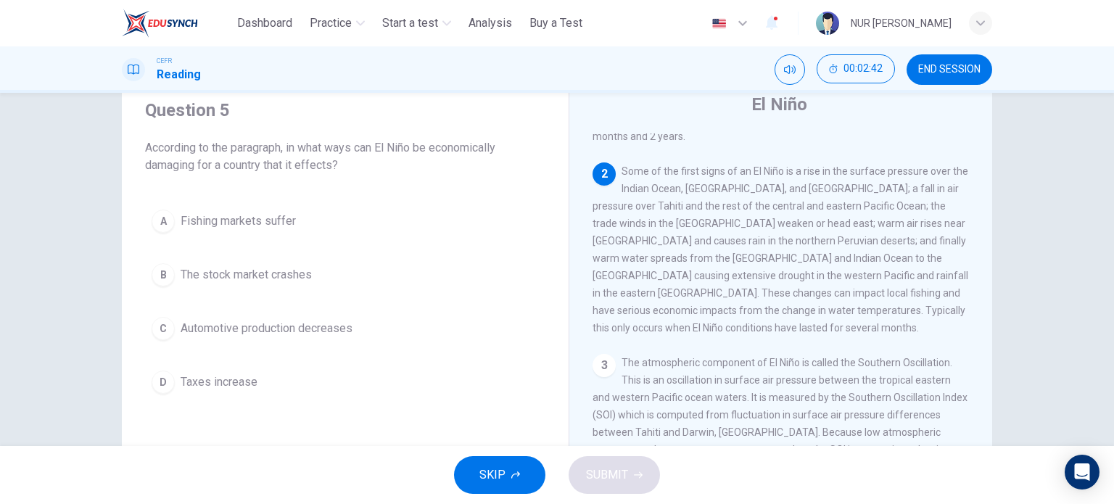
click at [255, 231] on button "A Fishing markets suffer" at bounding box center [345, 221] width 400 height 36
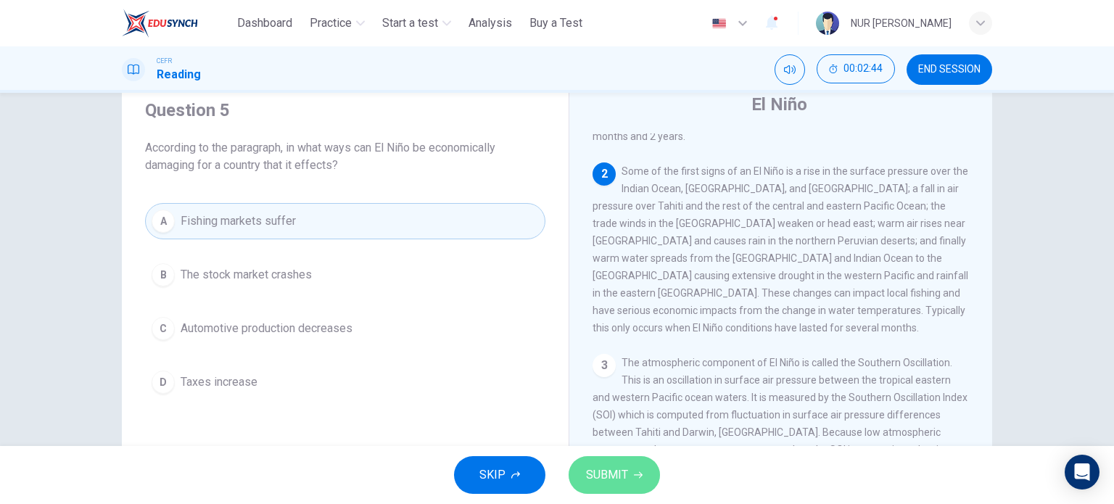
click at [590, 463] on button "SUBMIT" at bounding box center [614, 475] width 91 height 38
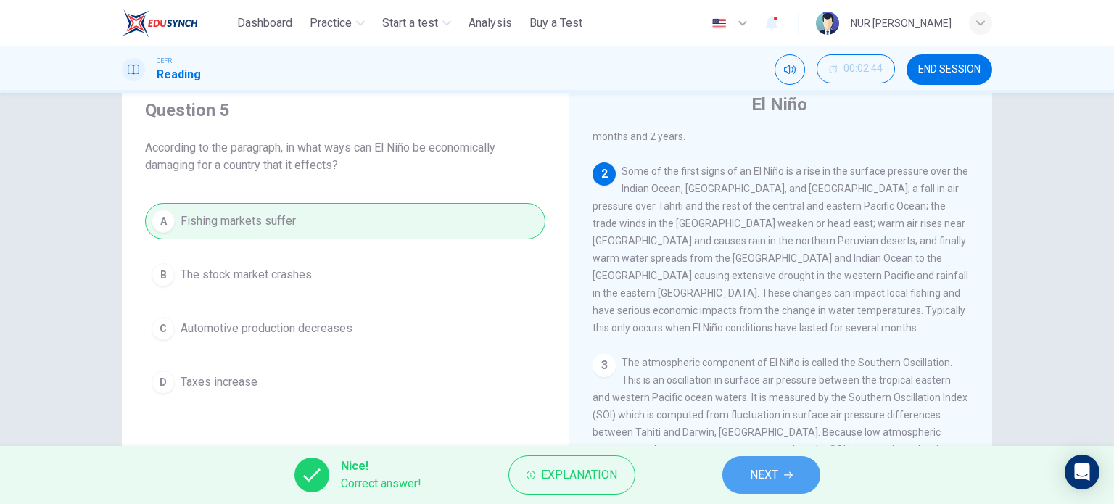
click at [743, 478] on button "NEXT" at bounding box center [771, 475] width 98 height 38
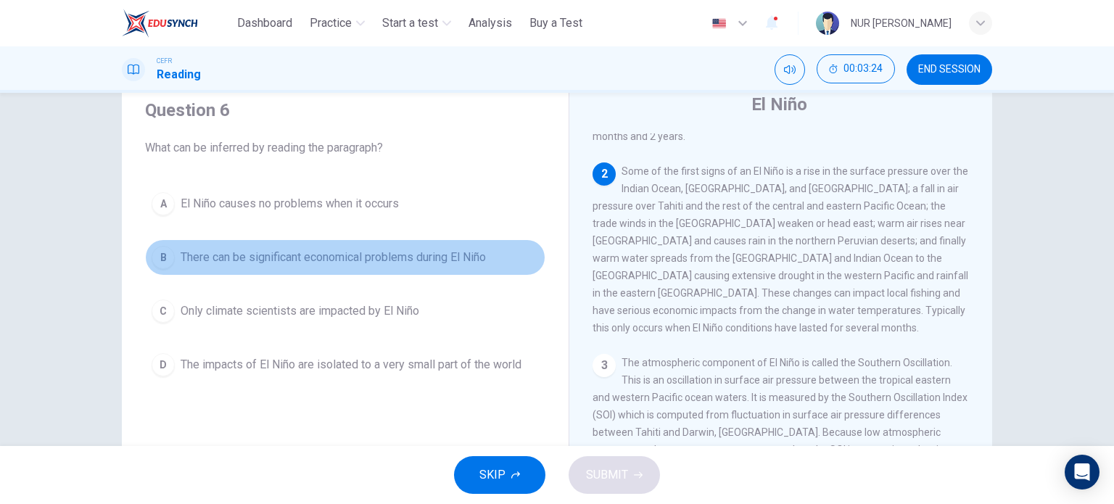
click at [431, 249] on span "There can be significant economical problems during El Niño" at bounding box center [333, 257] width 305 height 17
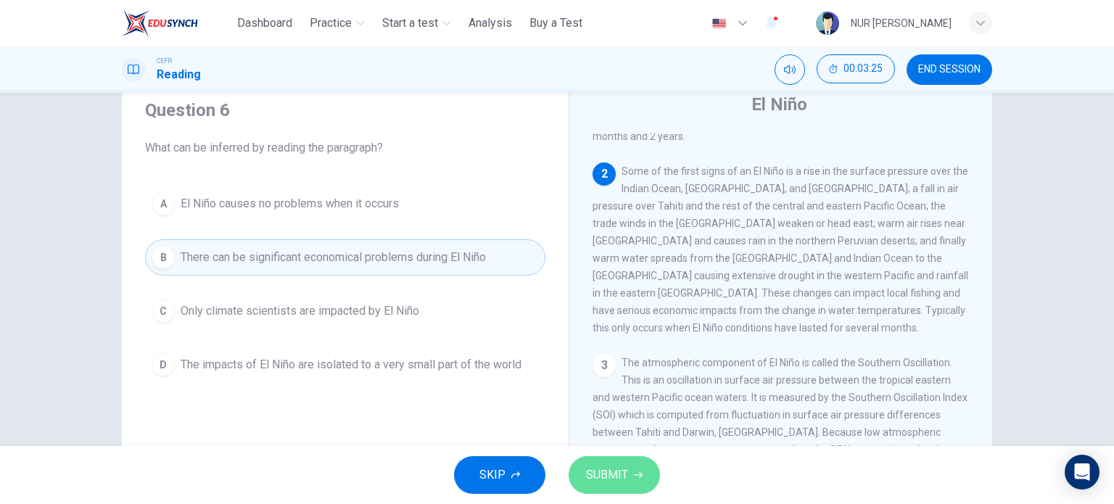
click at [632, 463] on button "SUBMIT" at bounding box center [614, 475] width 91 height 38
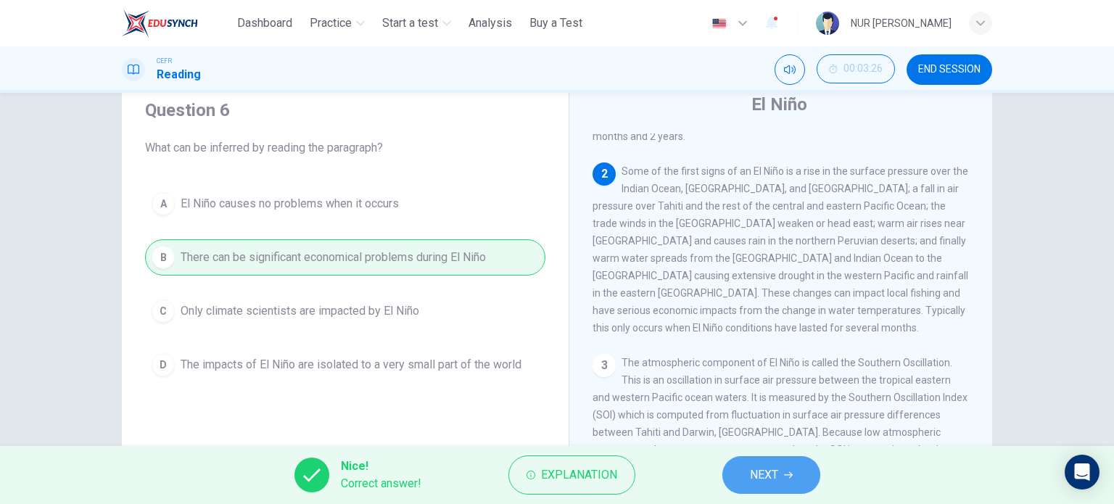
click at [798, 469] on button "NEXT" at bounding box center [771, 475] width 98 height 38
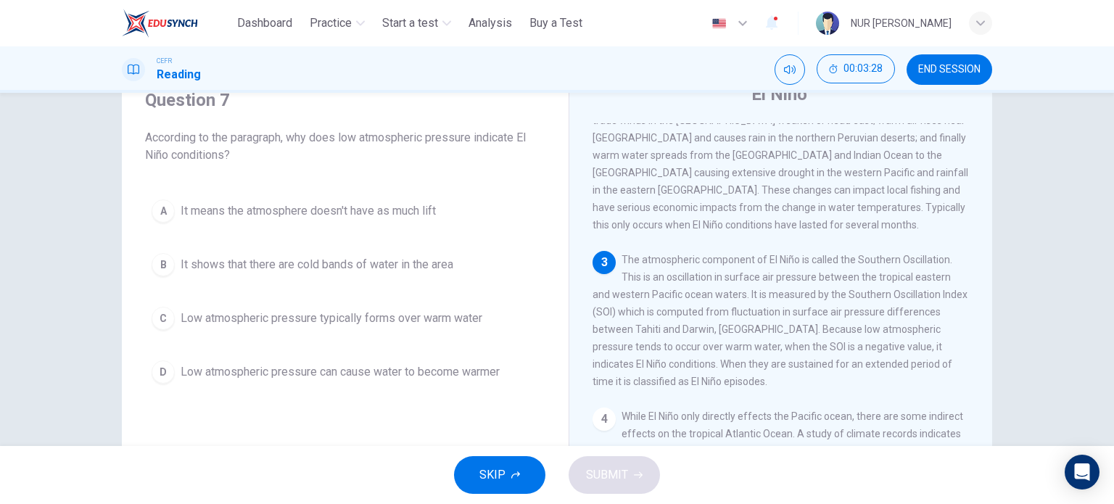
scroll to position [61, 0]
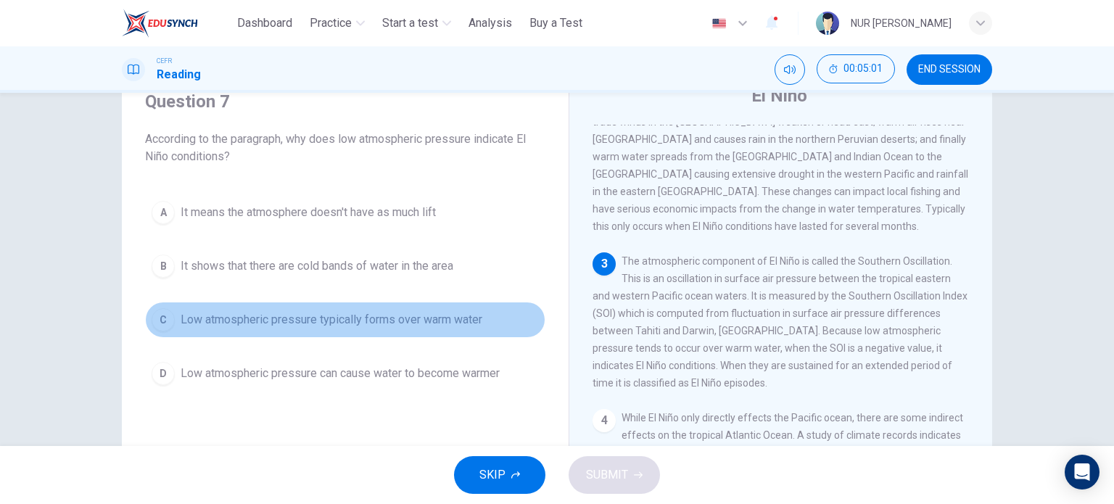
click at [441, 330] on button "C Low atmospheric pressure typically forms over warm water" at bounding box center [345, 320] width 400 height 36
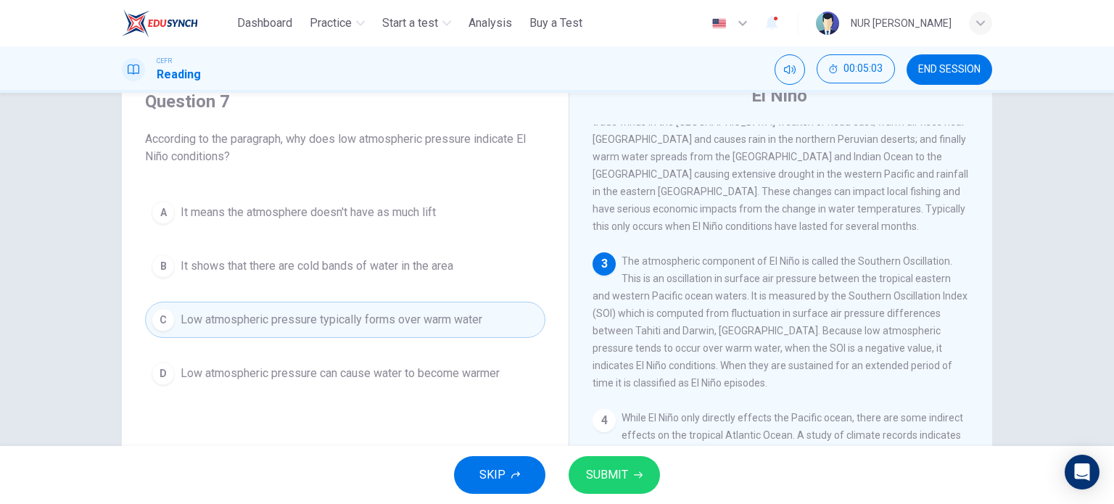
click at [609, 485] on span "SUBMIT" at bounding box center [607, 475] width 42 height 20
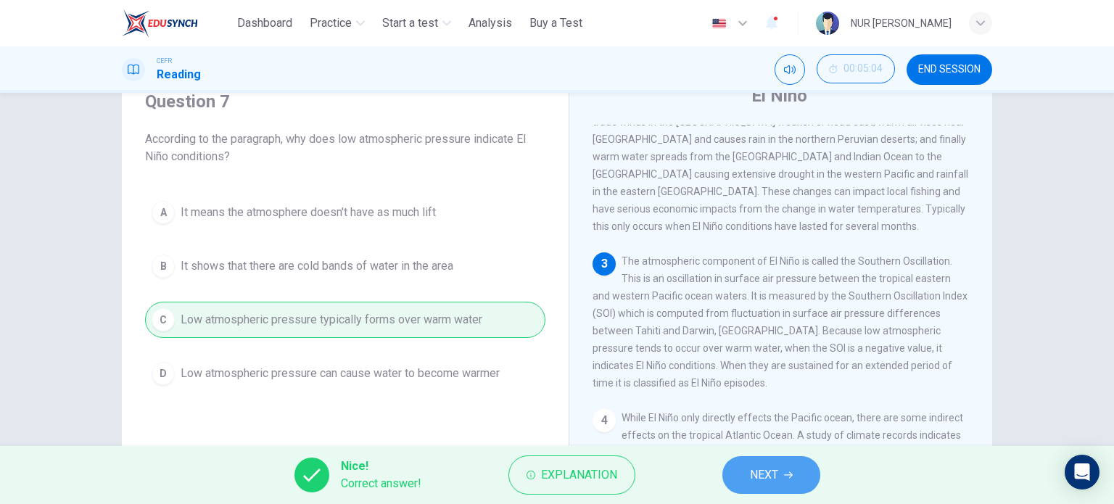
click at [760, 474] on span "NEXT" at bounding box center [764, 475] width 28 height 20
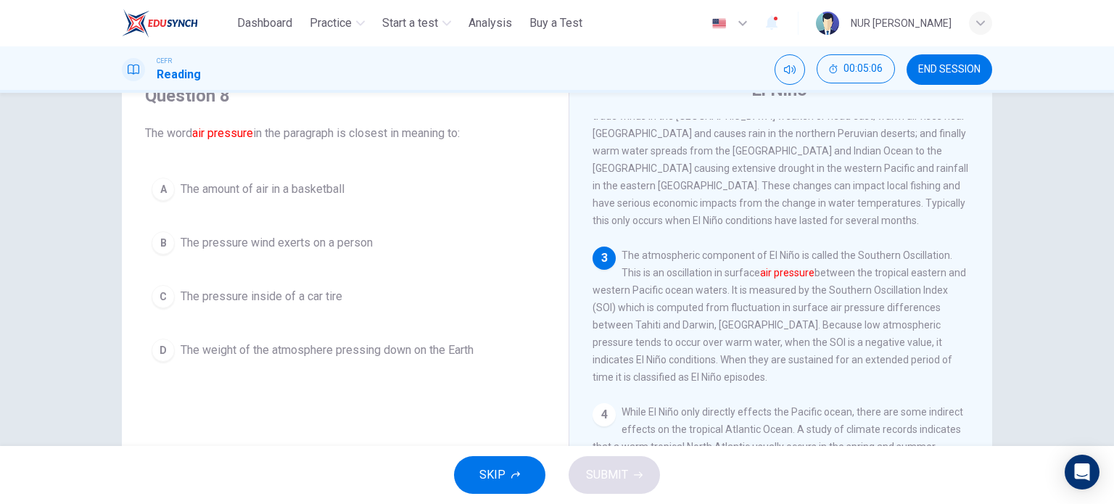
scroll to position [67, 0]
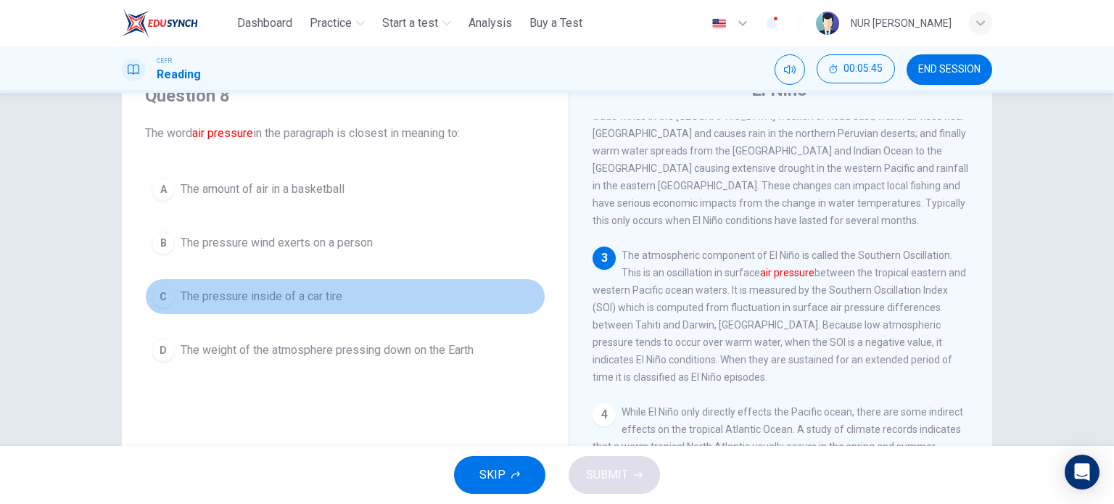
click at [331, 298] on span "The pressure inside of a car tire" at bounding box center [262, 296] width 162 height 17
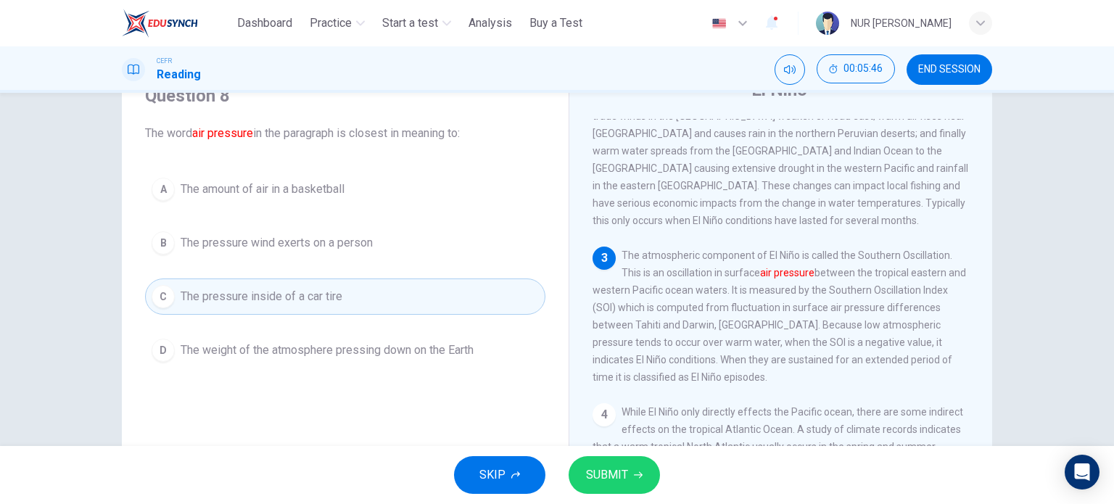
click at [593, 461] on button "SUBMIT" at bounding box center [614, 475] width 91 height 38
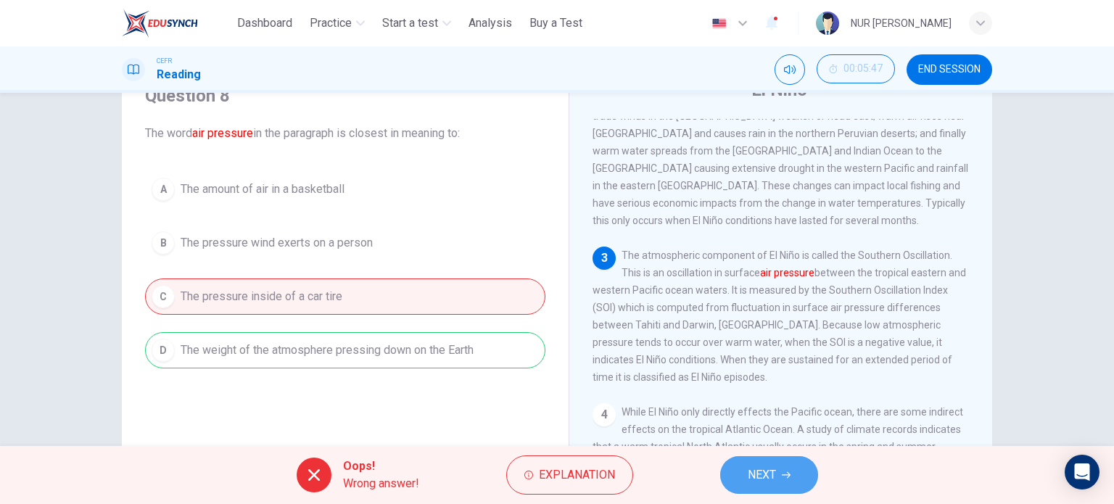
click at [760, 469] on span "NEXT" at bounding box center [762, 475] width 28 height 20
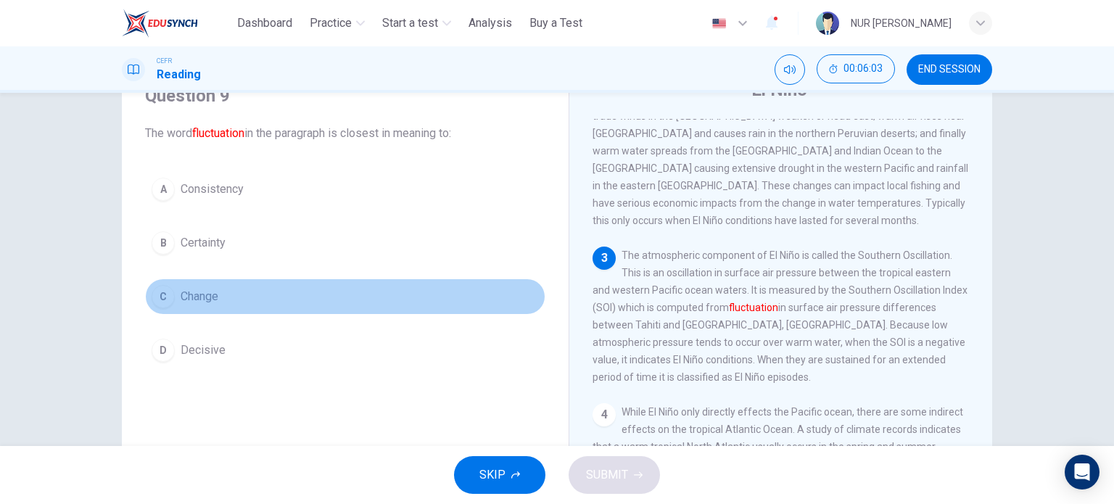
click at [215, 294] on span "Change" at bounding box center [200, 296] width 38 height 17
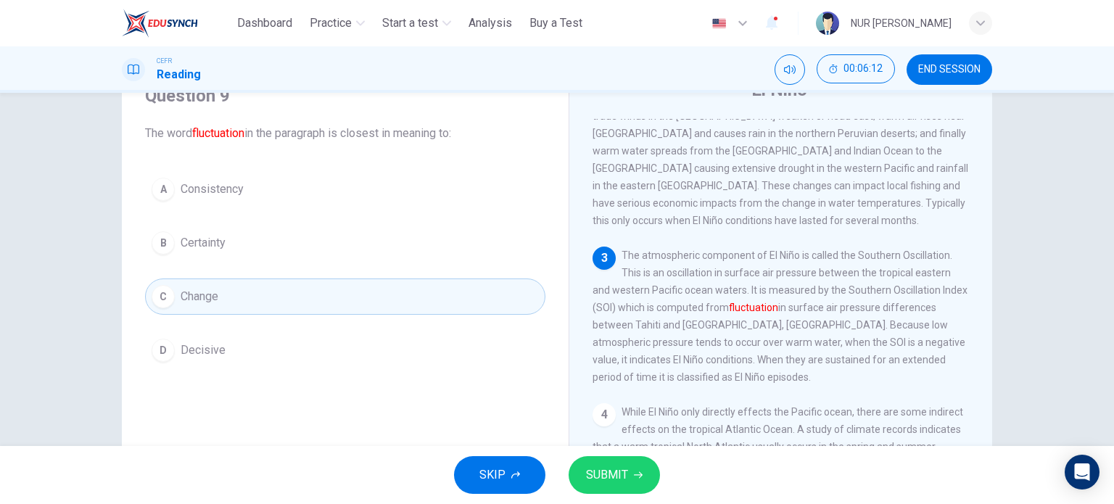
click at [645, 478] on button "SUBMIT" at bounding box center [614, 475] width 91 height 38
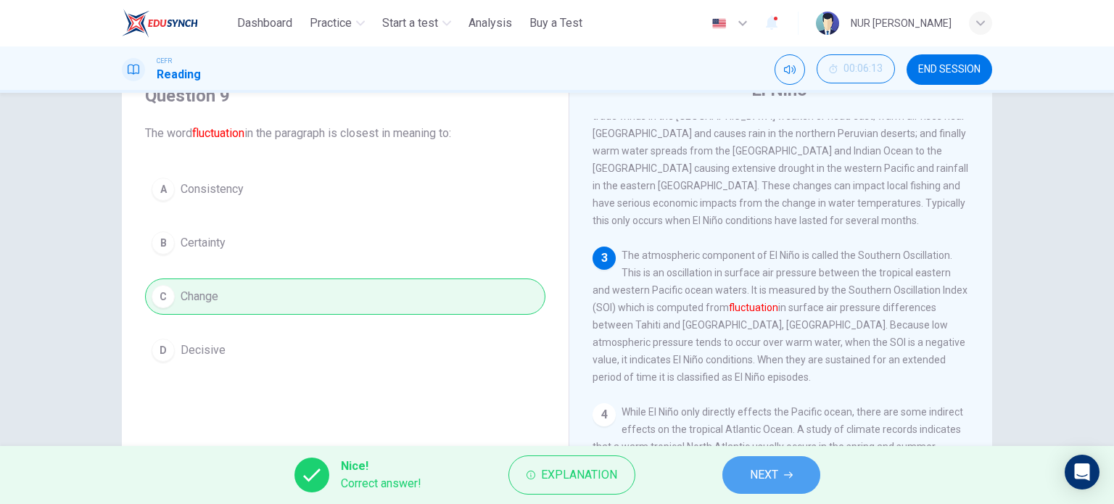
click at [741, 478] on button "NEXT" at bounding box center [771, 475] width 98 height 38
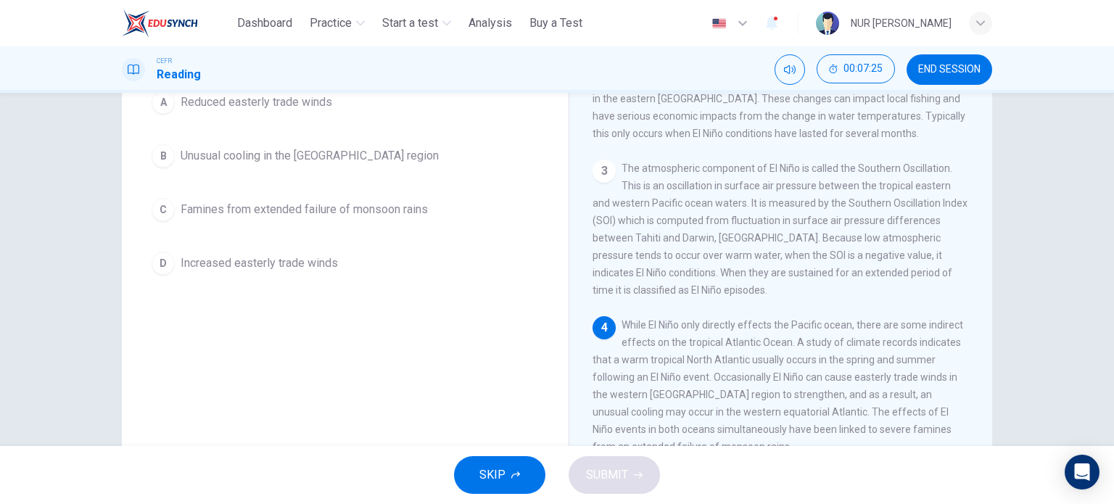
scroll to position [153, 0]
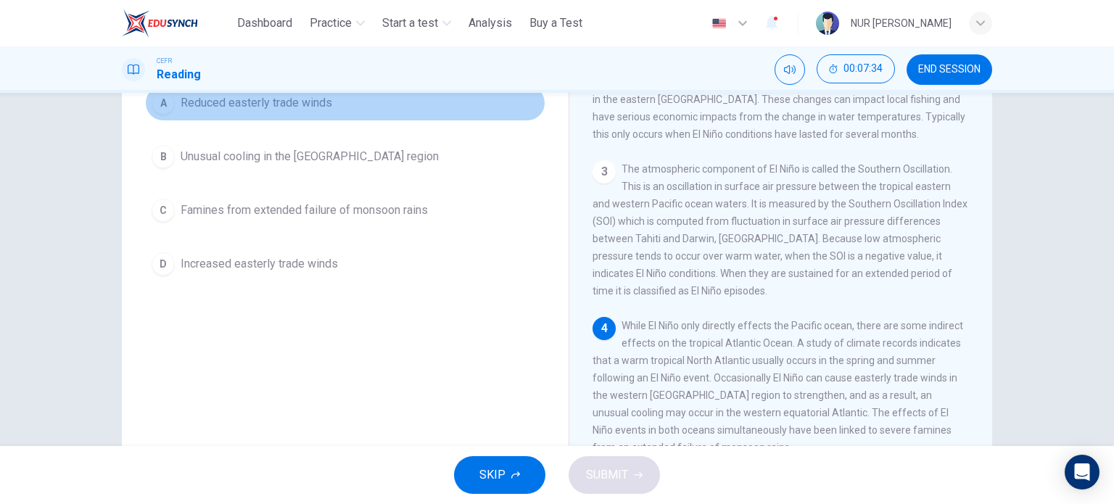
click at [290, 107] on span "Reduced easterly trade winds" at bounding box center [257, 102] width 152 height 17
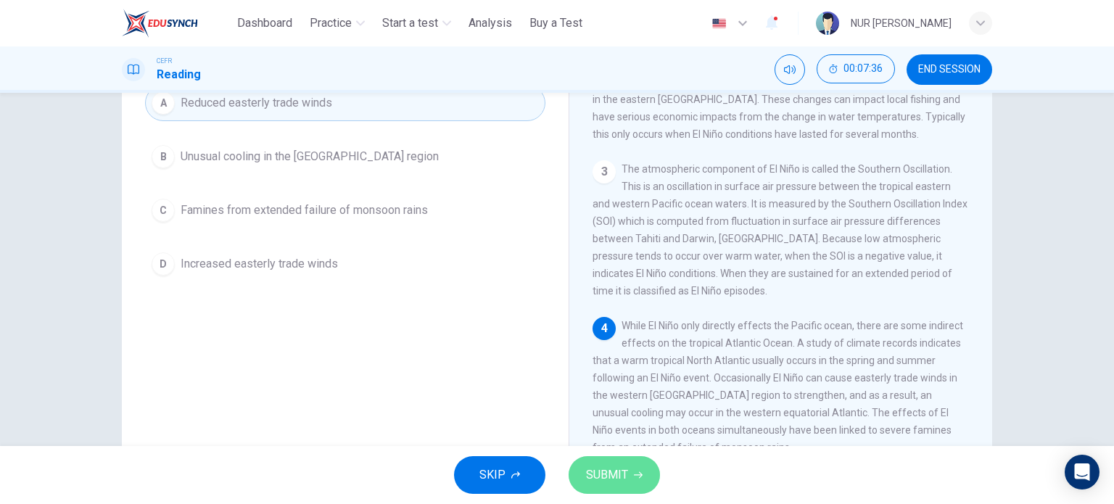
click at [606, 474] on span "SUBMIT" at bounding box center [607, 475] width 42 height 20
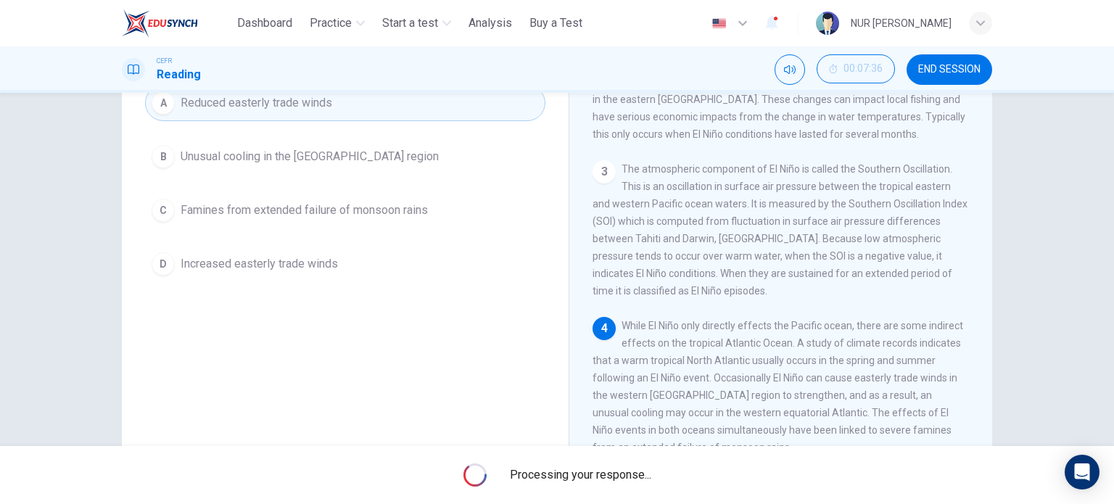
click at [810, 397] on span "While El Niño only directly effects the Pacific ocean, there are some indirect …" at bounding box center [778, 386] width 371 height 133
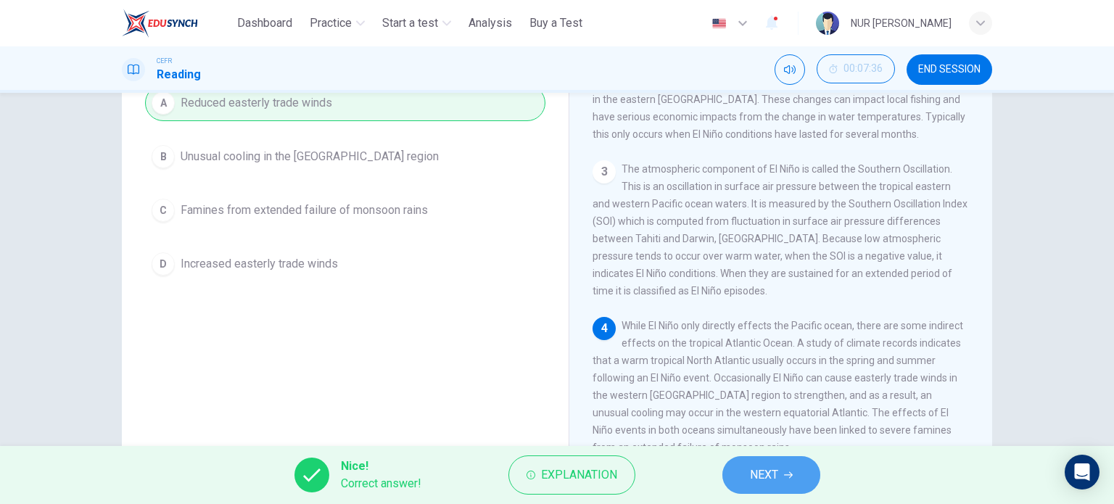
click at [807, 477] on button "NEXT" at bounding box center [771, 475] width 98 height 38
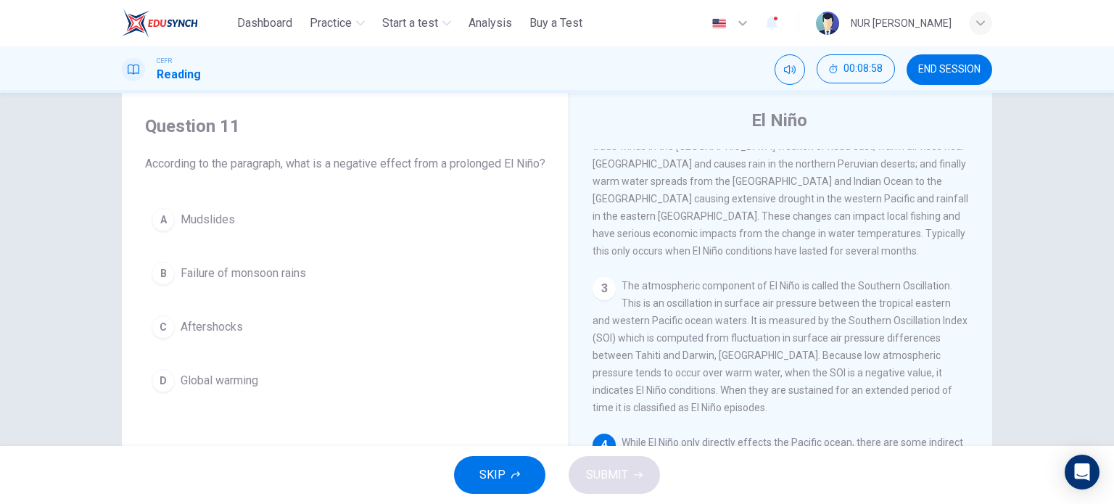
scroll to position [32, 0]
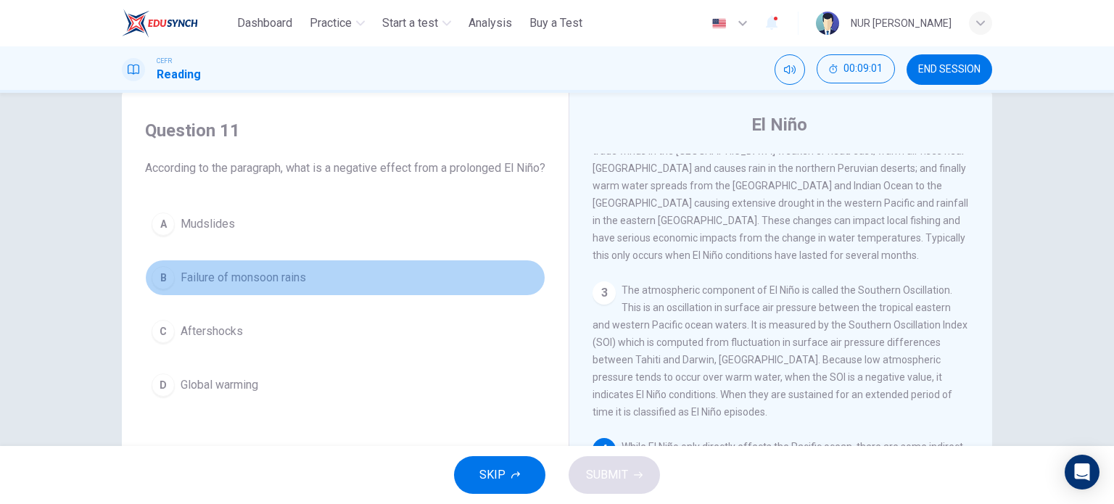
click at [285, 296] on button "B Failure of monsoon rains" at bounding box center [345, 278] width 400 height 36
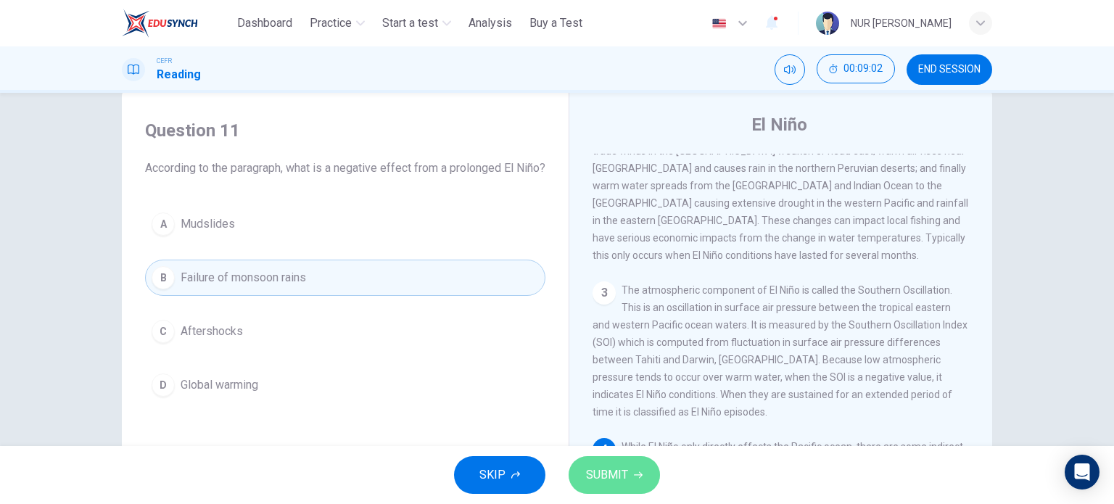
click at [601, 476] on span "SUBMIT" at bounding box center [607, 475] width 42 height 20
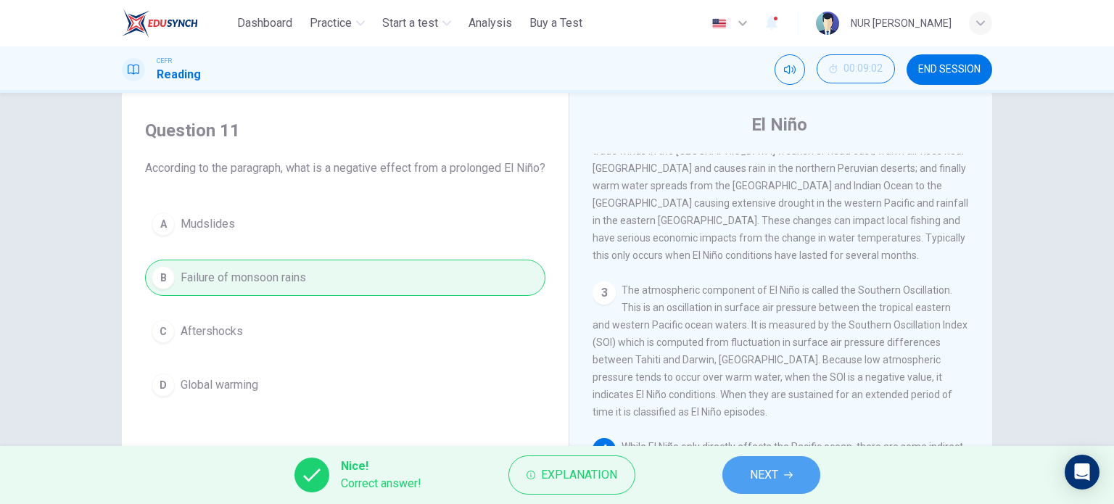
click at [746, 477] on button "NEXT" at bounding box center [771, 475] width 98 height 38
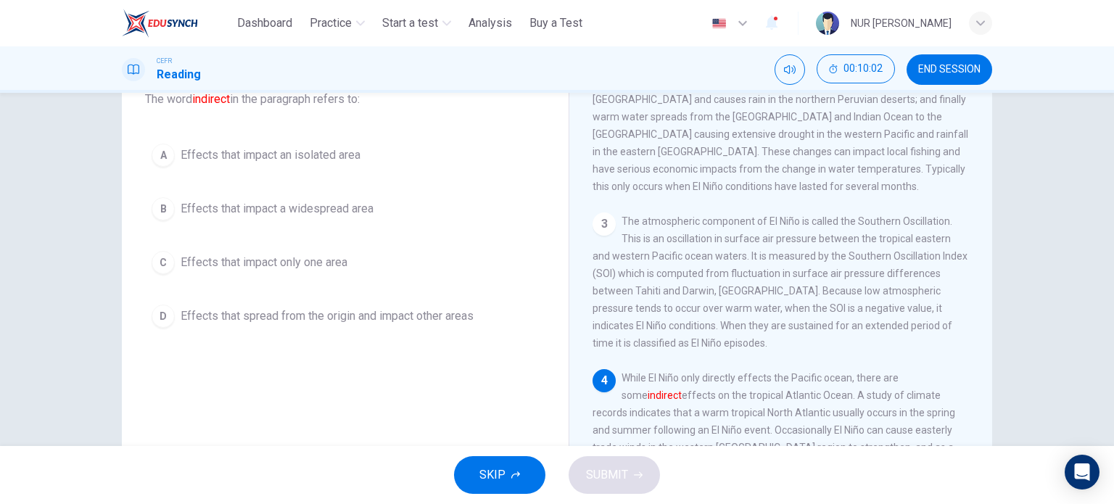
scroll to position [102, 0]
click at [308, 244] on button "C Effects that impact only one area" at bounding box center [345, 262] width 400 height 36
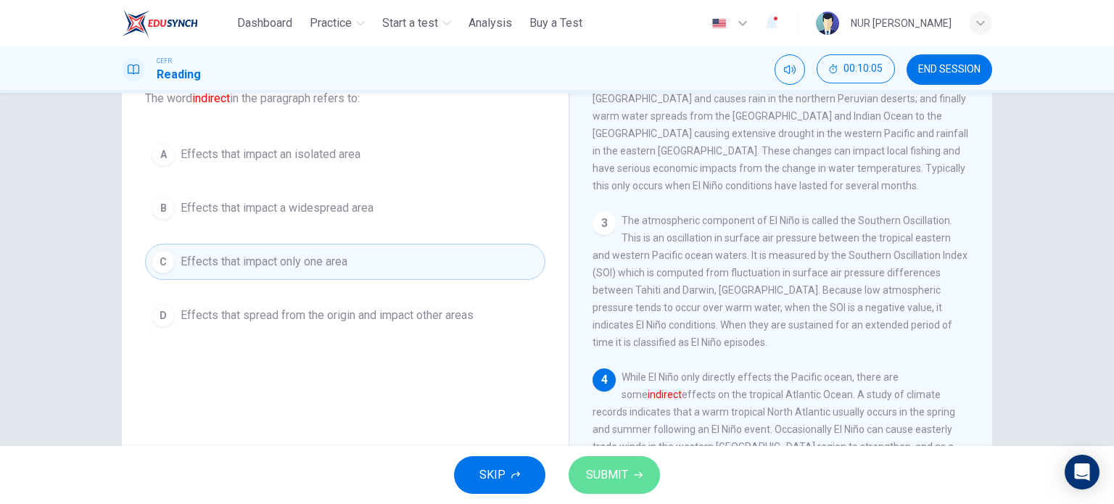
click at [606, 487] on button "SUBMIT" at bounding box center [614, 475] width 91 height 38
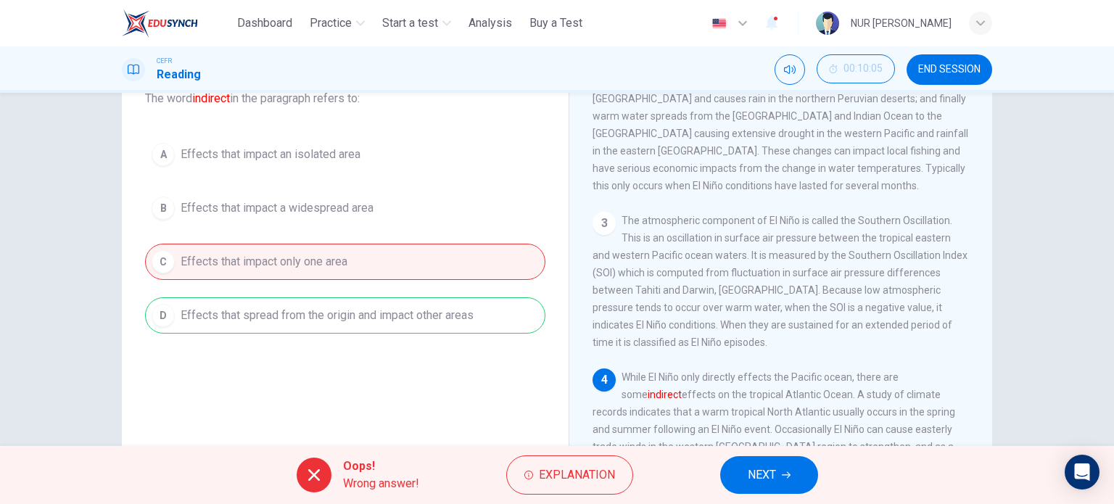
scroll to position [119, 0]
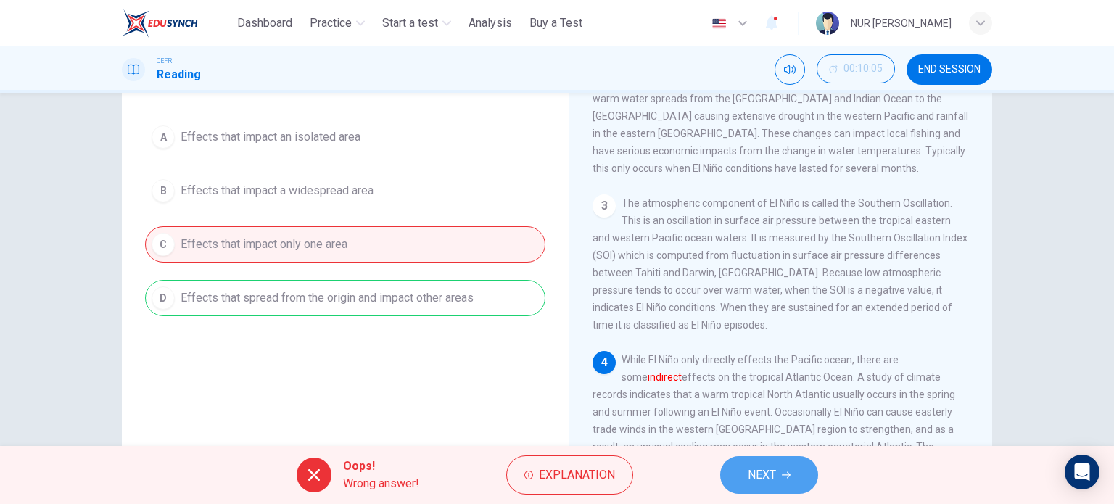
click at [769, 474] on span "NEXT" at bounding box center [762, 475] width 28 height 20
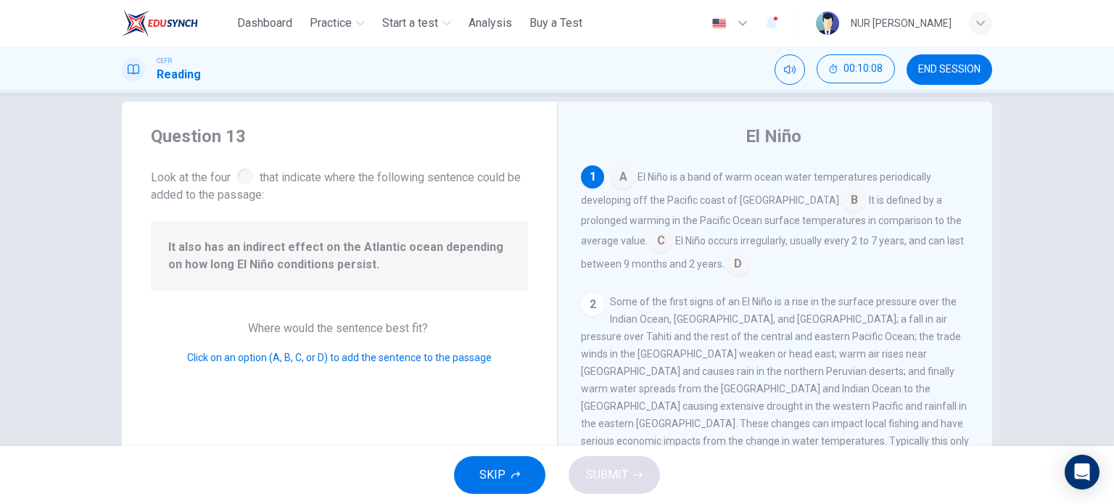
scroll to position [19, 0]
click at [649, 242] on input at bounding box center [660, 243] width 23 height 23
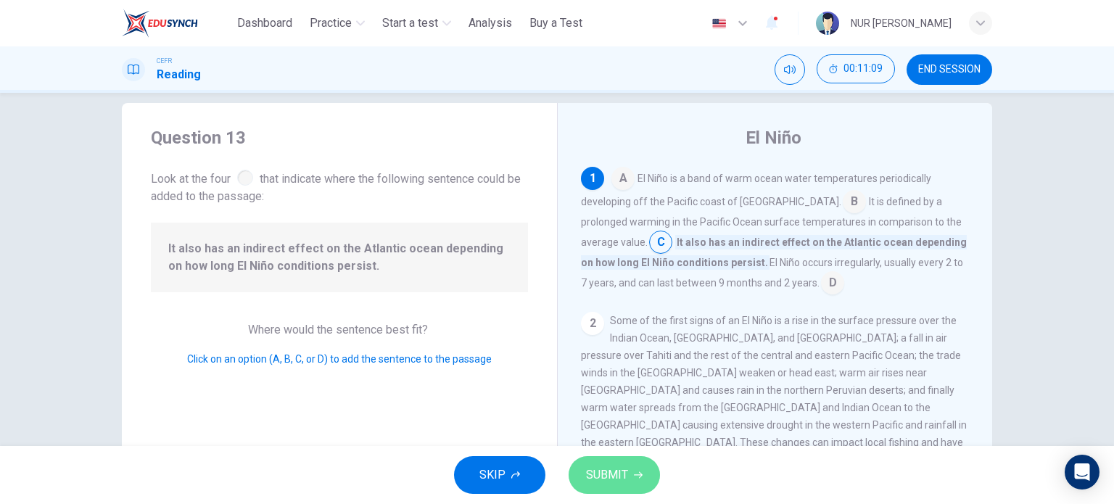
click at [616, 474] on span "SUBMIT" at bounding box center [607, 475] width 42 height 20
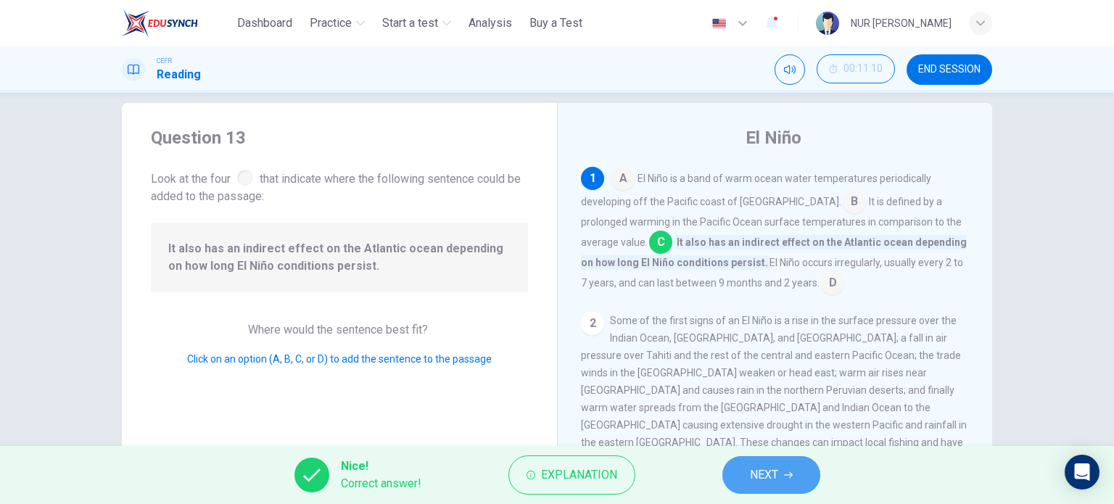
click at [758, 484] on span "NEXT" at bounding box center [764, 475] width 28 height 20
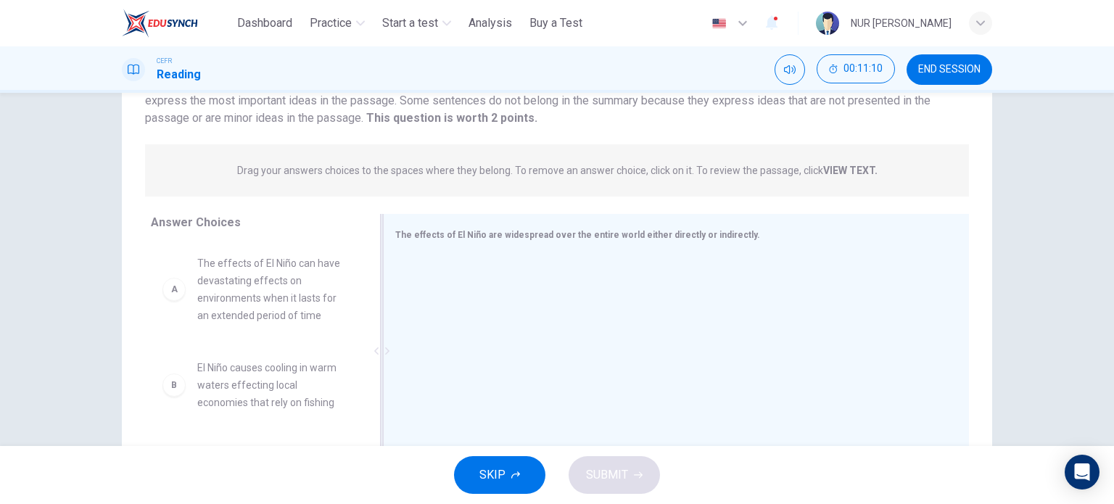
scroll to position [129, 0]
click at [861, 351] on div at bounding box center [670, 352] width 551 height 194
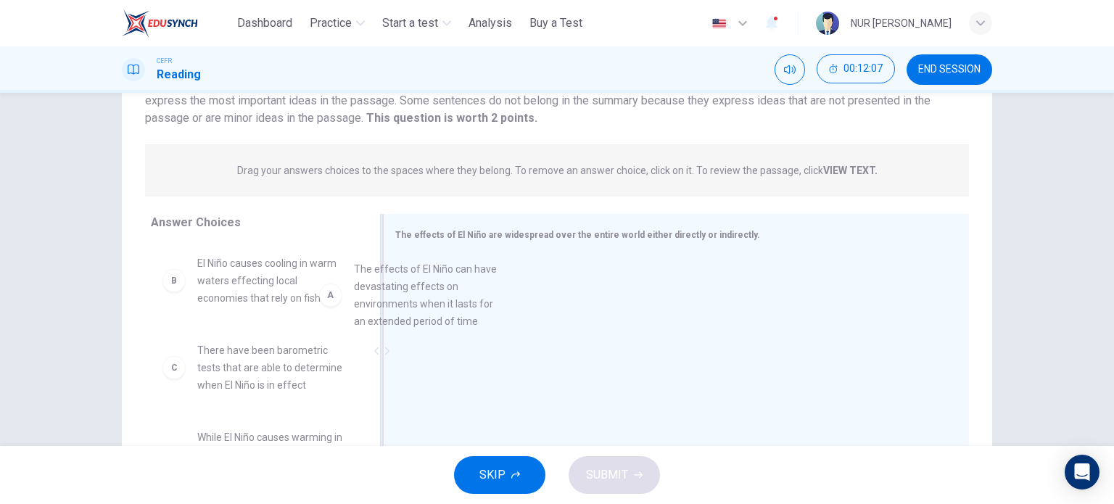
drag, startPoint x: 268, startPoint y: 300, endPoint x: 474, endPoint y: 306, distance: 206.1
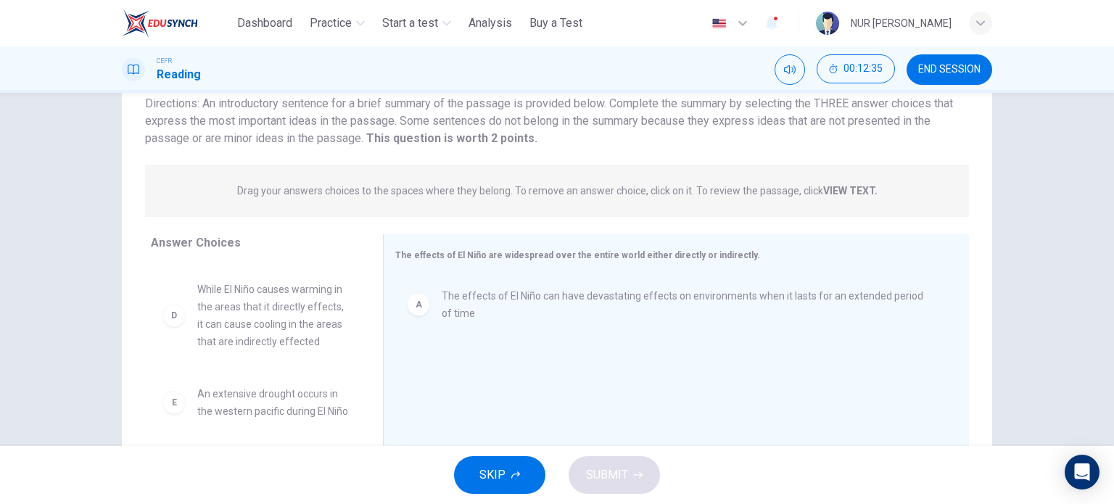
scroll to position [168, 0]
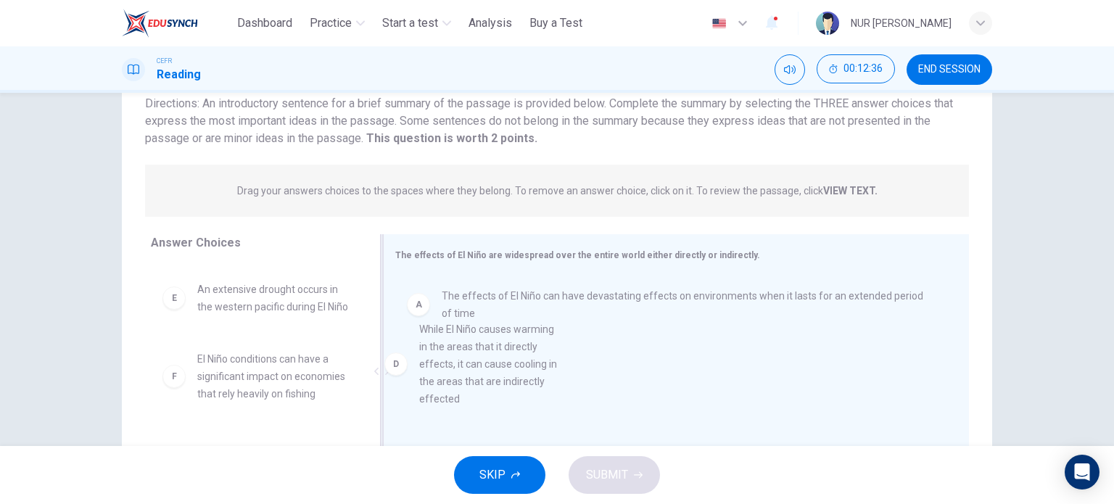
drag, startPoint x: 243, startPoint y: 333, endPoint x: 518, endPoint y: 376, distance: 278.3
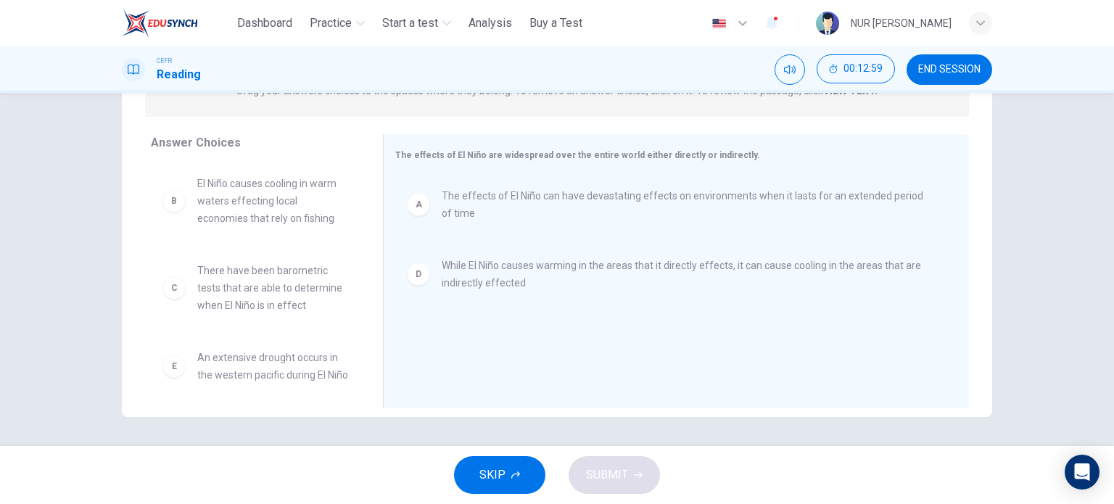
scroll to position [131, 0]
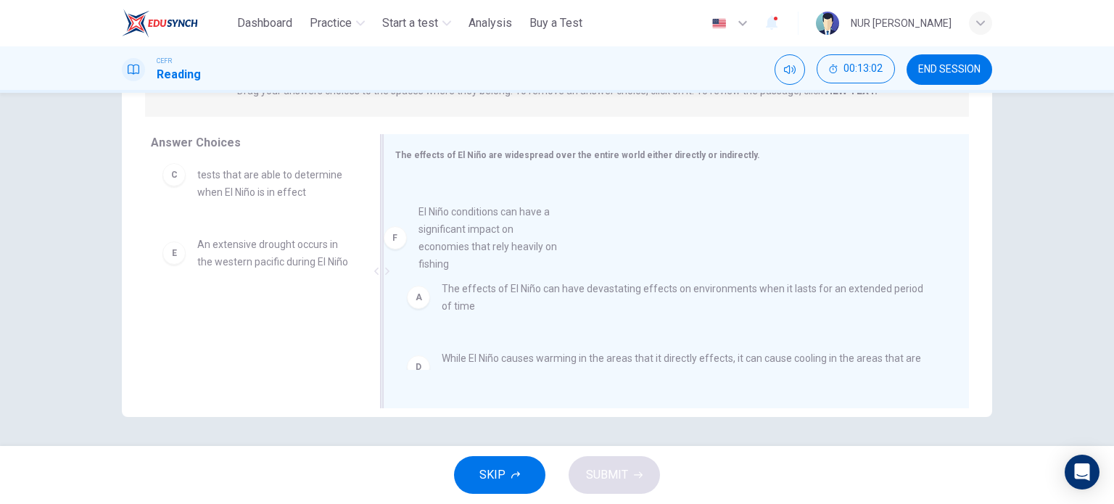
drag, startPoint x: 272, startPoint y: 340, endPoint x: 522, endPoint y: 231, distance: 272.9
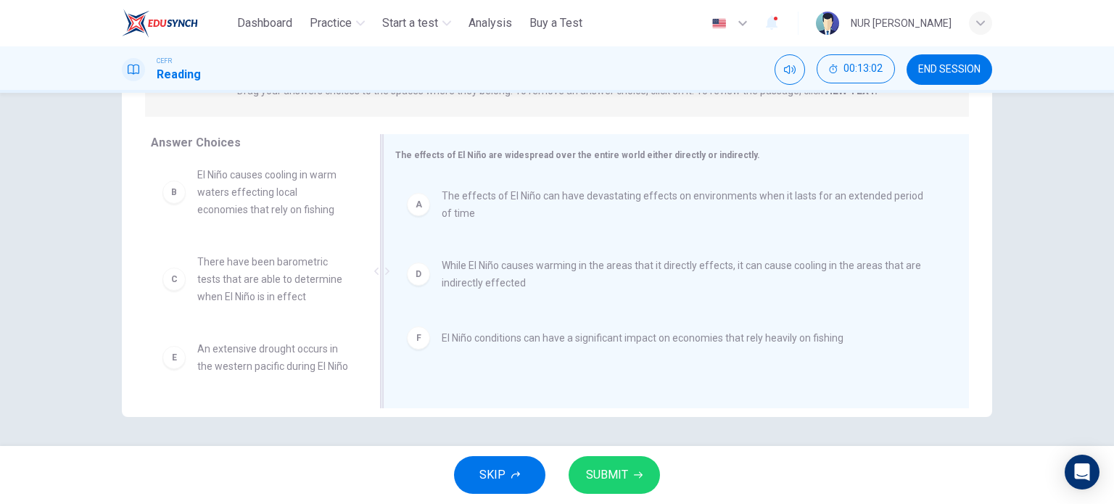
scroll to position [26, 0]
click at [609, 470] on span "SUBMIT" at bounding box center [607, 475] width 42 height 20
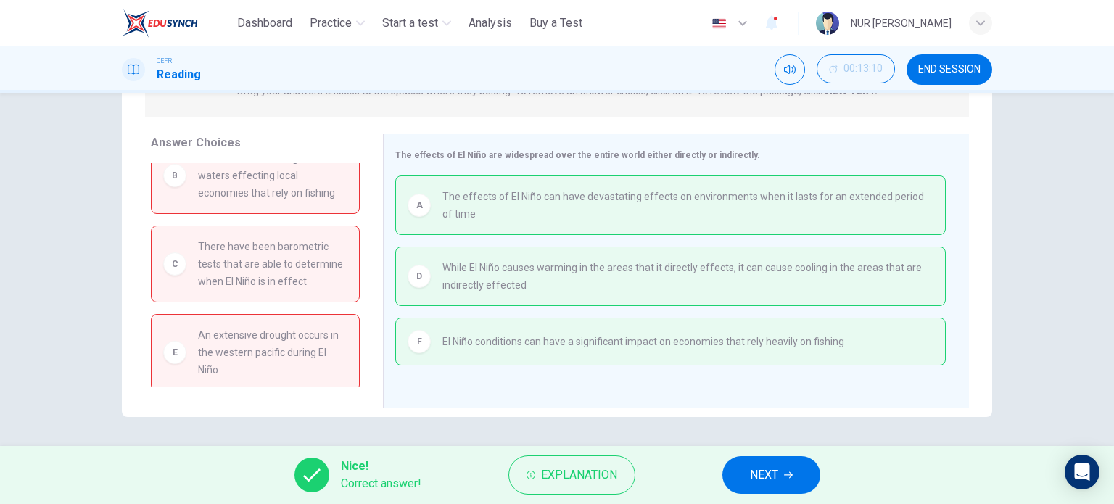
click at [960, 62] on button "END SESSION" at bounding box center [950, 69] width 86 height 30
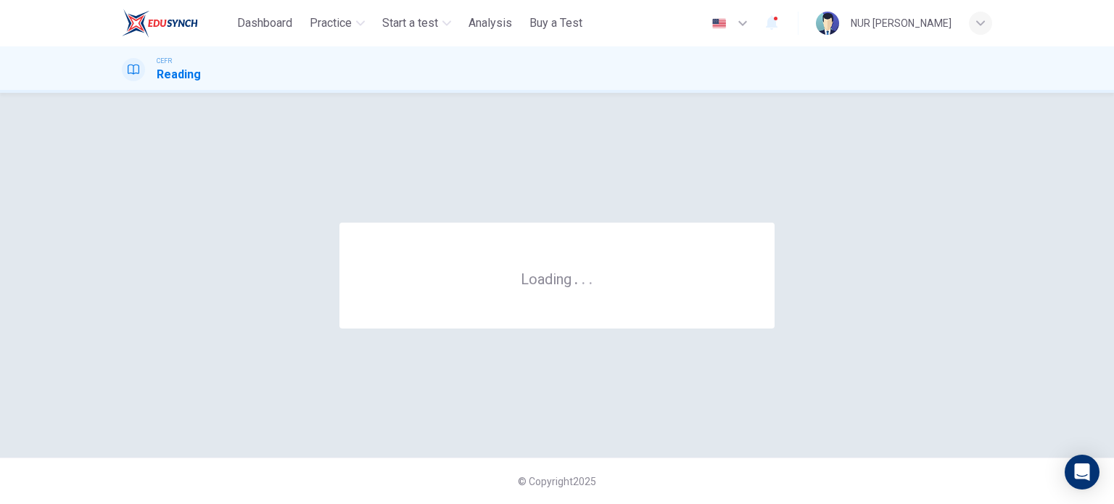
scroll to position [0, 0]
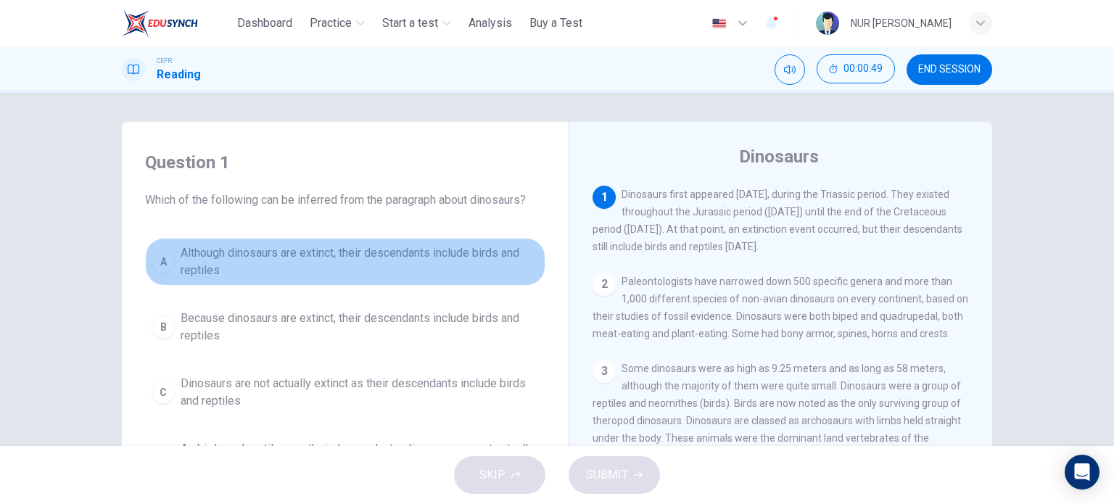
click at [427, 248] on span "Although dinosaurs are extinct, their descendants include birds and reptiles" at bounding box center [360, 261] width 358 height 35
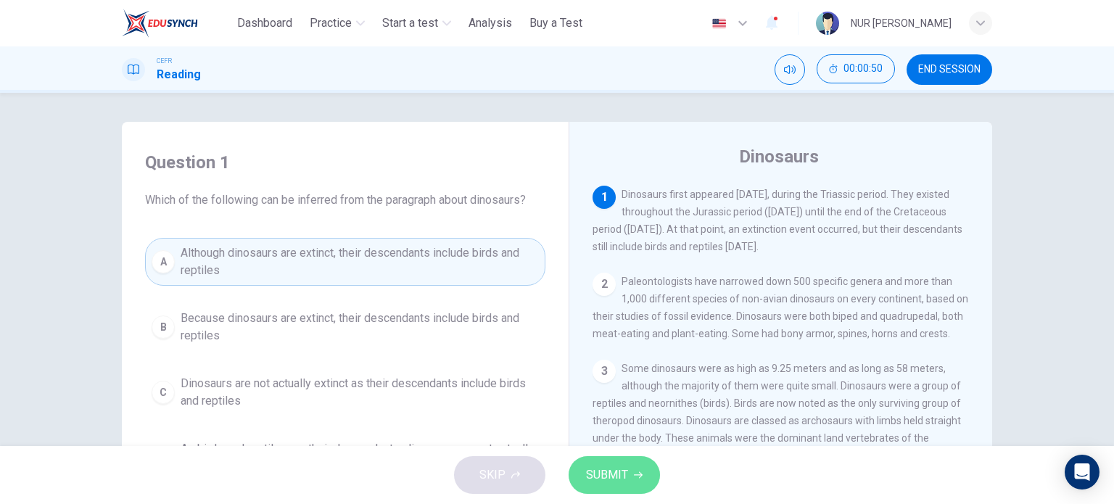
click at [616, 479] on span "SUBMIT" at bounding box center [607, 475] width 42 height 20
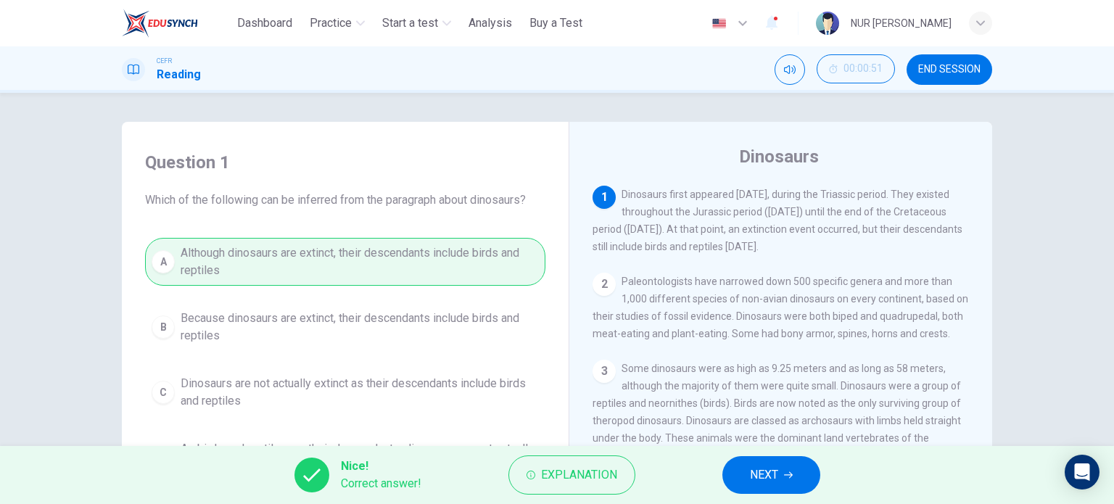
click at [731, 477] on button "NEXT" at bounding box center [771, 475] width 98 height 38
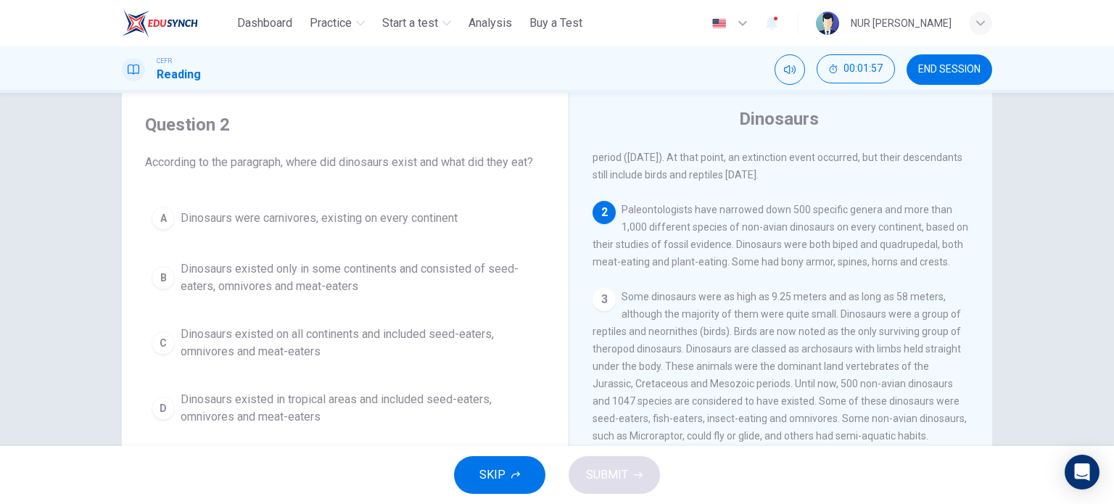
scroll to position [38, 0]
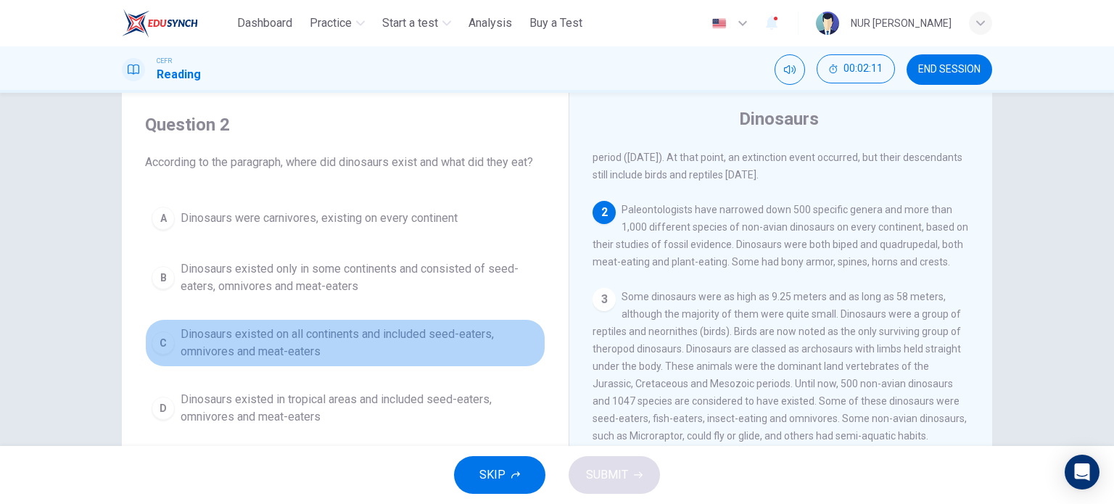
click at [453, 326] on span "Dinosaurs existed on all continents and included seed-eaters, omnivores and mea…" at bounding box center [360, 343] width 358 height 35
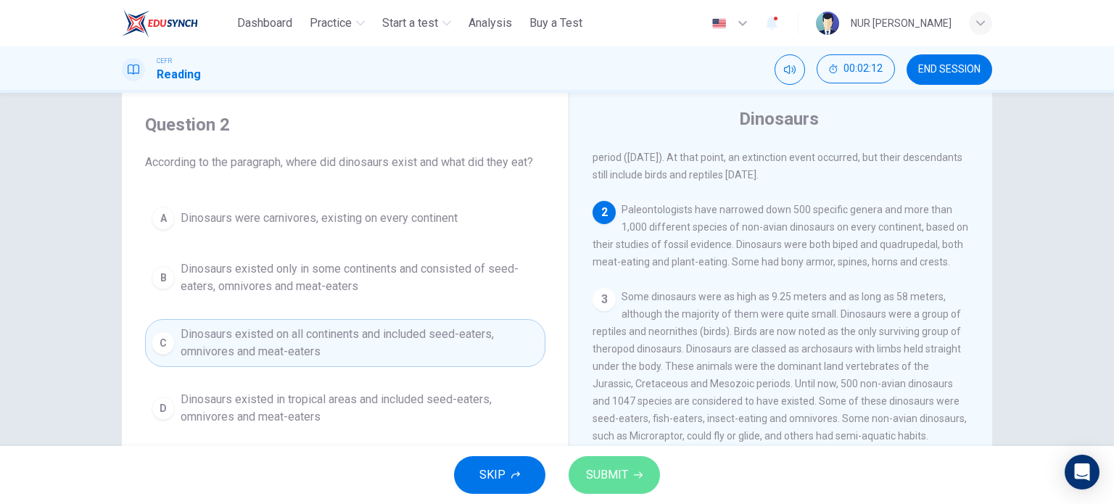
click at [622, 481] on span "SUBMIT" at bounding box center [607, 475] width 42 height 20
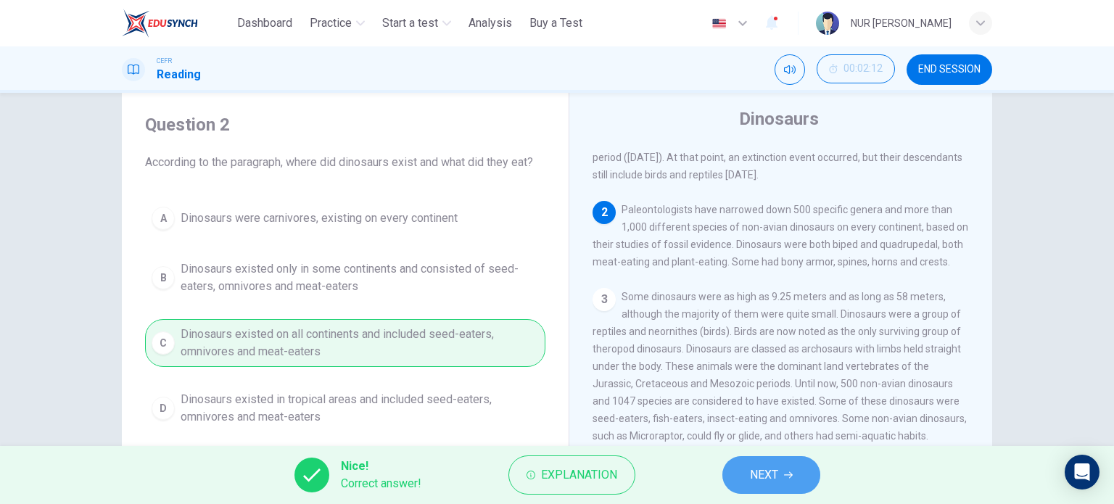
click at [757, 479] on span "NEXT" at bounding box center [764, 475] width 28 height 20
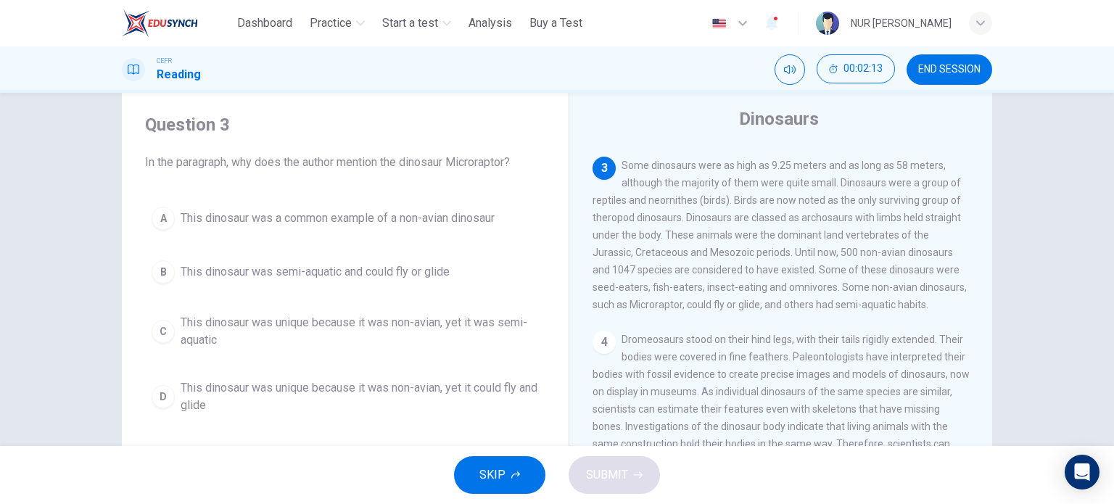
scroll to position [171, 0]
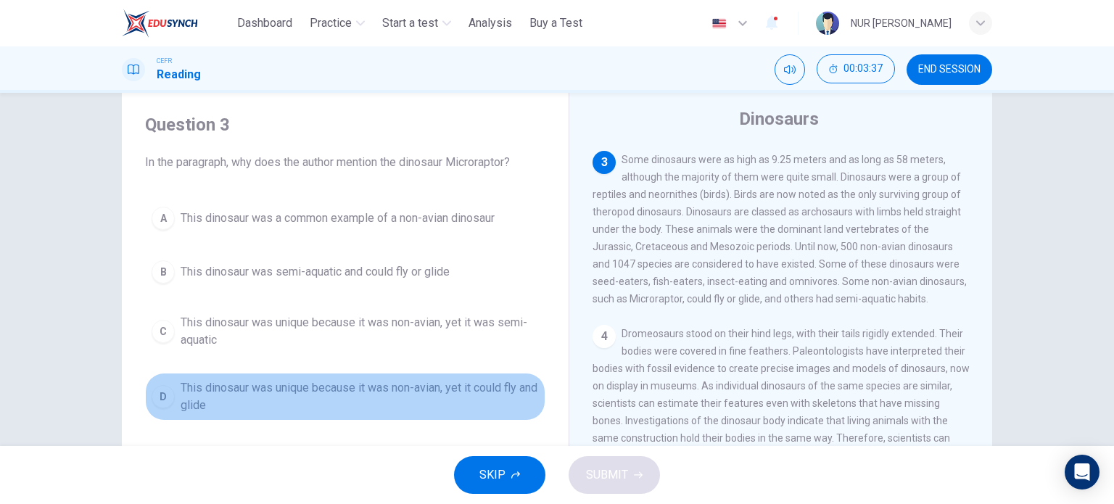
click at [437, 397] on span "This dinosaur was unique because it was non-avian, yet it could fly and glide" at bounding box center [360, 396] width 358 height 35
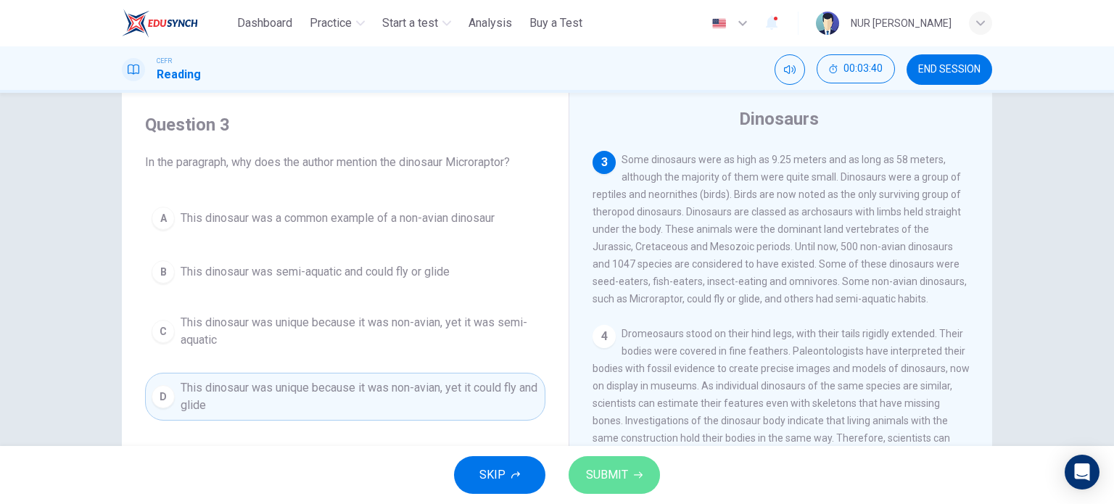
click at [608, 475] on span "SUBMIT" at bounding box center [607, 475] width 42 height 20
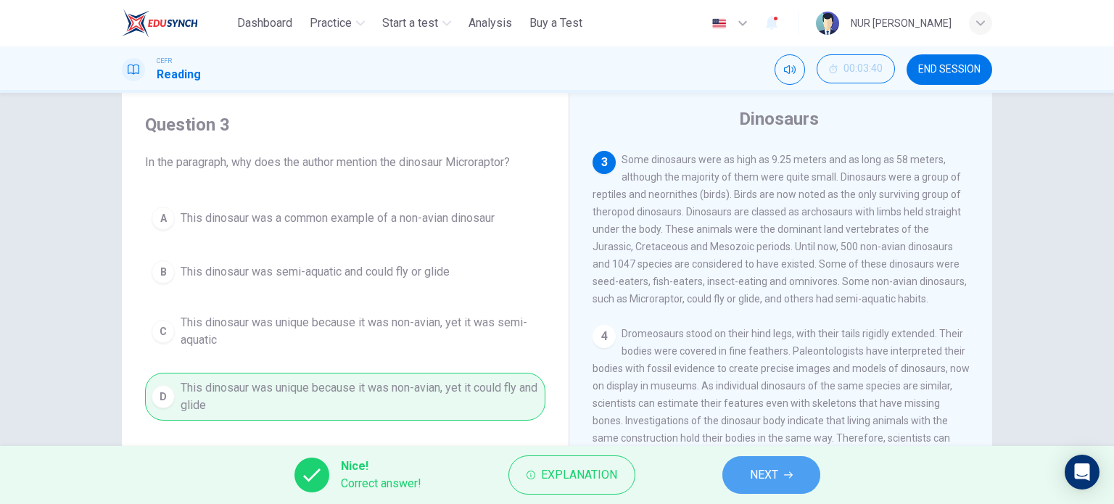
click at [767, 479] on span "NEXT" at bounding box center [764, 475] width 28 height 20
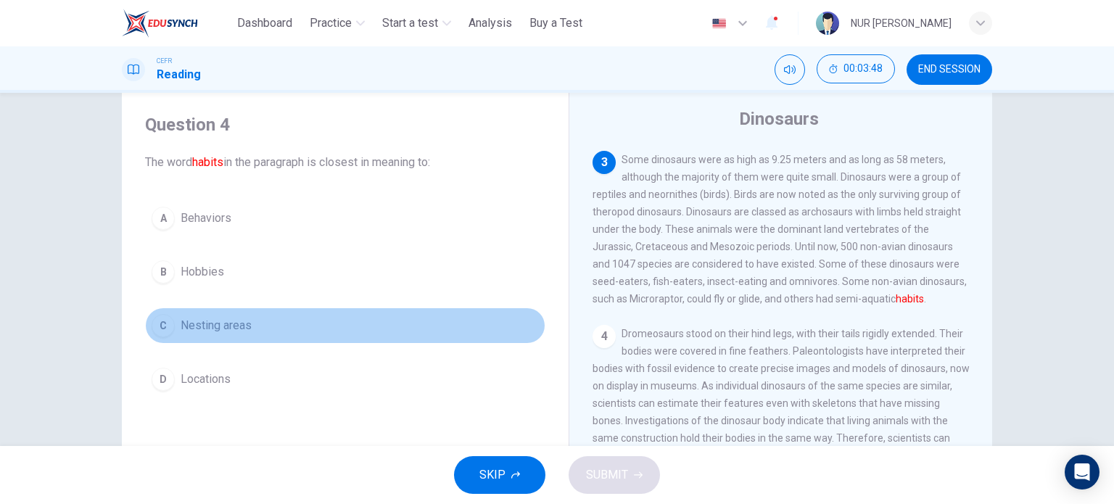
click at [221, 327] on span "Nesting areas" at bounding box center [216, 325] width 71 height 17
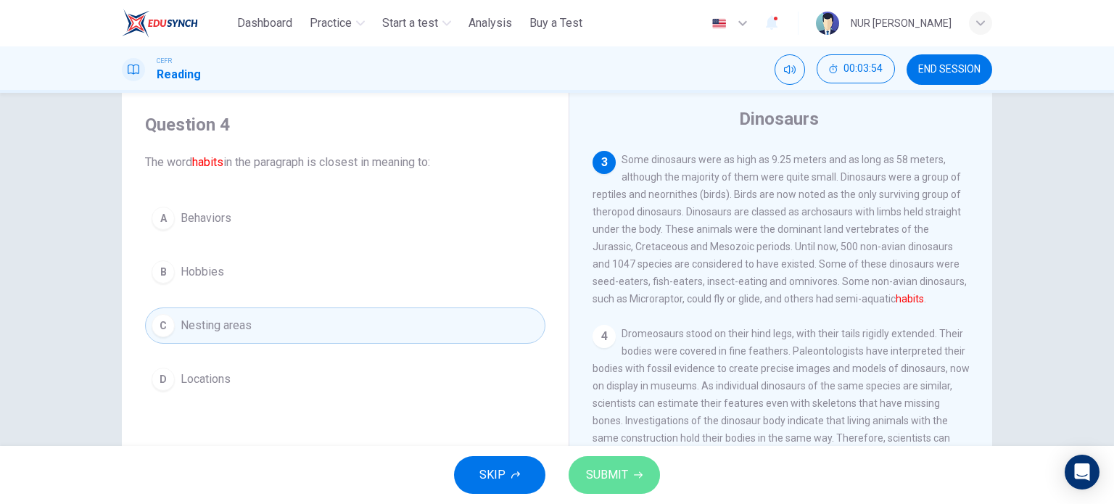
click at [635, 471] on icon "button" at bounding box center [638, 475] width 9 height 9
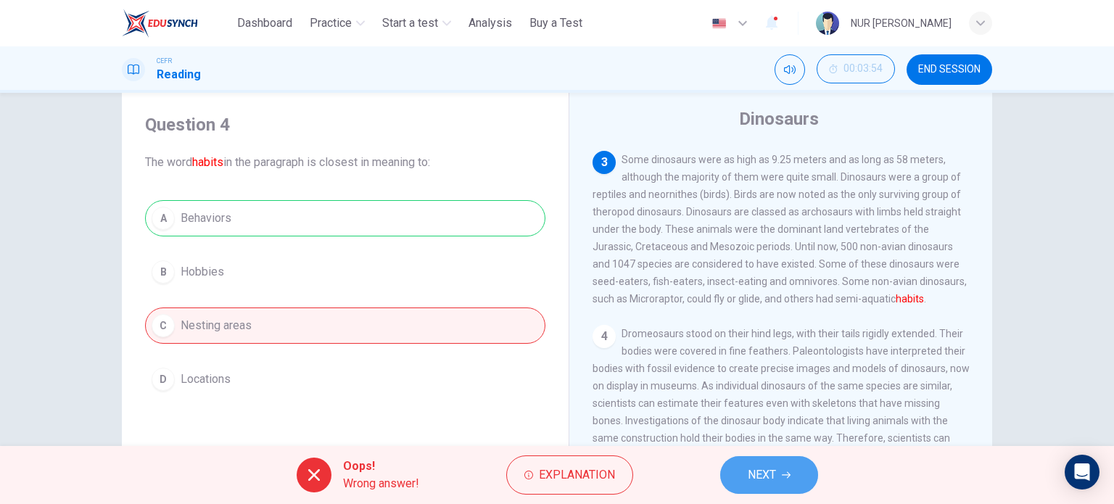
click at [775, 471] on span "NEXT" at bounding box center [762, 475] width 28 height 20
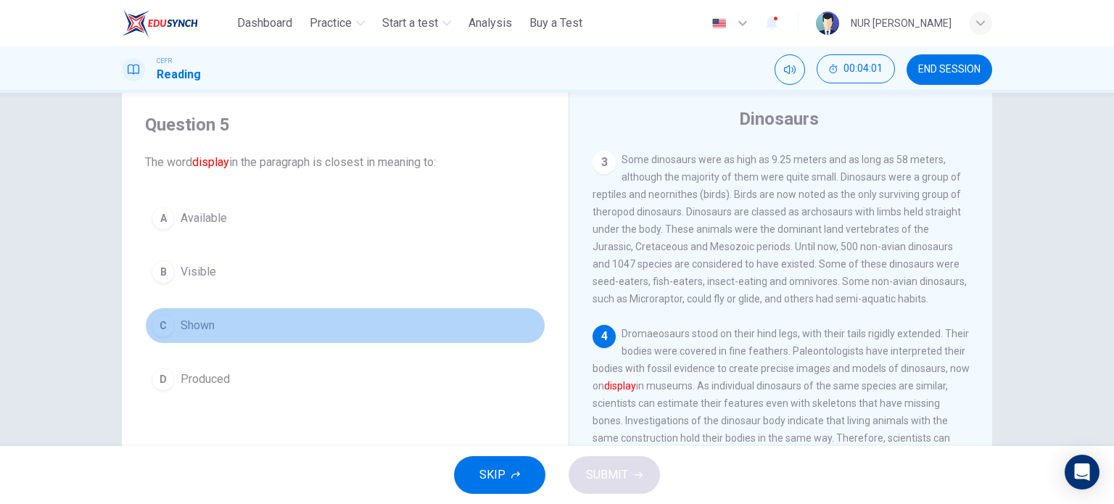
click at [206, 317] on span "Shown" at bounding box center [198, 325] width 34 height 17
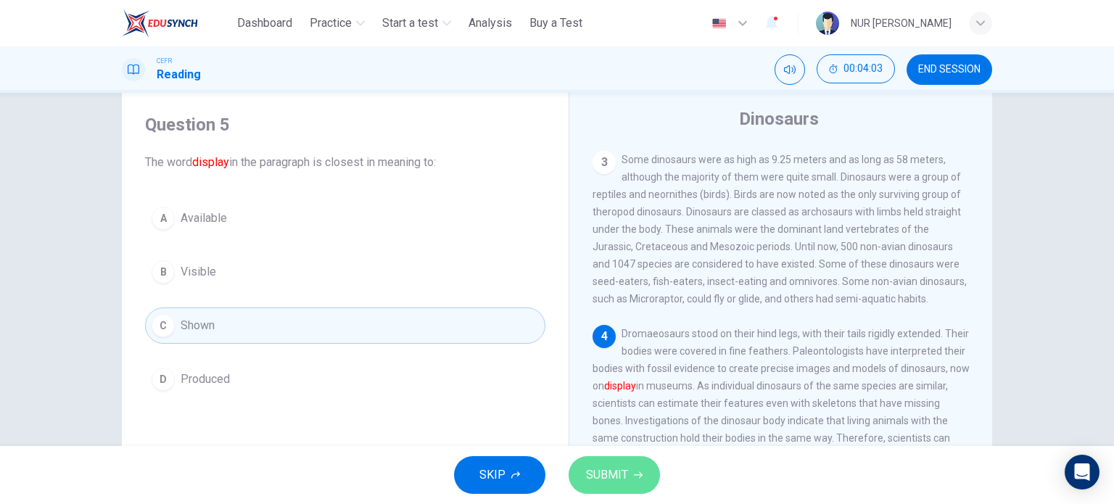
click at [627, 483] on button "SUBMIT" at bounding box center [614, 475] width 91 height 38
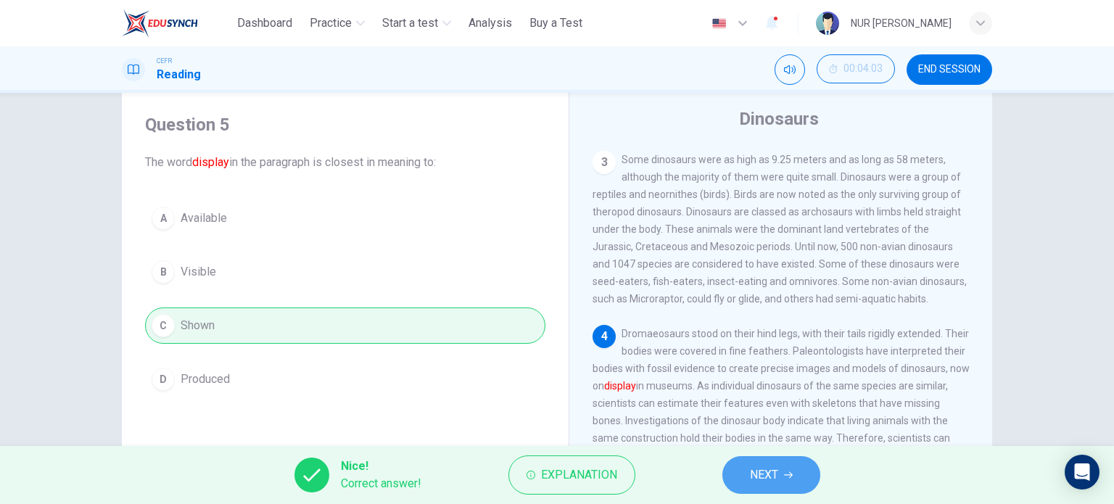
click at [759, 474] on span "NEXT" at bounding box center [764, 475] width 28 height 20
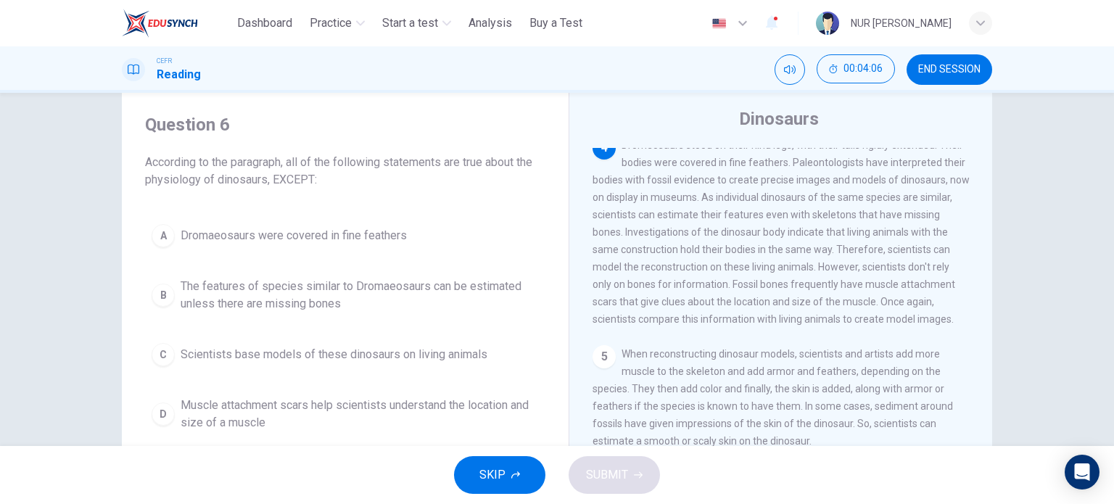
scroll to position [360, 0]
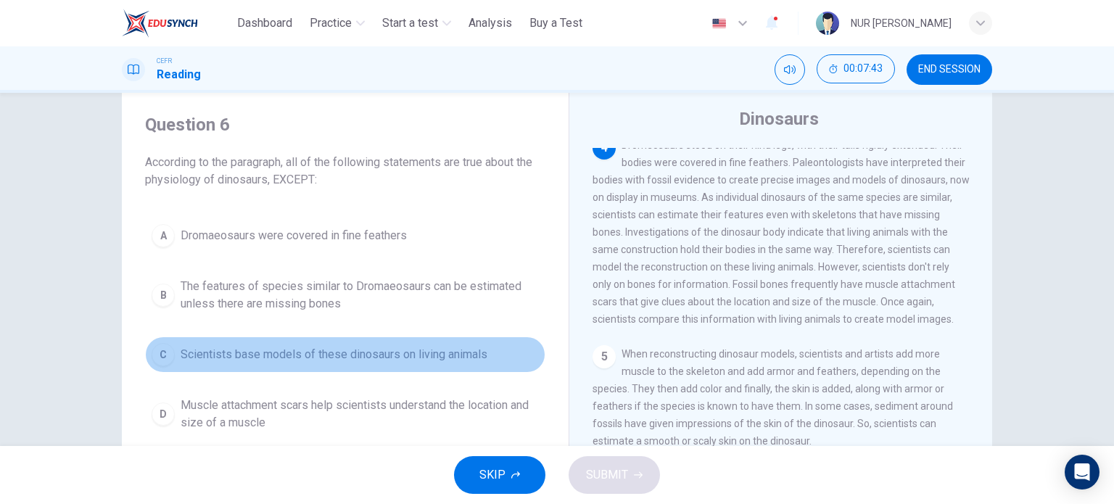
click at [435, 352] on span "Scientists base models of these dinosaurs on living animals" at bounding box center [334, 354] width 307 height 17
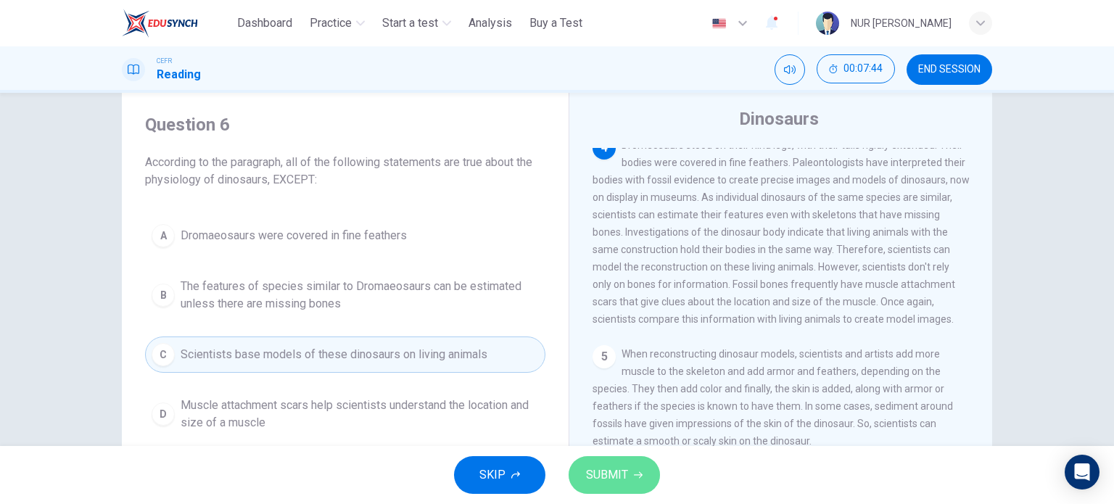
click at [624, 467] on span "SUBMIT" at bounding box center [607, 475] width 42 height 20
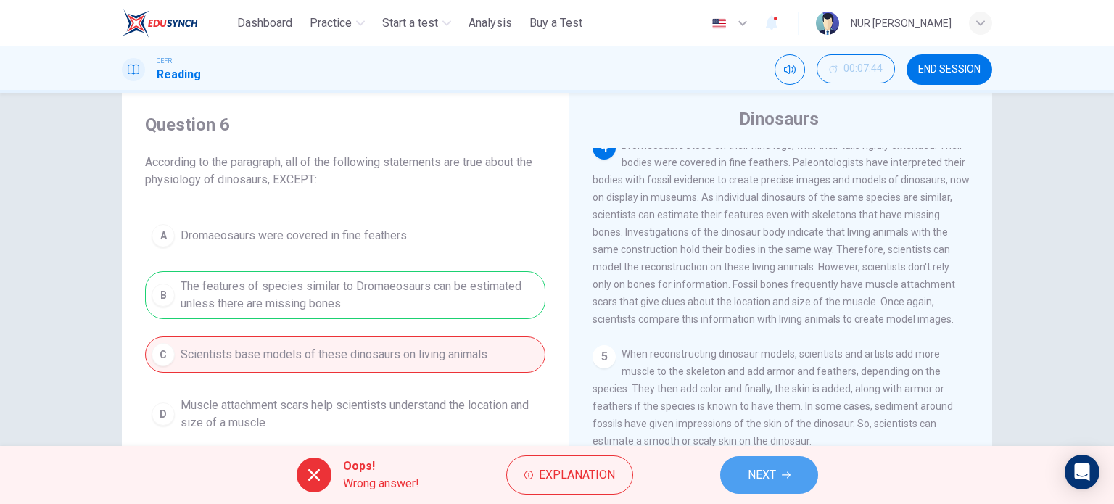
click at [758, 469] on span "NEXT" at bounding box center [762, 475] width 28 height 20
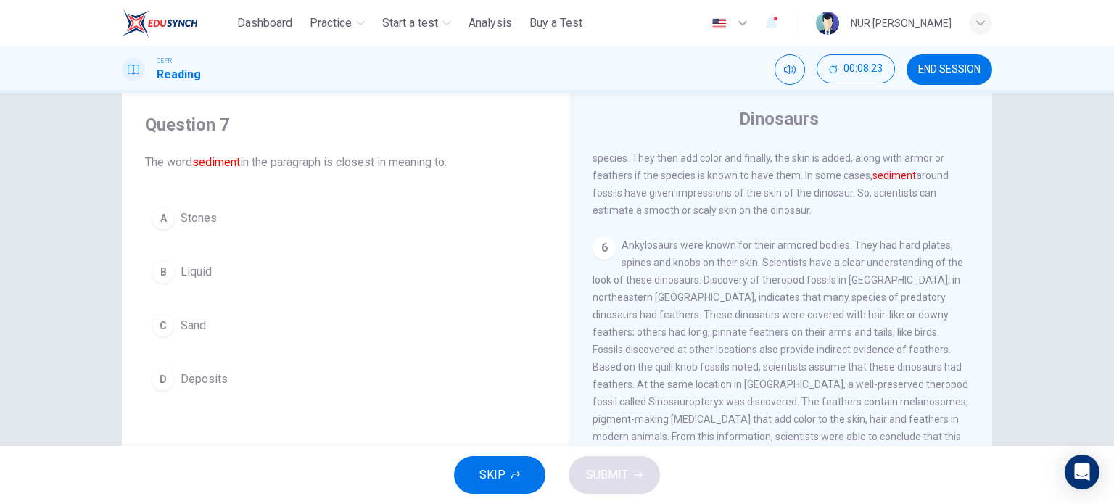
scroll to position [585, 0]
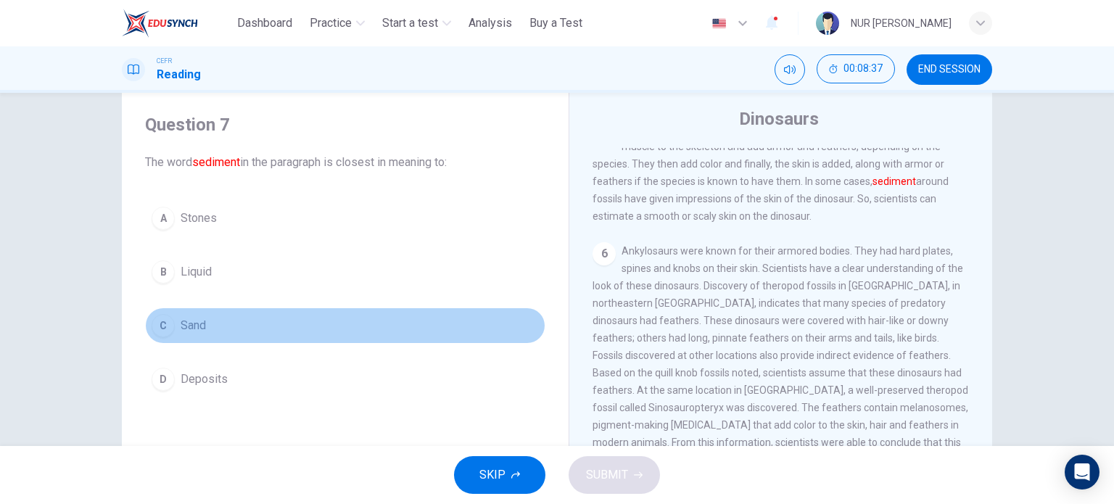
click at [161, 314] on div "C" at bounding box center [163, 325] width 23 height 23
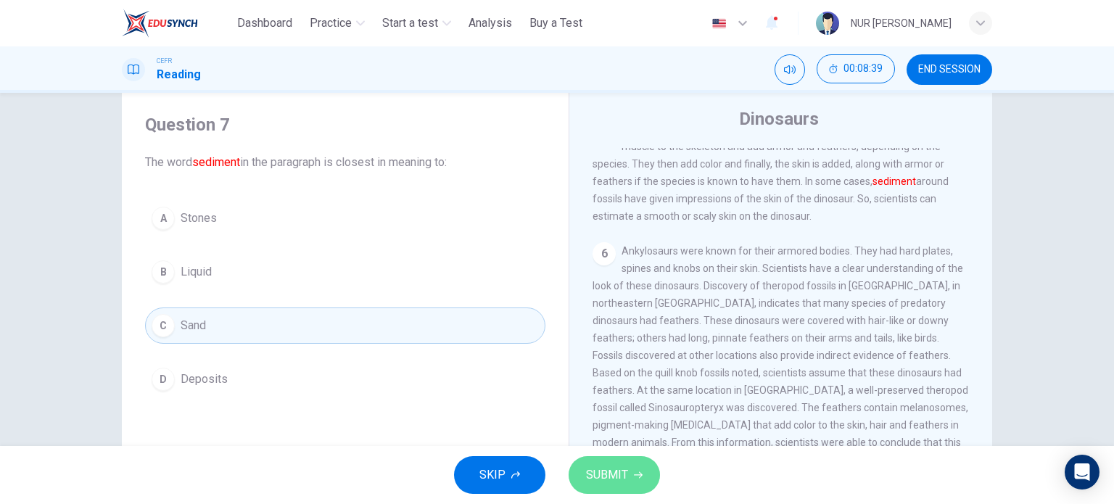
click at [607, 477] on span "SUBMIT" at bounding box center [607, 475] width 42 height 20
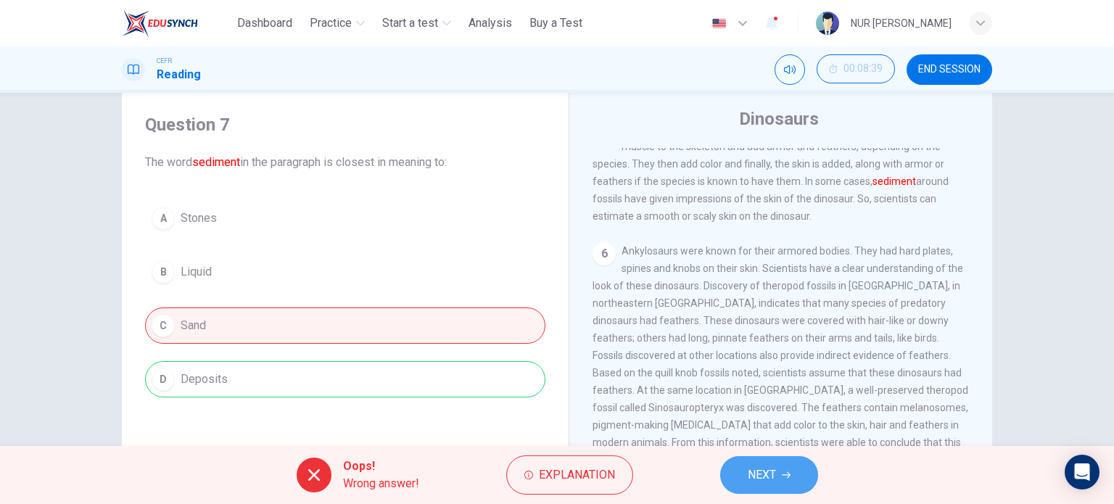
click at [765, 487] on button "NEXT" at bounding box center [769, 475] width 98 height 38
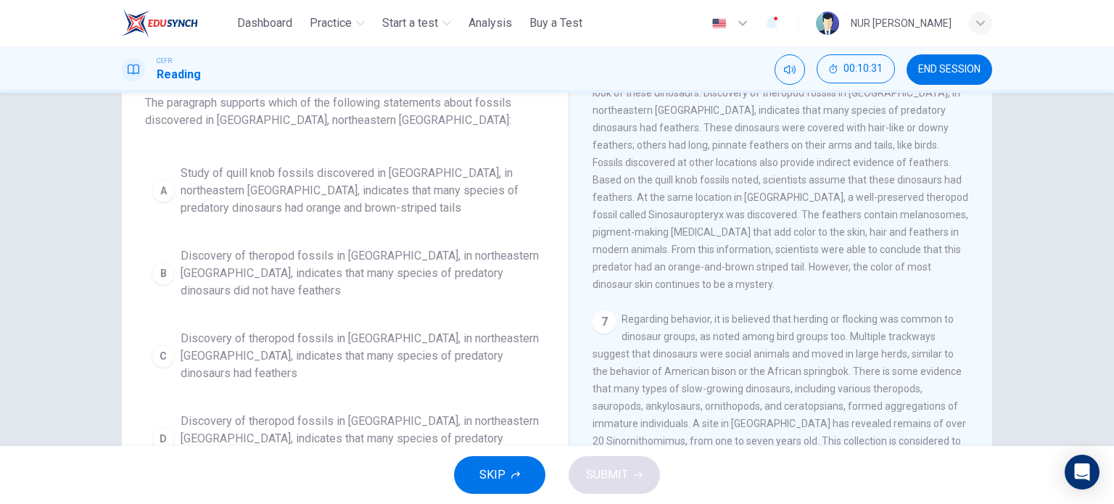
scroll to position [96, 0]
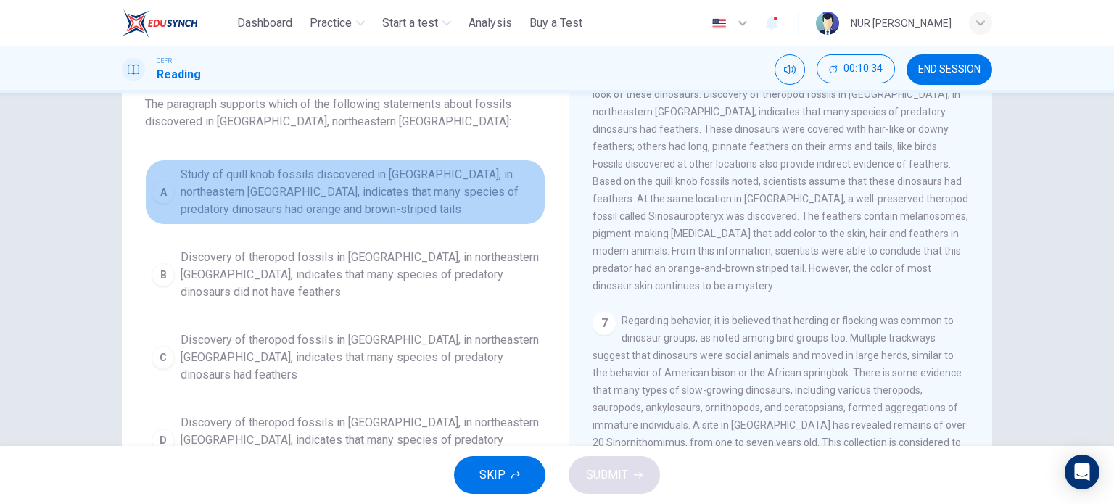
click at [453, 195] on span "Study of quill knob fossils discovered in [GEOGRAPHIC_DATA], in northeastern [G…" at bounding box center [360, 192] width 358 height 52
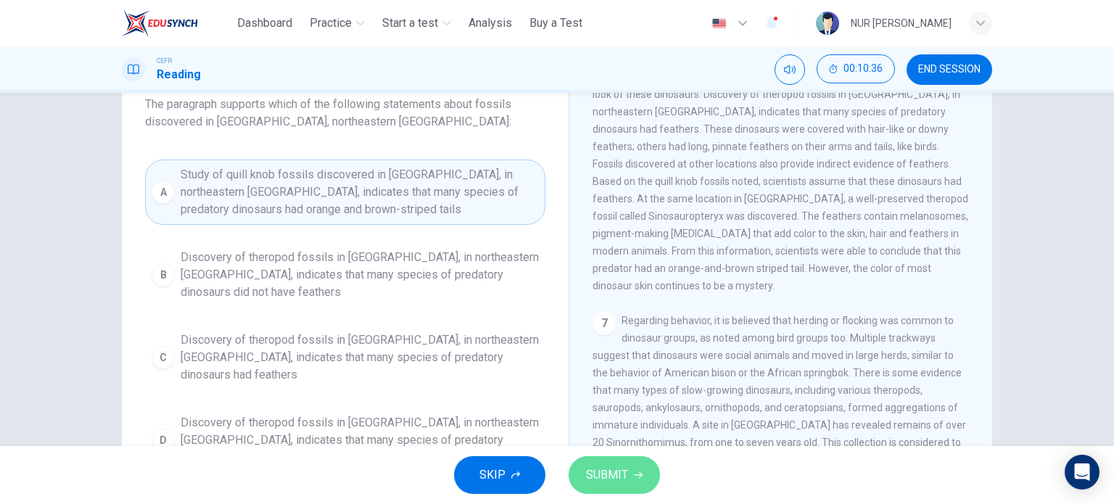
click at [616, 488] on button "SUBMIT" at bounding box center [614, 475] width 91 height 38
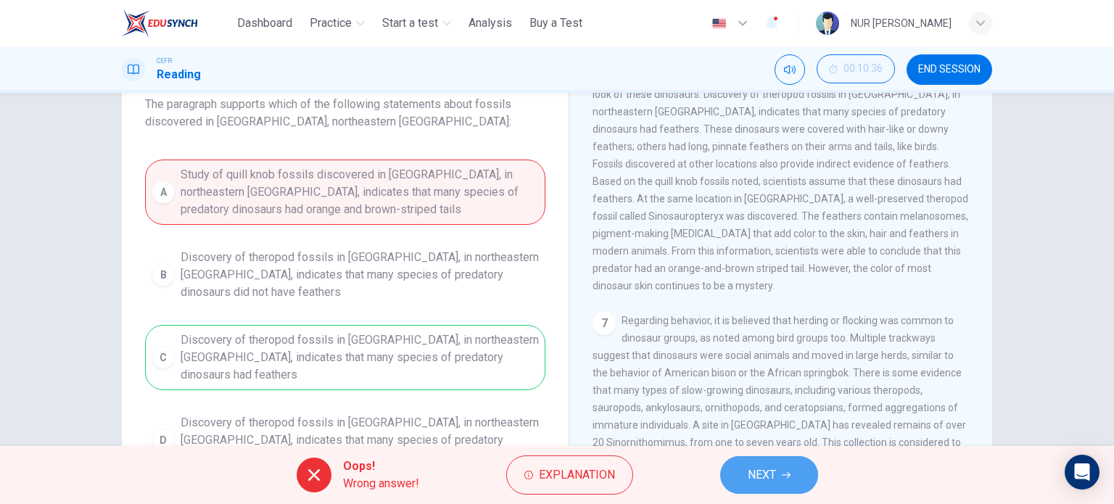
click at [771, 482] on span "NEXT" at bounding box center [762, 475] width 28 height 20
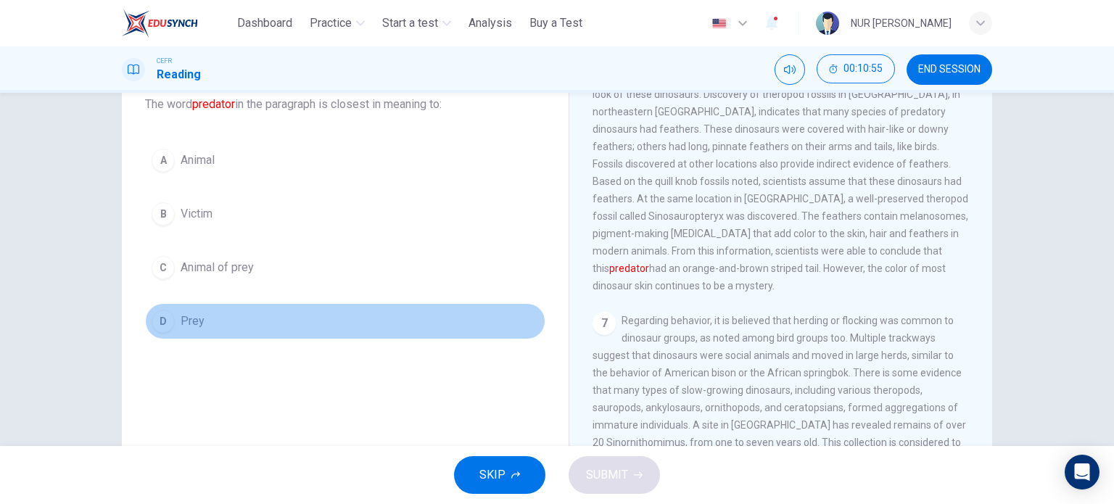
click at [193, 323] on span "Prey" at bounding box center [193, 321] width 24 height 17
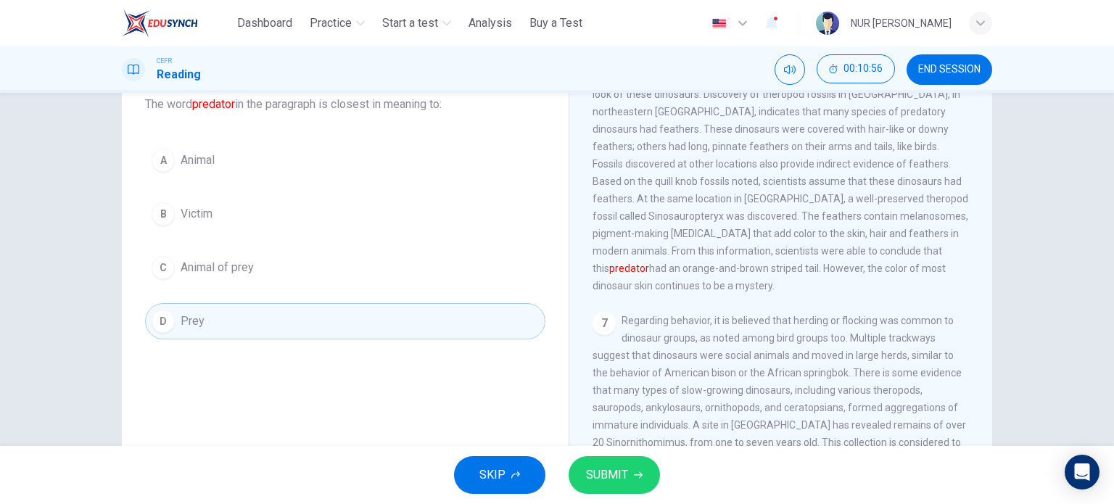
click at [596, 469] on span "SUBMIT" at bounding box center [607, 475] width 42 height 20
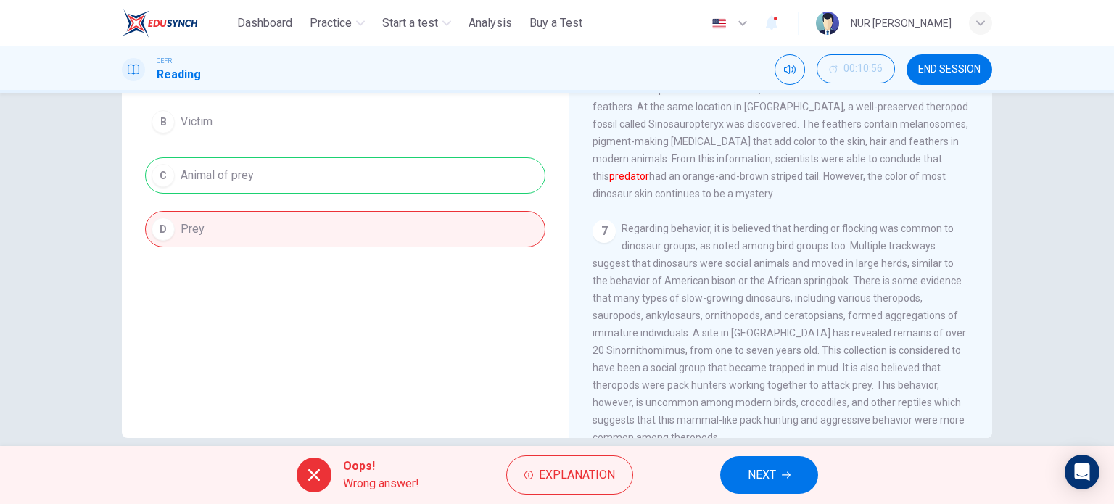
scroll to position [189, 0]
click at [775, 478] on span "NEXT" at bounding box center [762, 475] width 28 height 20
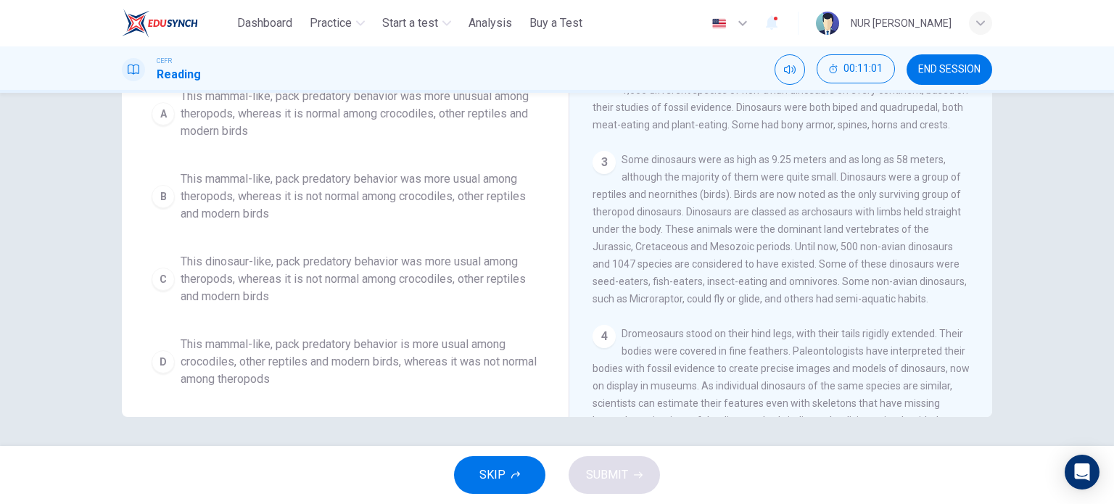
scroll to position [796, 0]
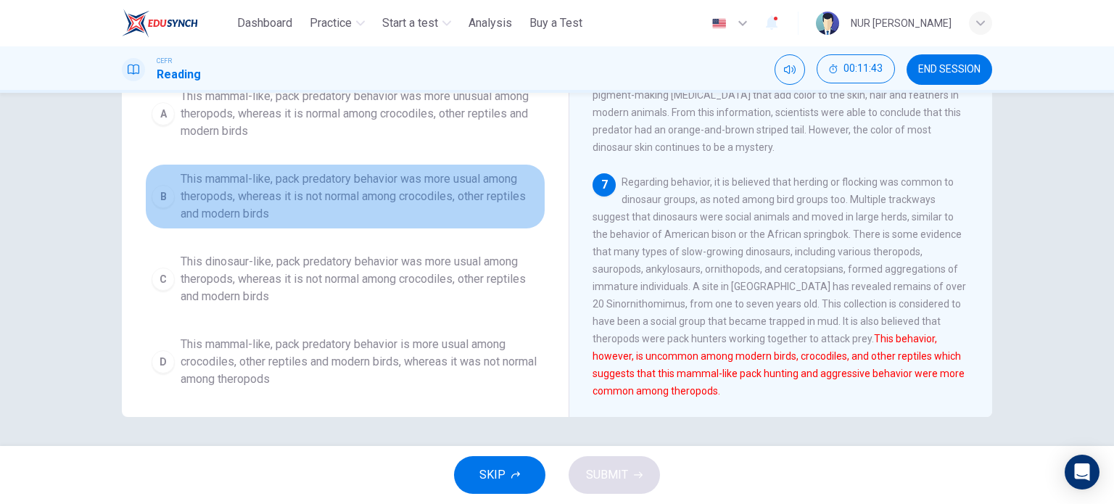
click at [397, 223] on span "This mammal-like, pack predatory behavior was more usual among theropods, where…" at bounding box center [360, 196] width 358 height 52
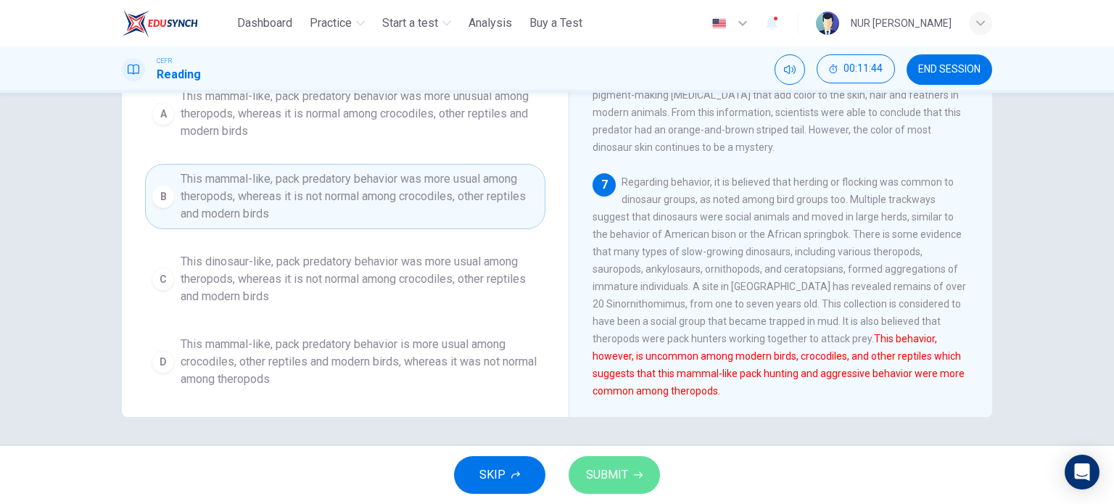
click at [590, 471] on span "SUBMIT" at bounding box center [607, 475] width 42 height 20
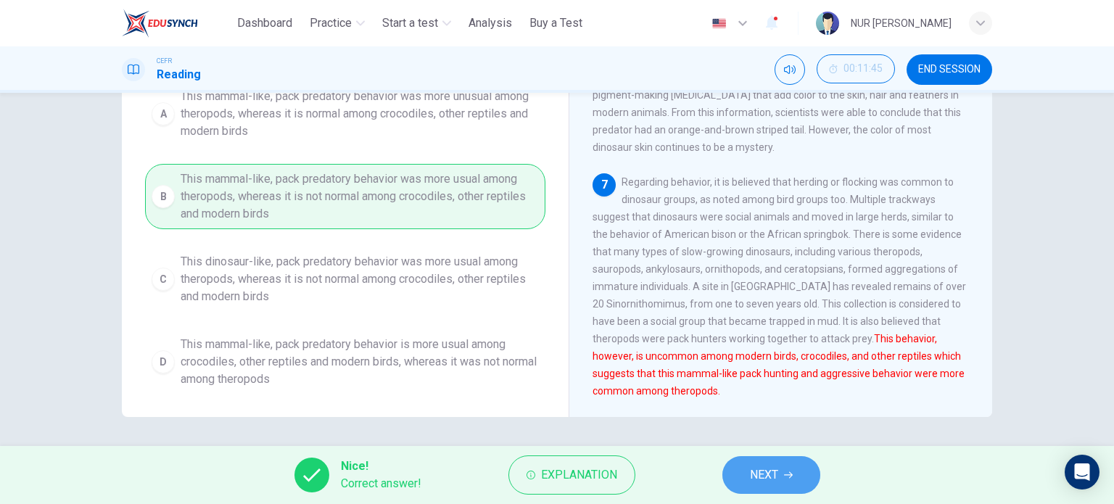
click at [763, 487] on button "NEXT" at bounding box center [771, 475] width 98 height 38
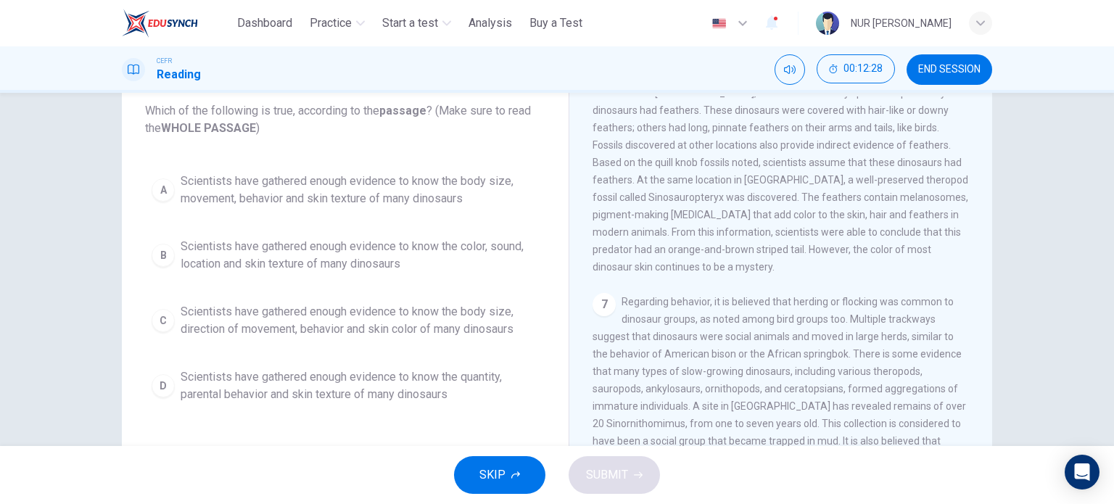
scroll to position [81, 0]
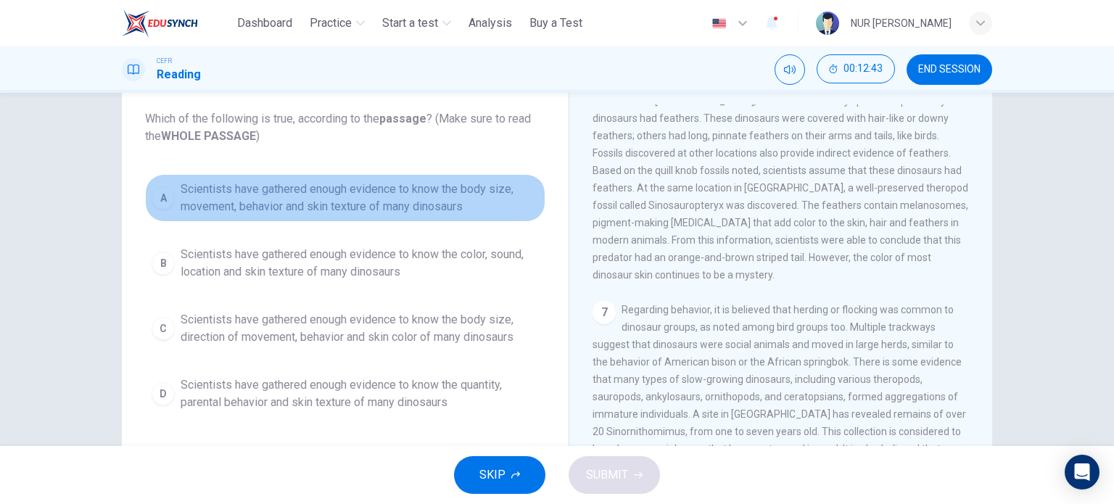
click at [436, 190] on span "Scientists have gathered enough evidence to know the body size, movement, behav…" at bounding box center [360, 198] width 358 height 35
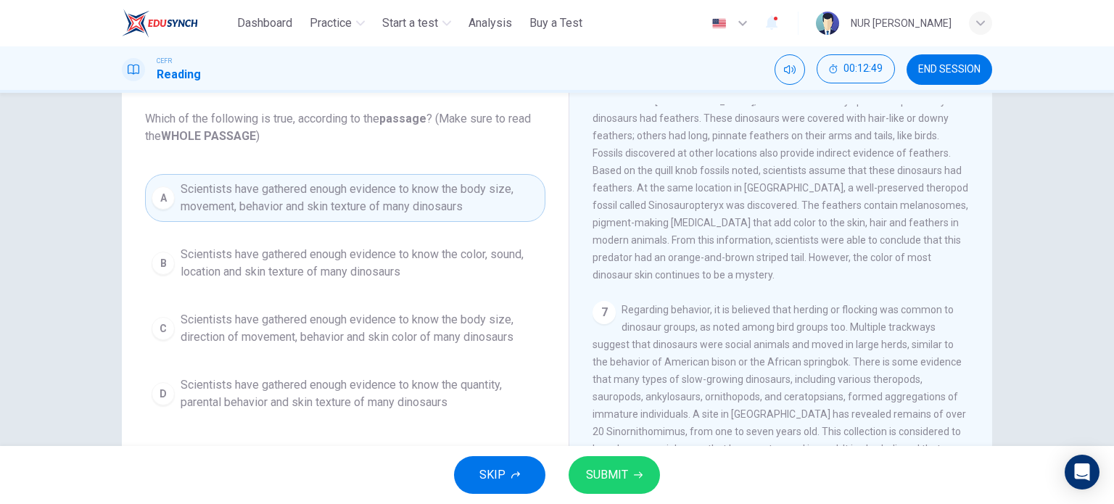
click at [496, 319] on span "Scientists have gathered enough evidence to know the body size, direction of mo…" at bounding box center [360, 328] width 358 height 35
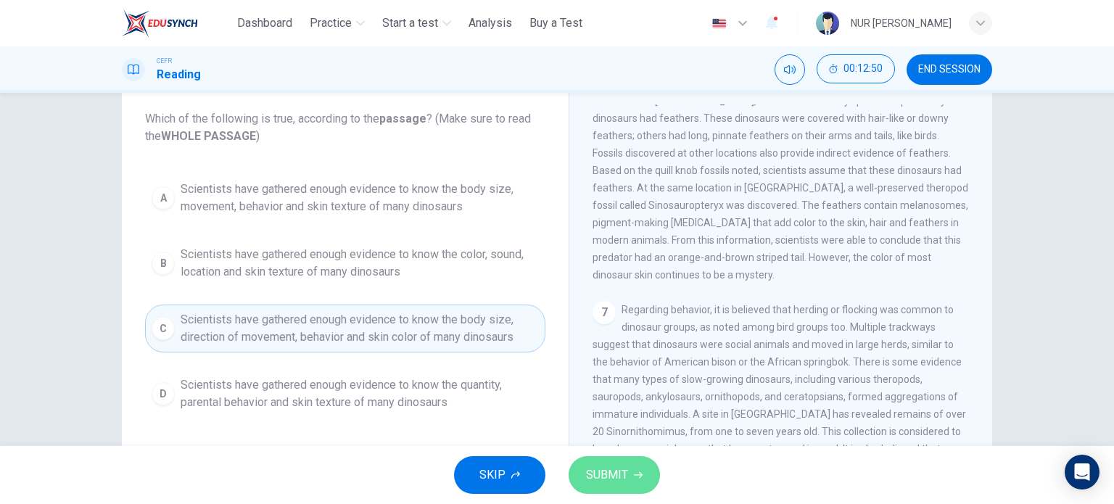
click at [610, 465] on span "SUBMIT" at bounding box center [607, 475] width 42 height 20
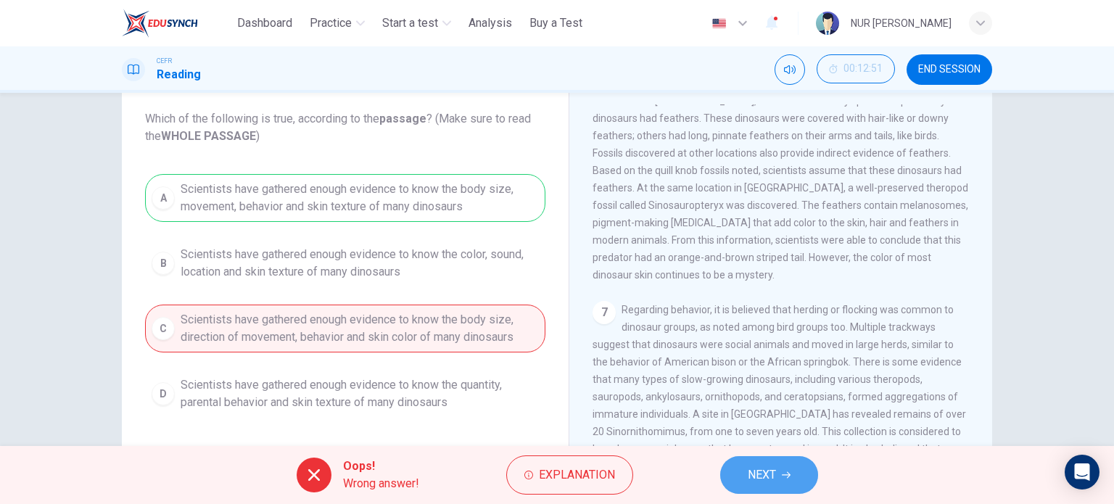
click at [729, 469] on button "NEXT" at bounding box center [769, 475] width 98 height 38
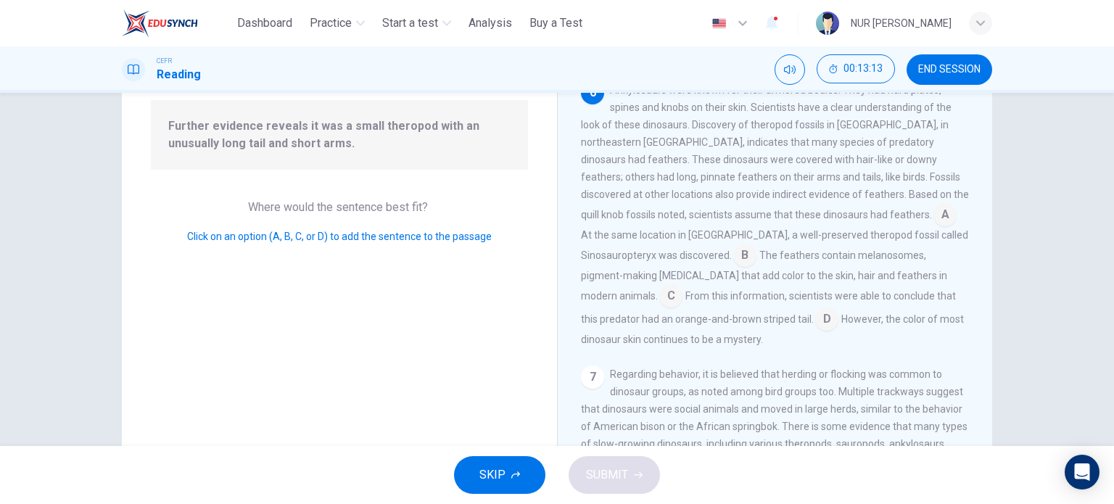
scroll to position [141, 0]
click at [683, 301] on input at bounding box center [670, 298] width 23 height 23
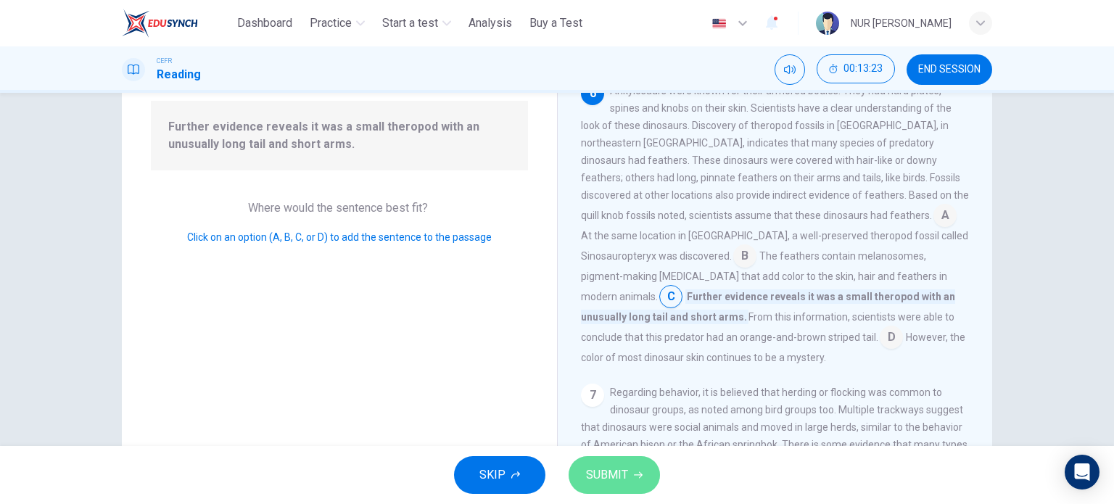
click at [621, 466] on span "SUBMIT" at bounding box center [607, 475] width 42 height 20
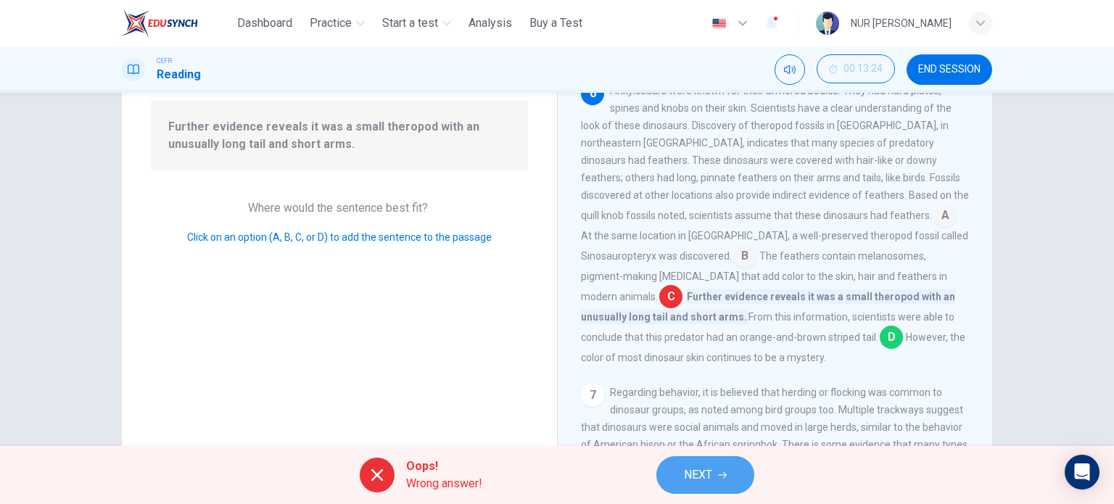
click at [725, 466] on button "NEXT" at bounding box center [705, 475] width 98 height 38
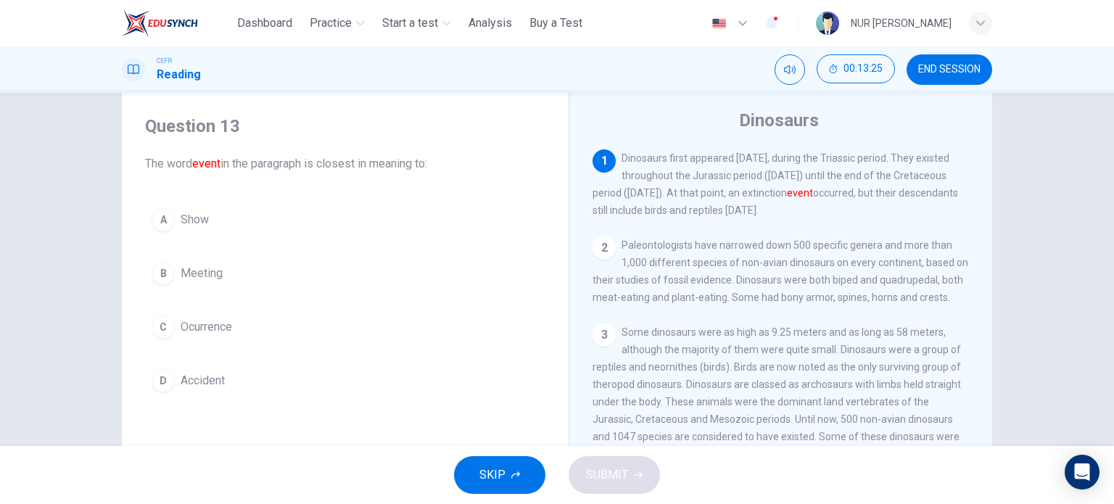
scroll to position [35, 0]
click at [194, 395] on button "D Accident" at bounding box center [345, 382] width 400 height 36
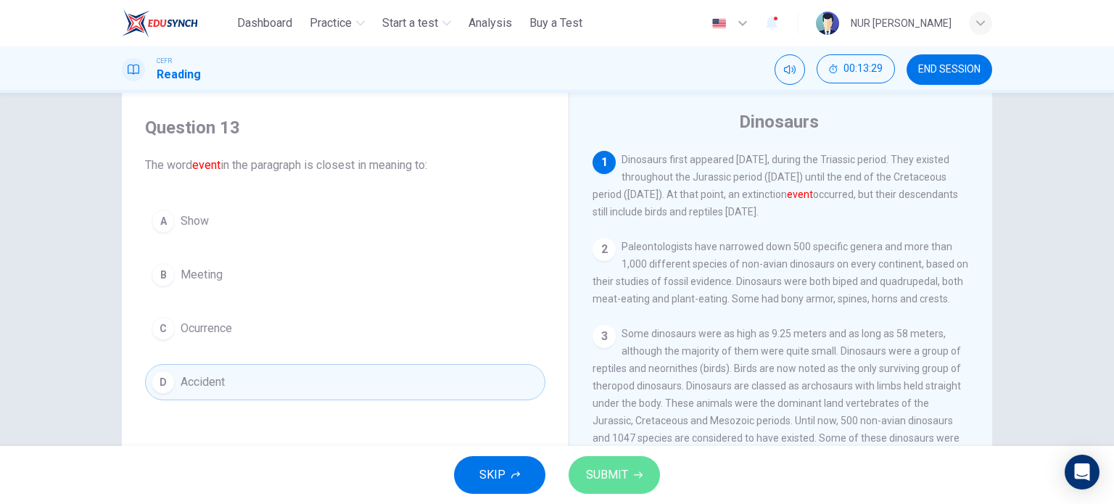
click at [619, 463] on button "SUBMIT" at bounding box center [614, 475] width 91 height 38
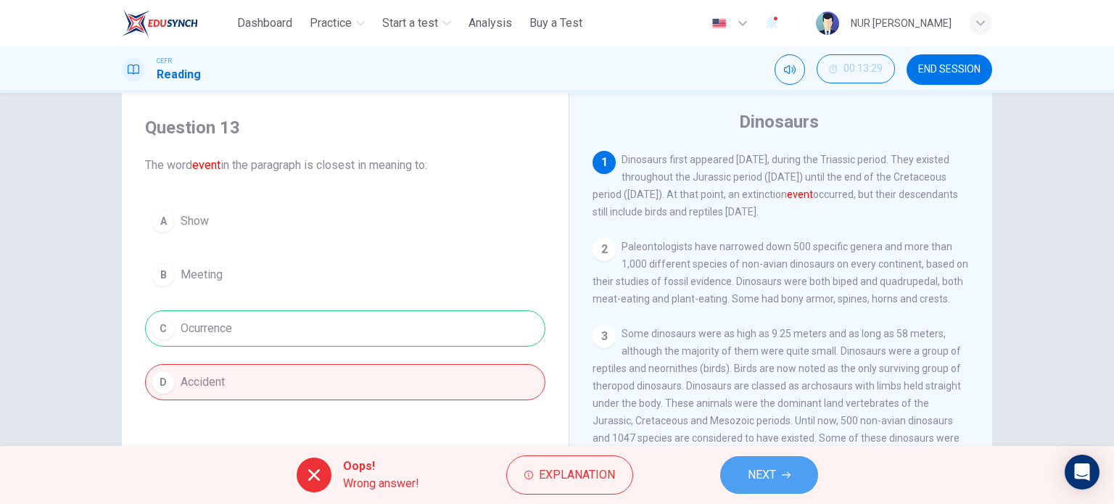
click at [752, 484] on span "NEXT" at bounding box center [762, 475] width 28 height 20
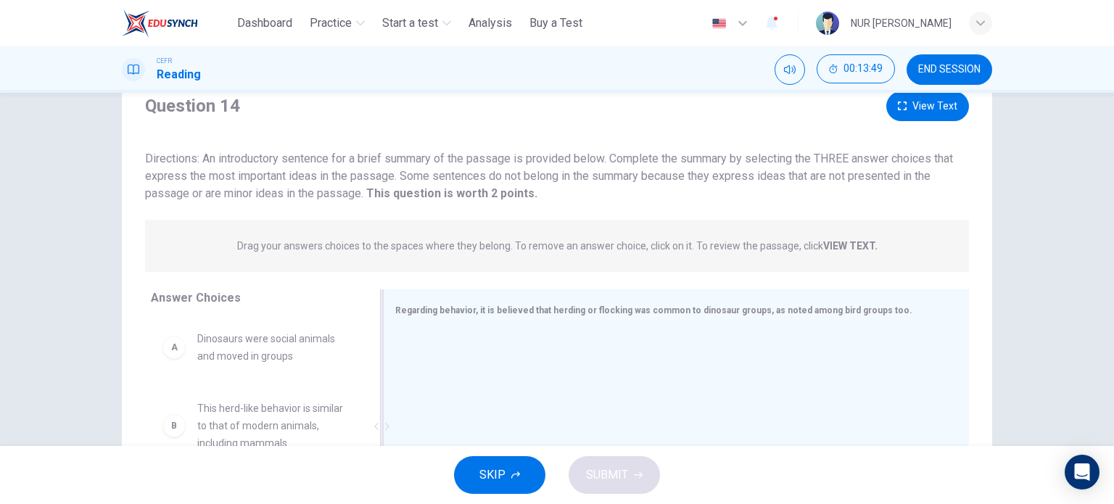
scroll to position [29, 0]
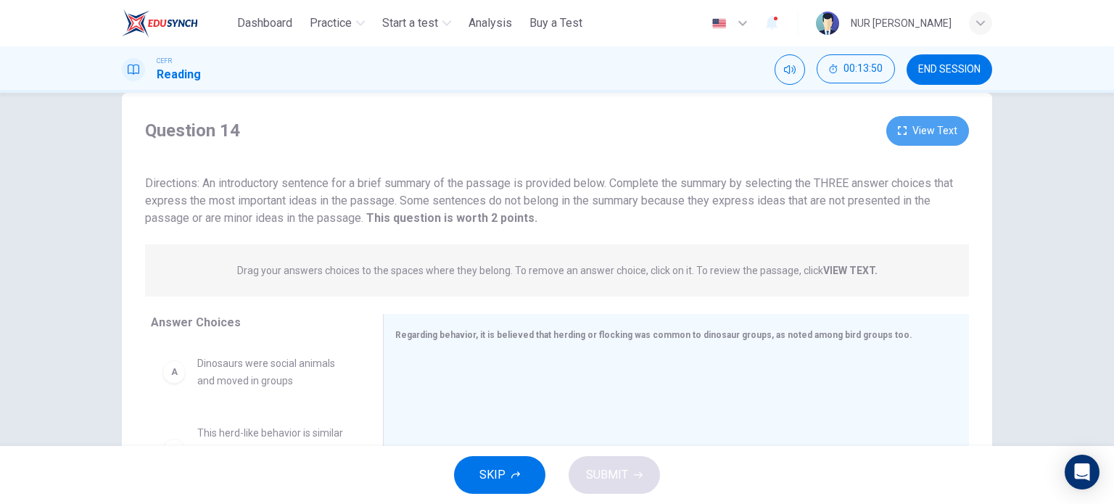
click at [920, 139] on button "View Text" at bounding box center [927, 131] width 83 height 30
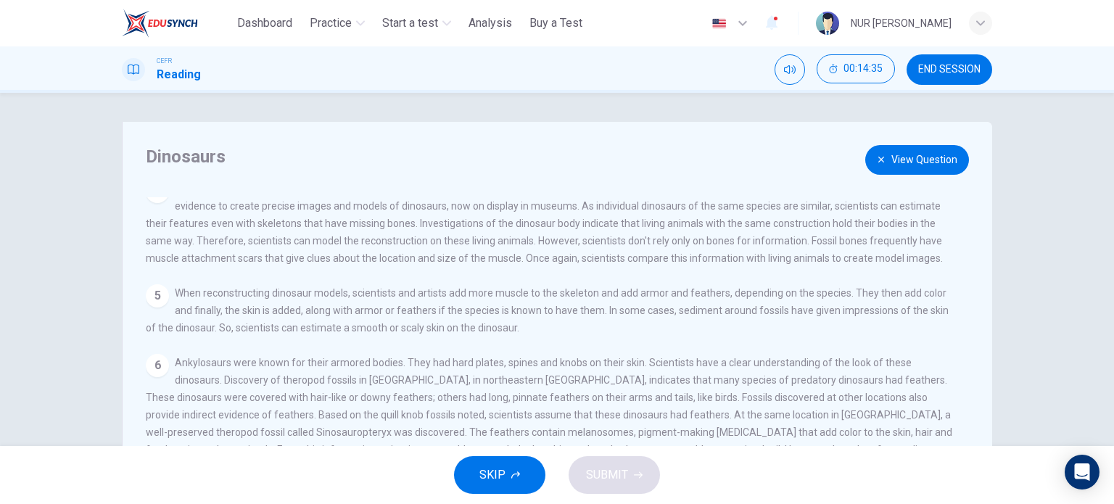
scroll to position [212, 0]
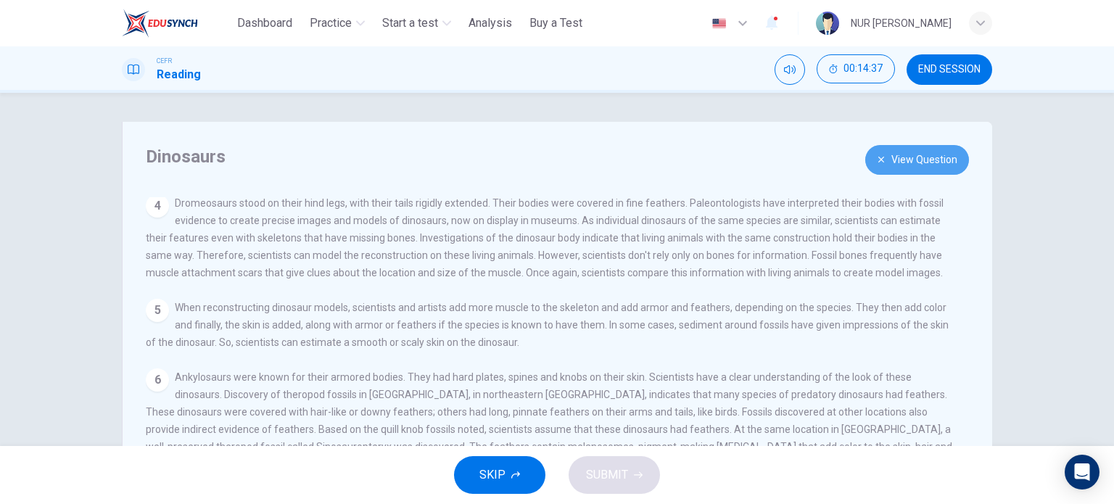
click at [915, 158] on button "View Question" at bounding box center [917, 160] width 104 height 30
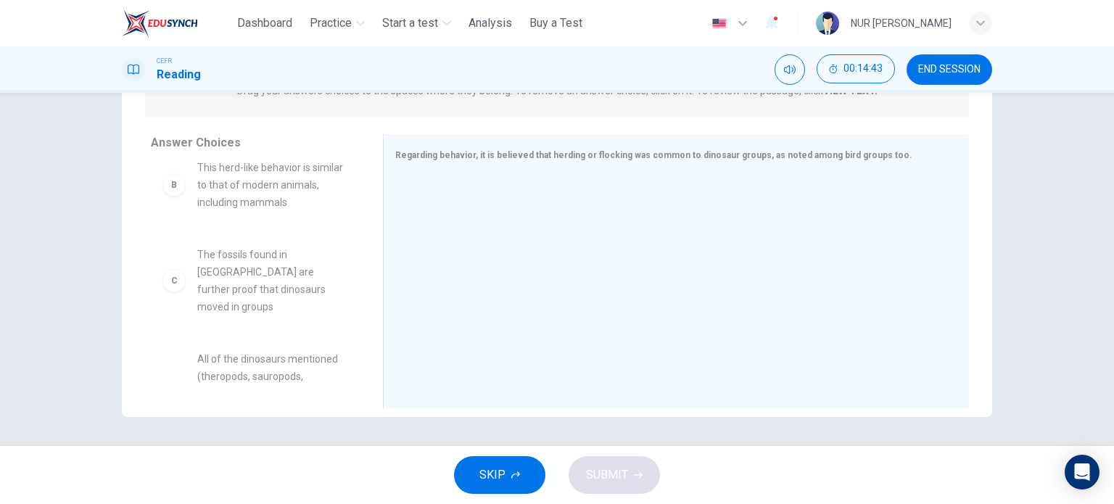
scroll to position [0, 0]
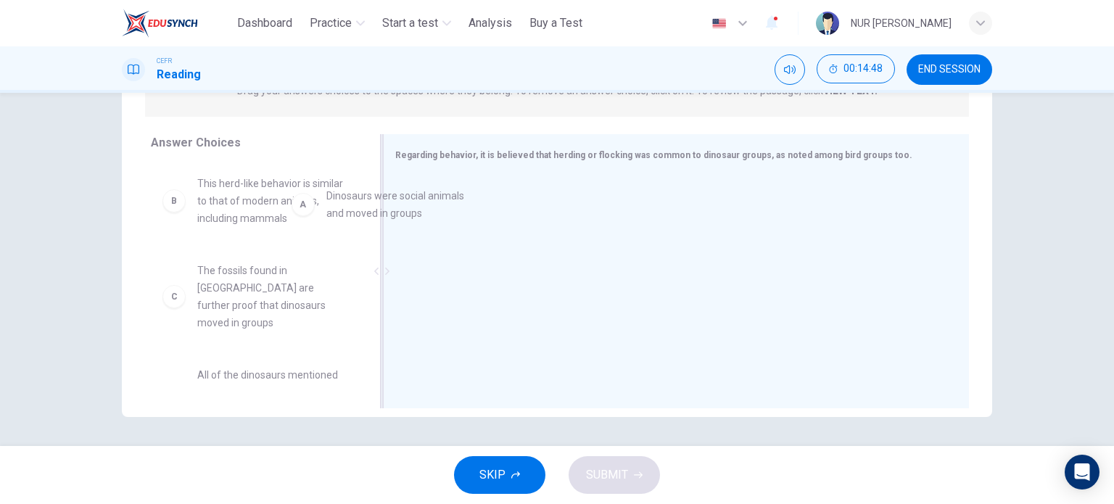
drag, startPoint x: 238, startPoint y: 194, endPoint x: 478, endPoint y: 189, distance: 240.1
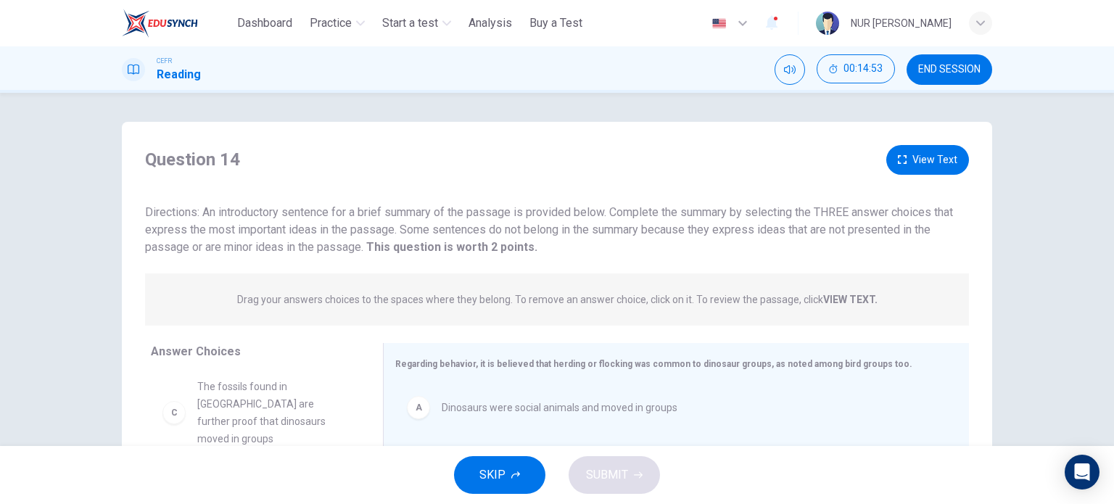
click at [898, 155] on icon "button" at bounding box center [902, 159] width 9 height 9
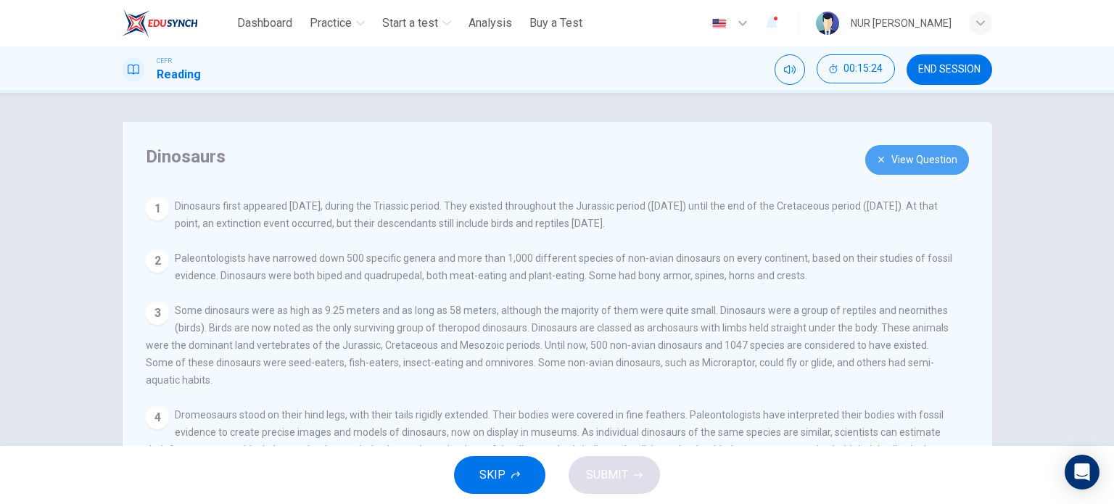
click at [887, 152] on button "View Question" at bounding box center [917, 160] width 104 height 30
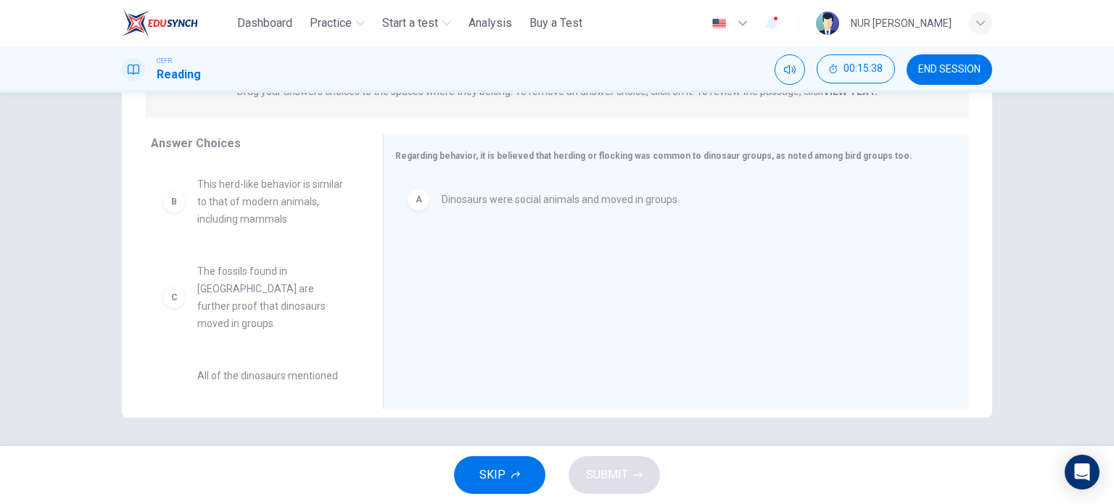
scroll to position [77, 0]
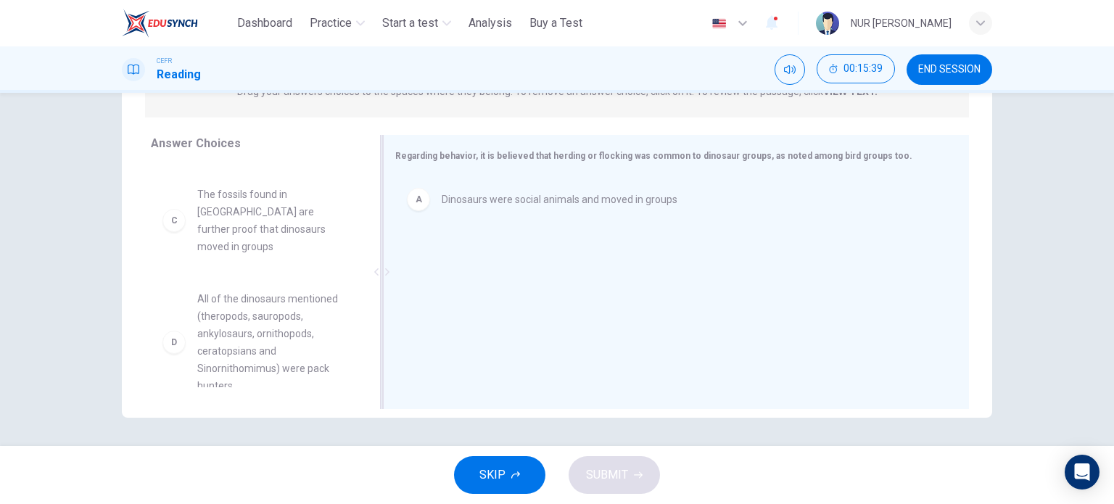
drag, startPoint x: 238, startPoint y: 326, endPoint x: 520, endPoint y: 316, distance: 282.3
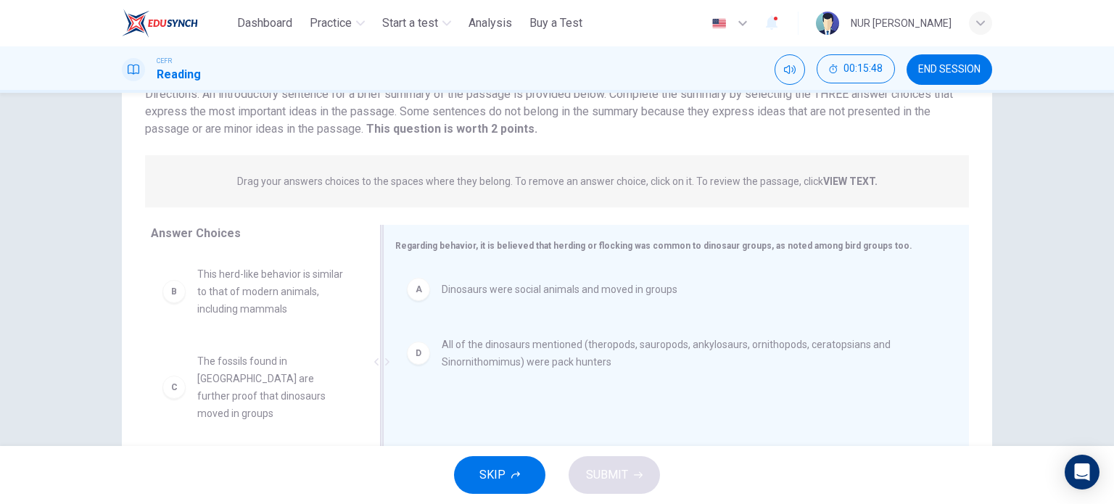
scroll to position [0, 0]
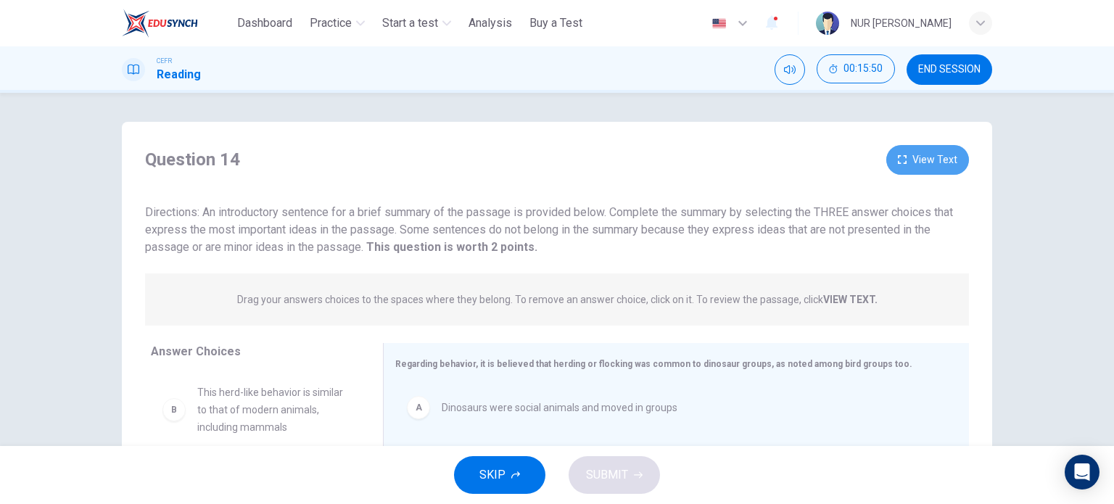
click at [928, 162] on button "View Text" at bounding box center [927, 160] width 83 height 30
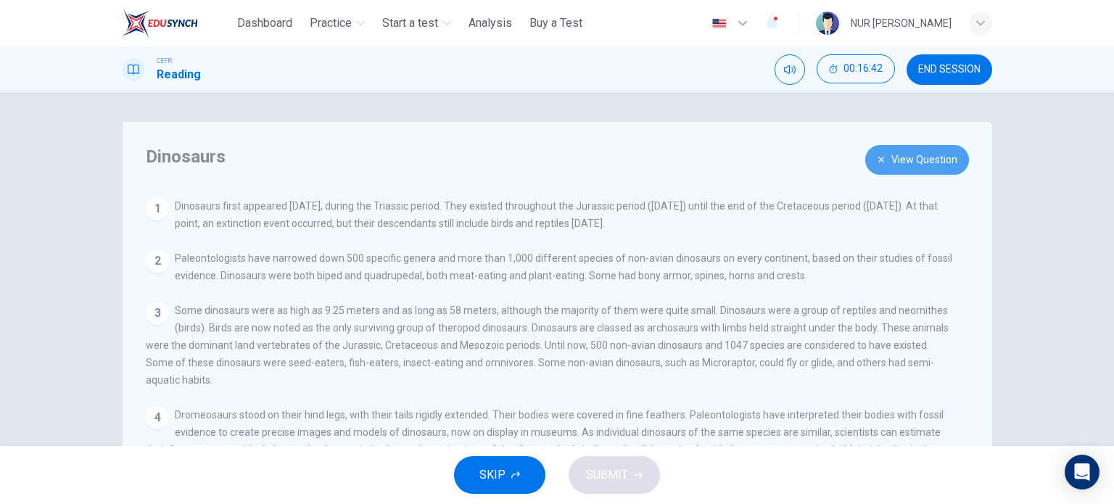
click at [928, 153] on button "View Question" at bounding box center [917, 160] width 104 height 30
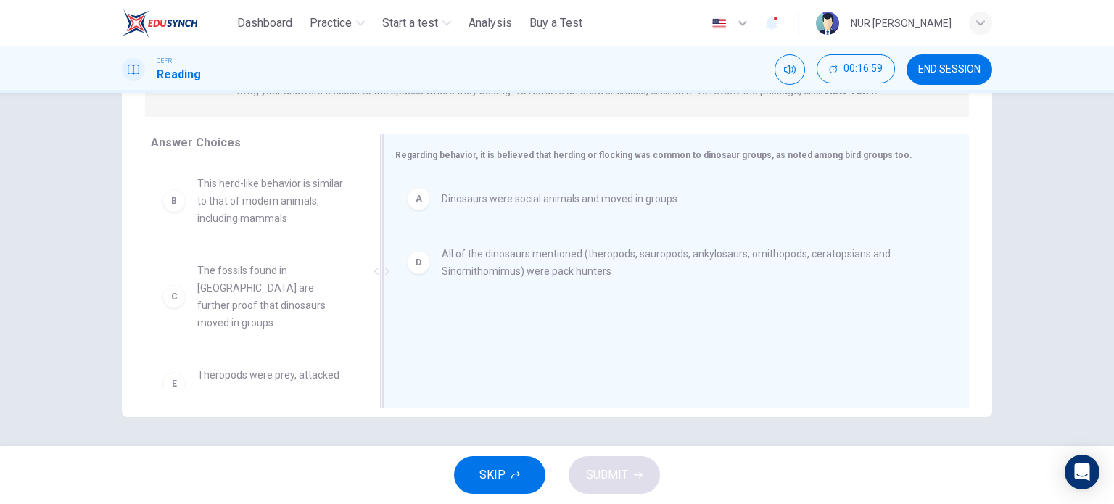
drag, startPoint x: 267, startPoint y: 306, endPoint x: 516, endPoint y: 335, distance: 251.2
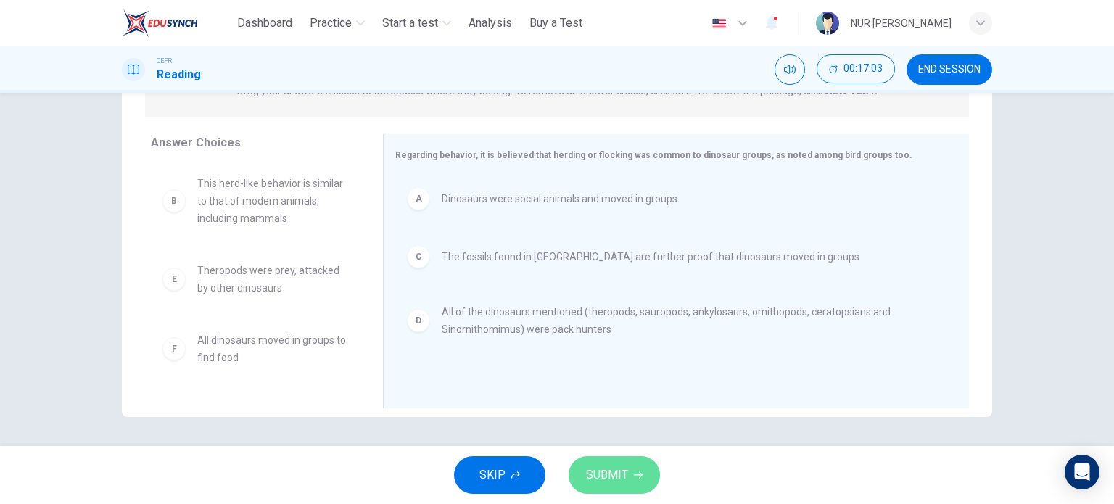
click at [603, 476] on span "SUBMIT" at bounding box center [607, 475] width 42 height 20
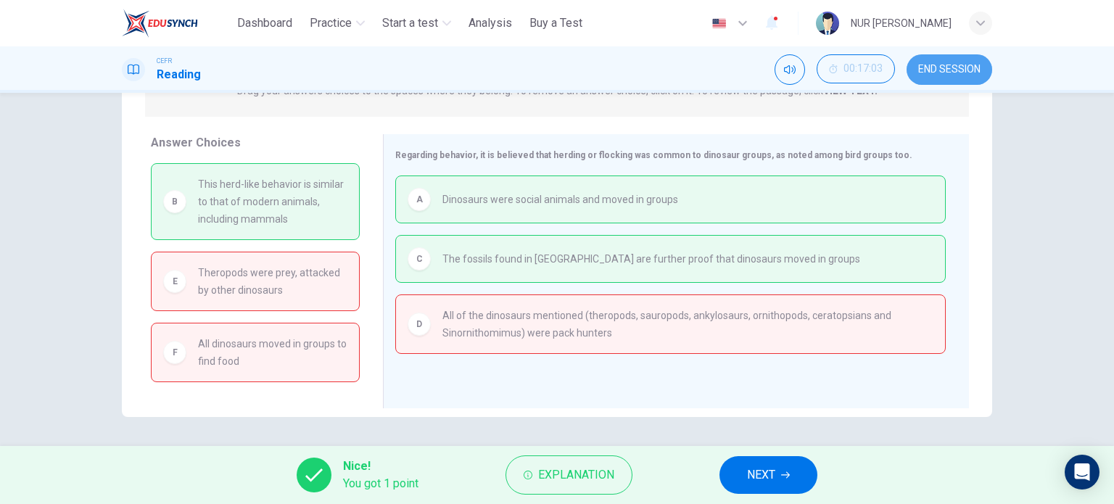
click at [933, 72] on span "END SESSION" at bounding box center [949, 70] width 62 height 12
